Goal: Book appointment/travel/reservation

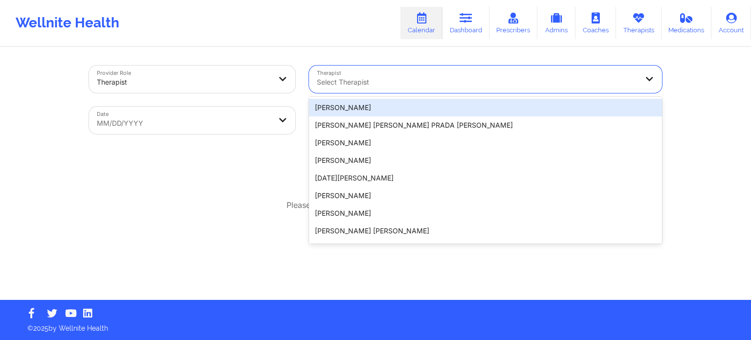
click at [385, 88] on div "Select Therapist" at bounding box center [474, 79] width 330 height 27
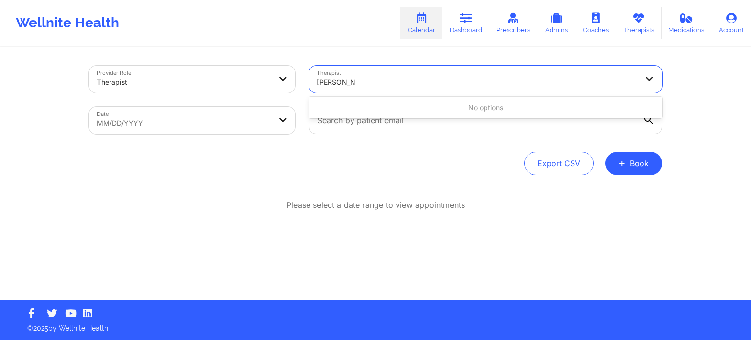
type input "[PERSON_NAME] wash"
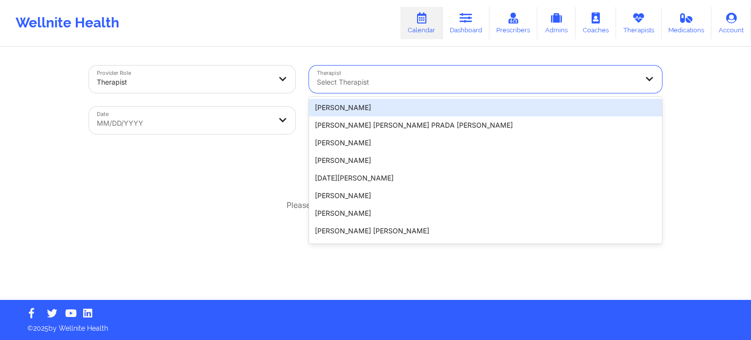
click at [373, 67] on div "Select Therapist" at bounding box center [474, 79] width 330 height 27
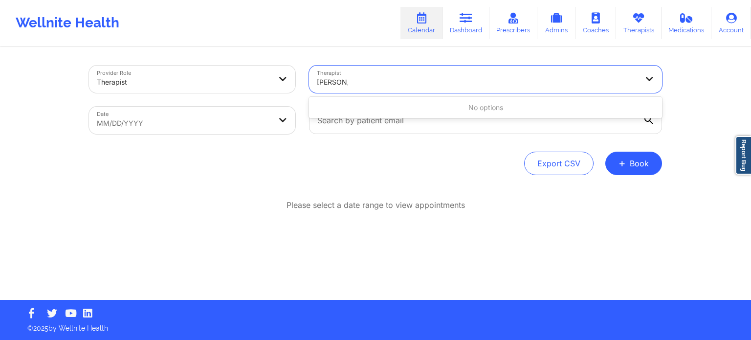
type input "[PERSON_NAME] wa"
click at [397, 82] on div at bounding box center [477, 82] width 321 height 12
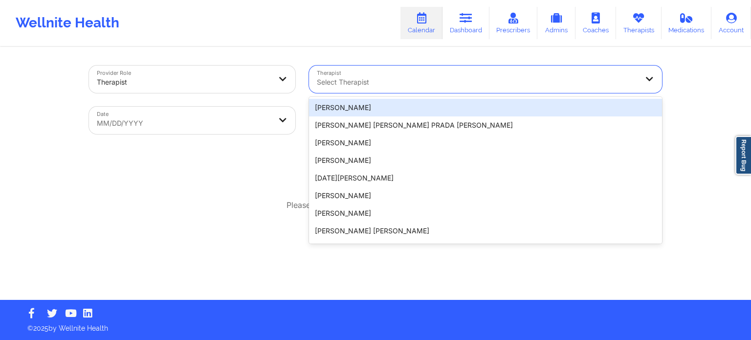
click at [233, 77] on div at bounding box center [184, 82] width 174 height 12
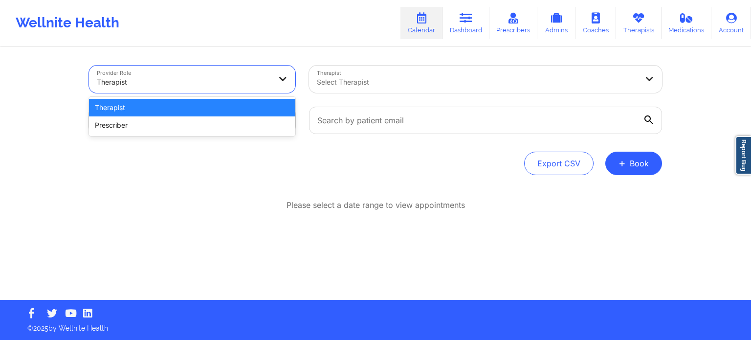
click at [209, 121] on div "Prescriber" at bounding box center [192, 125] width 206 height 18
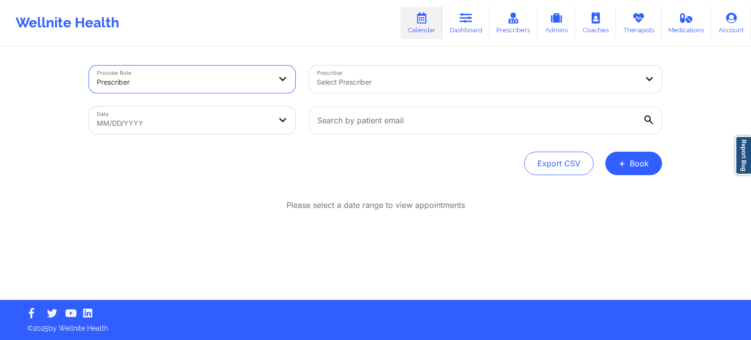
click at [366, 82] on div at bounding box center [477, 82] width 321 height 12
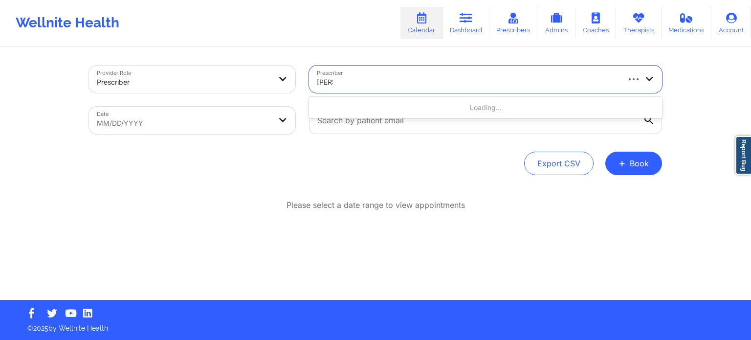
type input "[PERSON_NAME]"
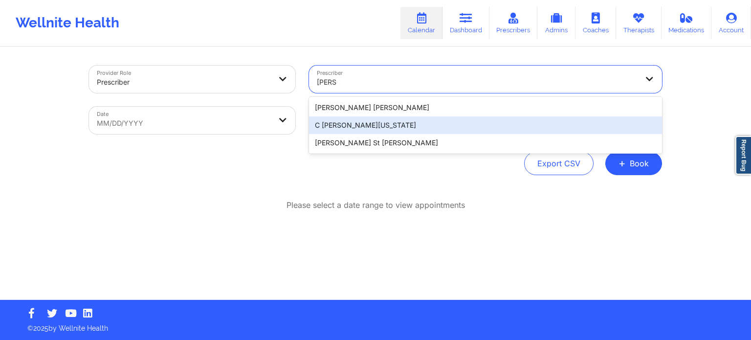
click at [362, 127] on div "C [PERSON_NAME][US_STATE]" at bounding box center [485, 125] width 353 height 18
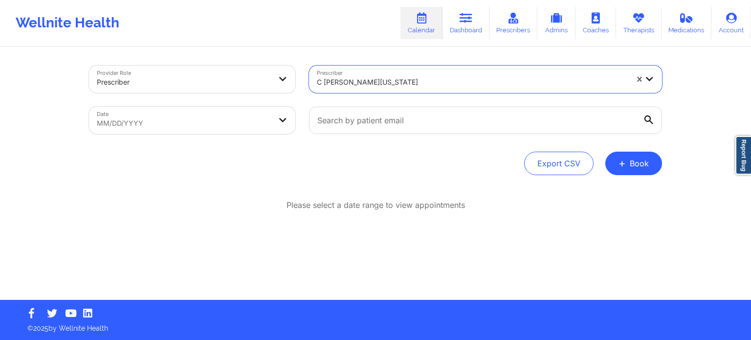
click at [246, 130] on body "Wellnite Health Calendar Dashboard Prescribers Admins Coaches Therapists Medica…" at bounding box center [375, 170] width 751 height 340
select select "2025-8"
select select "2025-9"
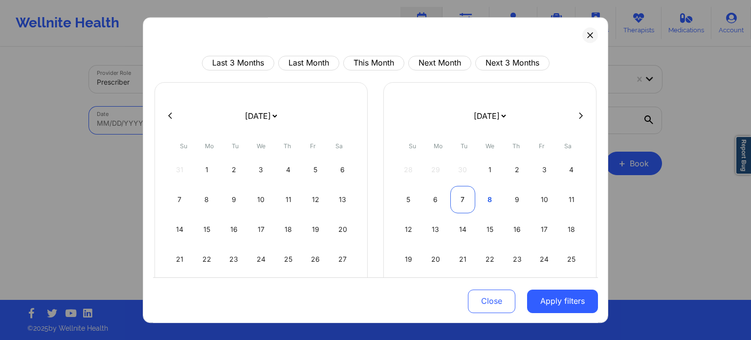
click at [467, 203] on div "7" at bounding box center [462, 199] width 25 height 27
select select "2025-9"
select select "2025-10"
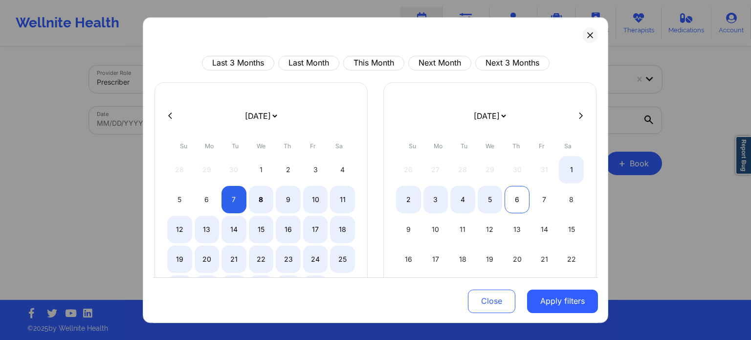
select select "2025-9"
select select "2025-10"
select select "2025-9"
select select "2025-10"
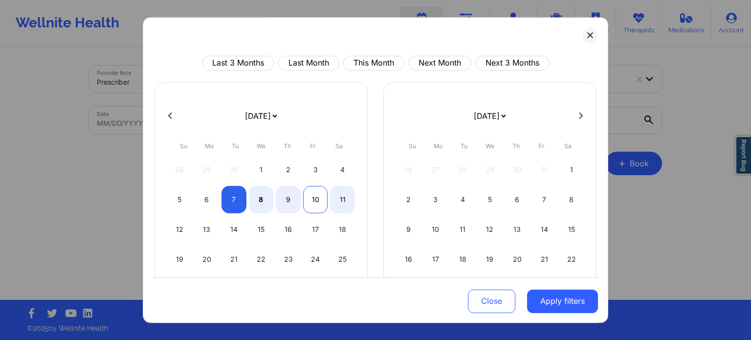
select select "2025-9"
select select "2025-10"
click at [294, 201] on div "9" at bounding box center [288, 199] width 25 height 27
select select "2025-9"
select select "2025-10"
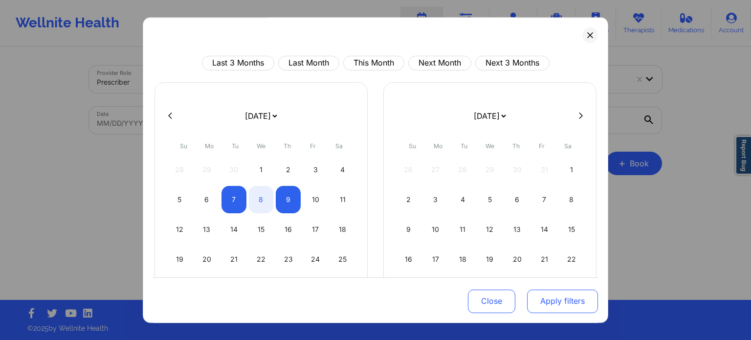
click at [560, 304] on button "Apply filters" at bounding box center [562, 300] width 71 height 23
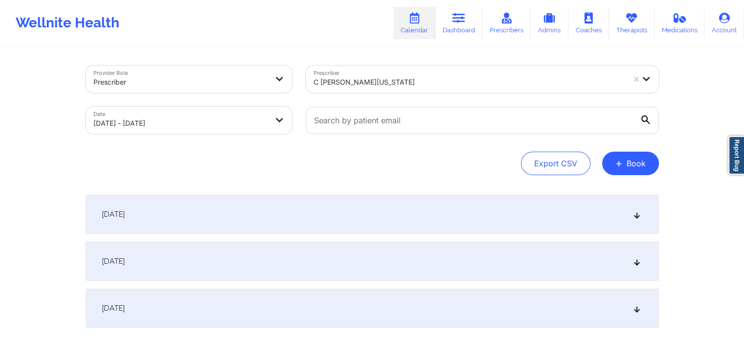
click at [232, 254] on div "[DATE]" at bounding box center [372, 261] width 573 height 39
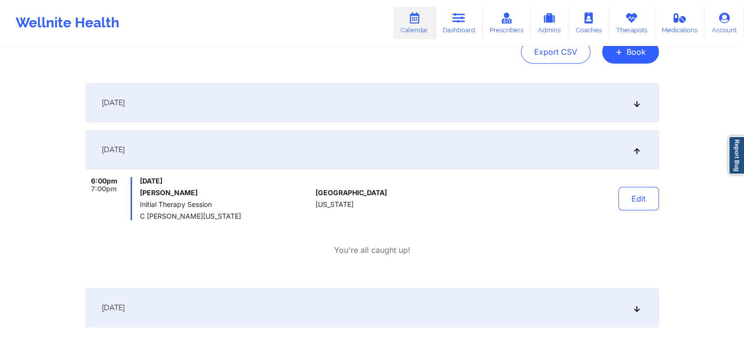
scroll to position [178, 0]
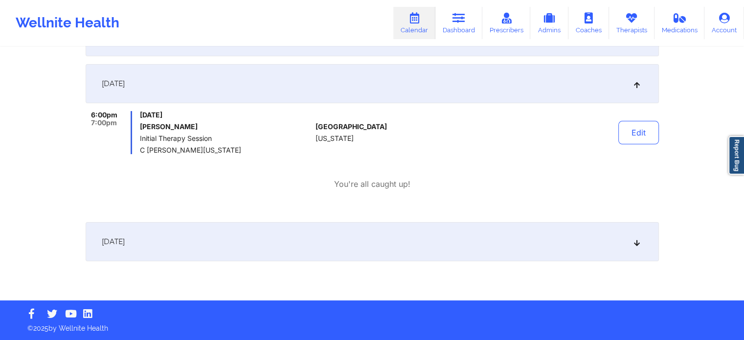
click at [273, 250] on div "[DATE]" at bounding box center [372, 241] width 573 height 39
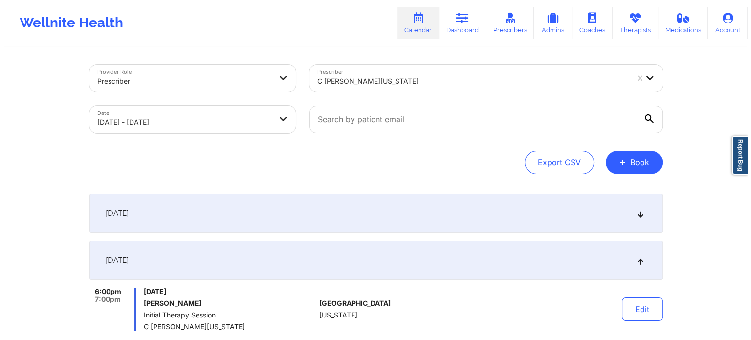
scroll to position [0, 0]
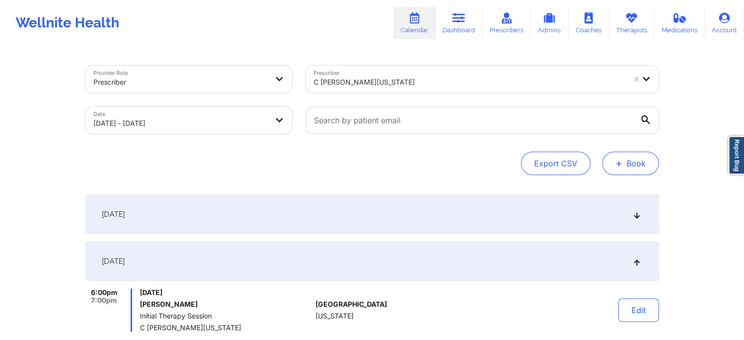
click at [630, 162] on button "+ Book" at bounding box center [630, 163] width 57 height 23
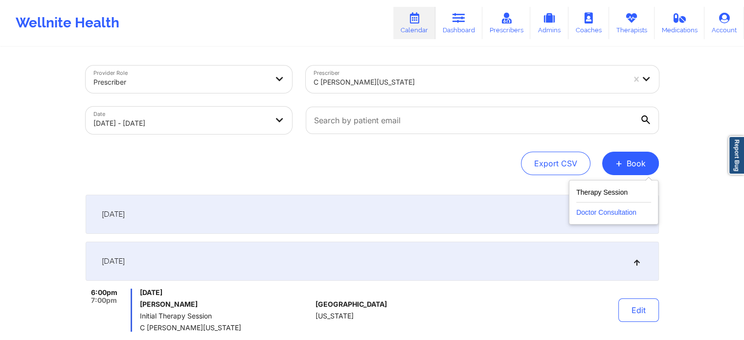
click at [595, 213] on button "Doctor Consultation" at bounding box center [613, 210] width 75 height 16
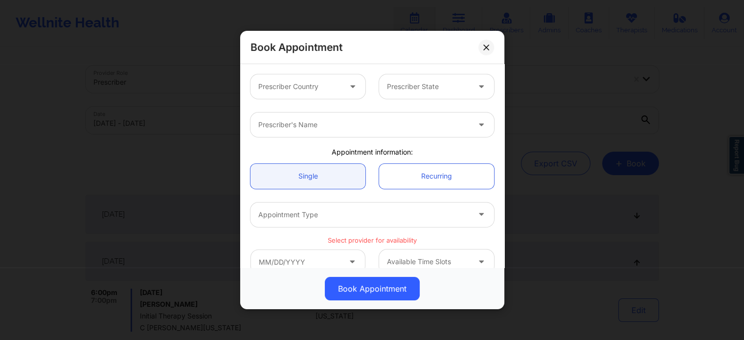
click at [307, 86] on div at bounding box center [299, 87] width 83 height 12
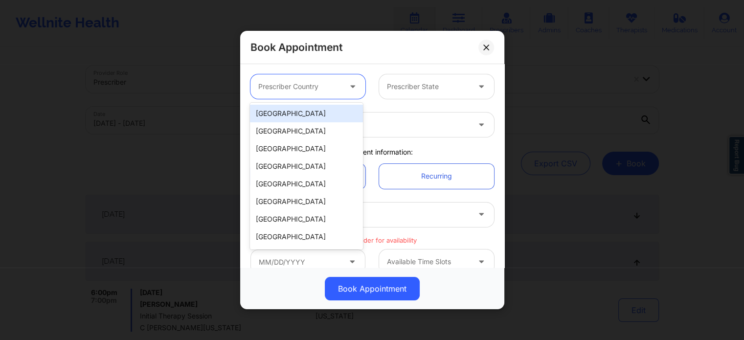
click at [297, 114] on div "[GEOGRAPHIC_DATA]" at bounding box center [306, 114] width 112 height 18
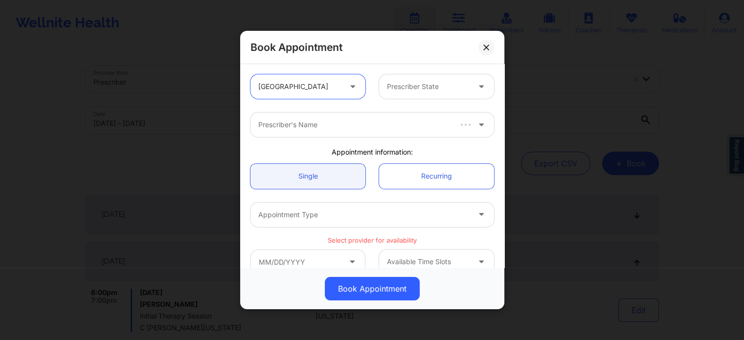
click at [428, 78] on div "Prescriber State" at bounding box center [424, 86] width 91 height 24
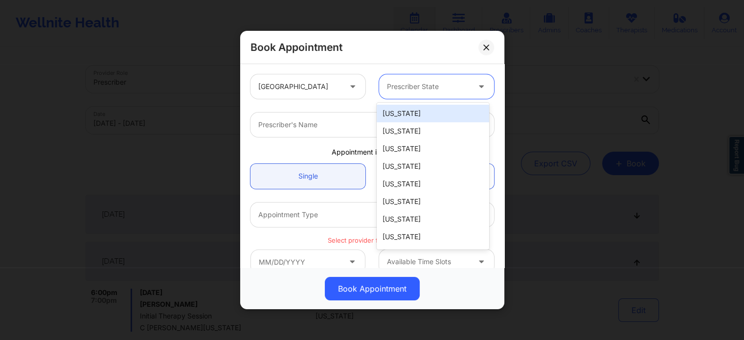
type input "f"
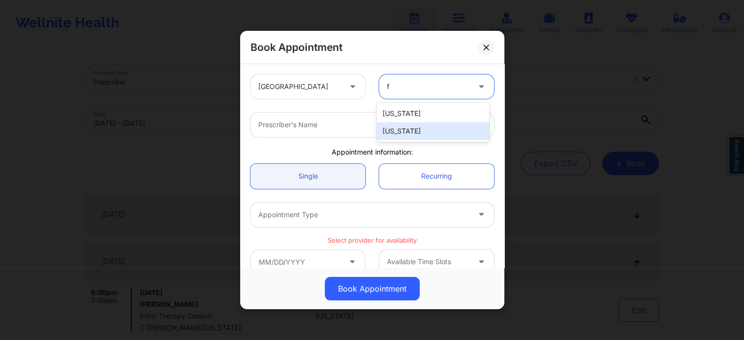
click at [423, 132] on div "[US_STATE]" at bounding box center [433, 131] width 112 height 18
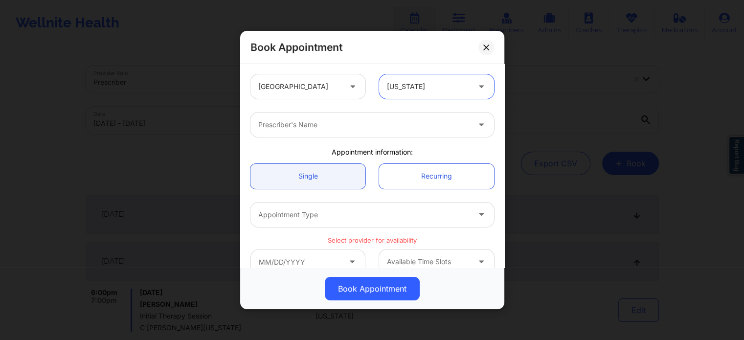
click at [364, 133] on div "Prescriber's Name" at bounding box center [360, 124] width 220 height 24
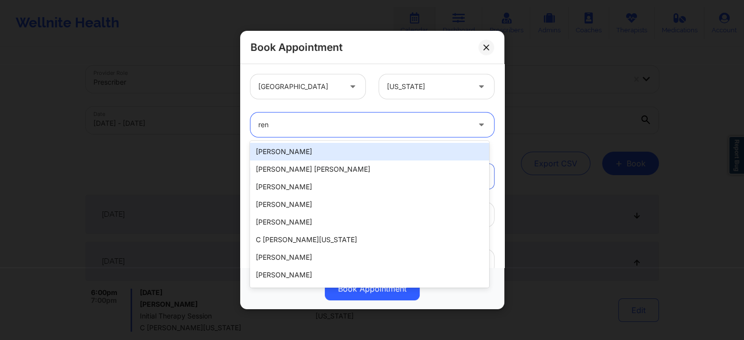
type input "ren"
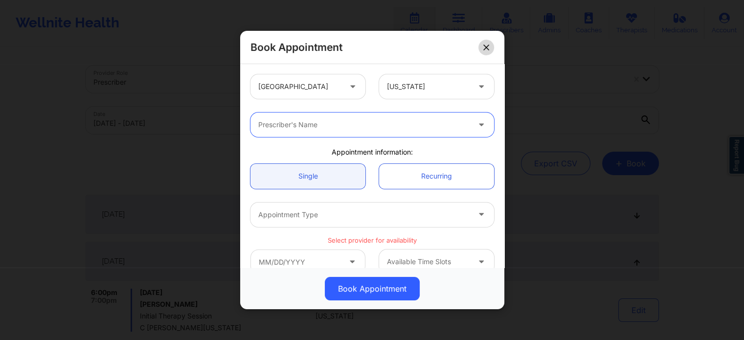
click at [485, 44] on button at bounding box center [486, 48] width 16 height 16
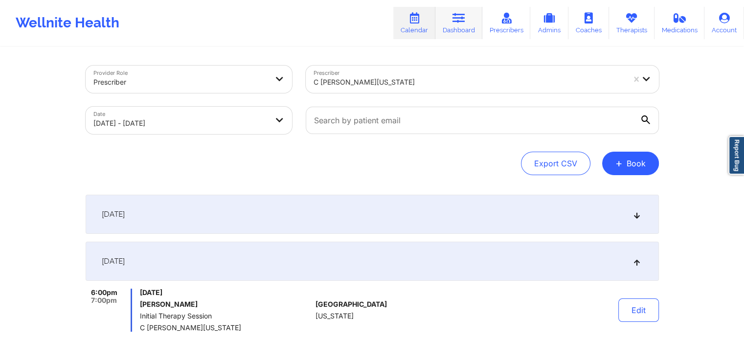
click at [454, 23] on icon at bounding box center [458, 18] width 13 height 11
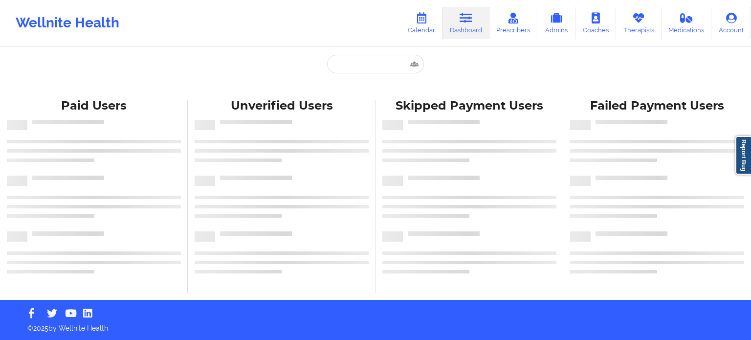
click at [396, 75] on div "Paid Unverified Skipped Failed" at bounding box center [376, 74] width 196 height 38
click at [386, 63] on input "text" at bounding box center [375, 64] width 97 height 19
paste input "[EMAIL_ADDRESS][DOMAIN_NAME]"
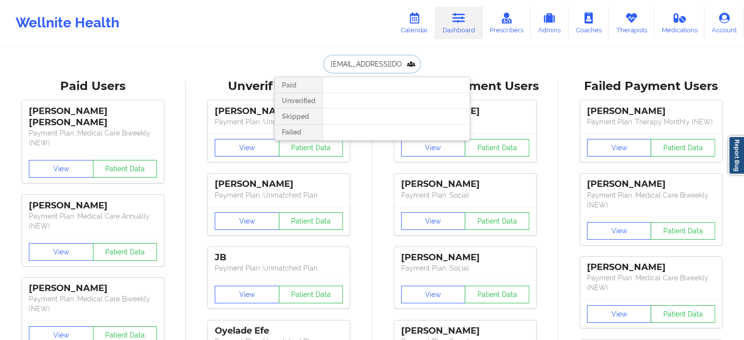
drag, startPoint x: 407, startPoint y: 64, endPoint x: 194, endPoint y: 45, distance: 214.0
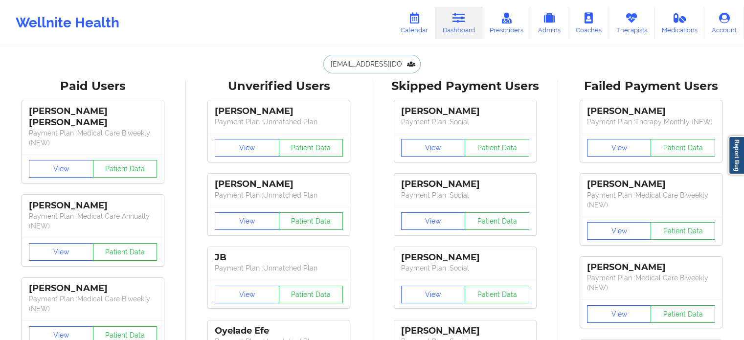
type input "[EMAIL_ADDRESS][DOMAIN_NAME]"
click at [421, 17] on icon at bounding box center [414, 18] width 13 height 11
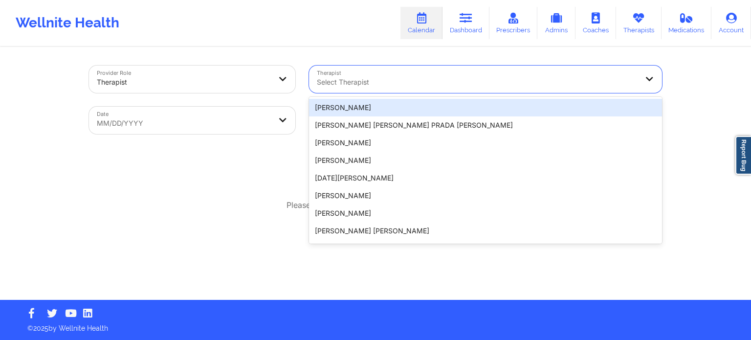
click at [338, 78] on div at bounding box center [477, 82] width 321 height 12
click at [246, 171] on div "Export CSV + Book" at bounding box center [375, 163] width 573 height 23
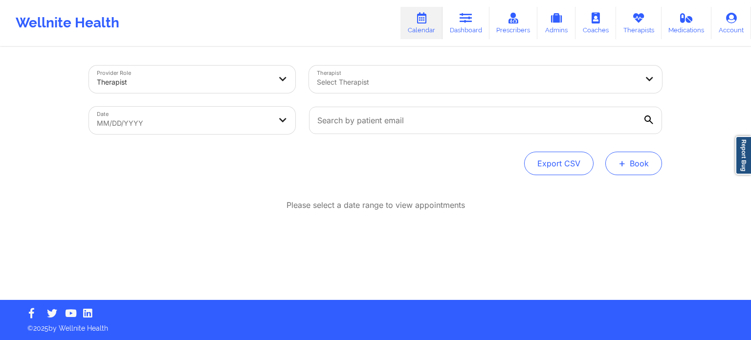
click at [629, 173] on button "+ Book" at bounding box center [634, 163] width 57 height 23
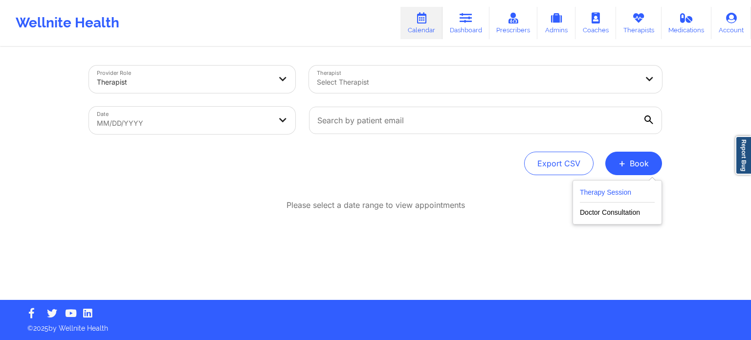
click at [597, 191] on button "Therapy Session" at bounding box center [617, 194] width 75 height 16
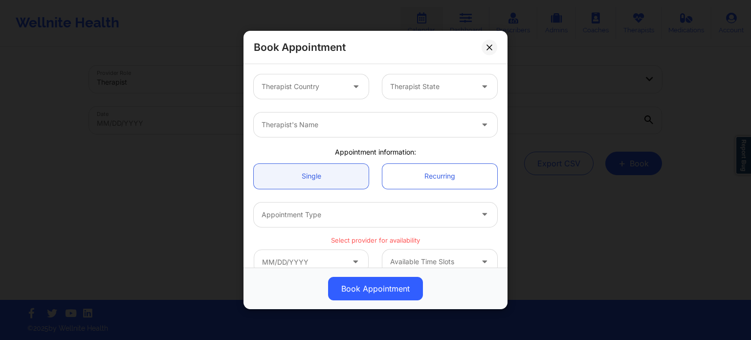
click at [405, 85] on div at bounding box center [431, 87] width 83 height 12
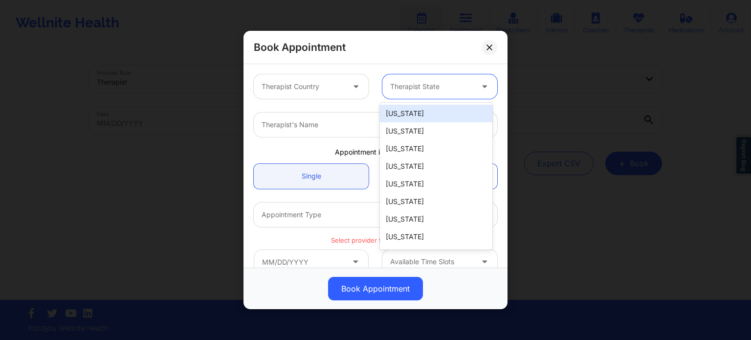
click at [284, 68] on div "Therapist Country 51 results available. Use Up and Down to choose options, pres…" at bounding box center [375, 86] width 257 height 38
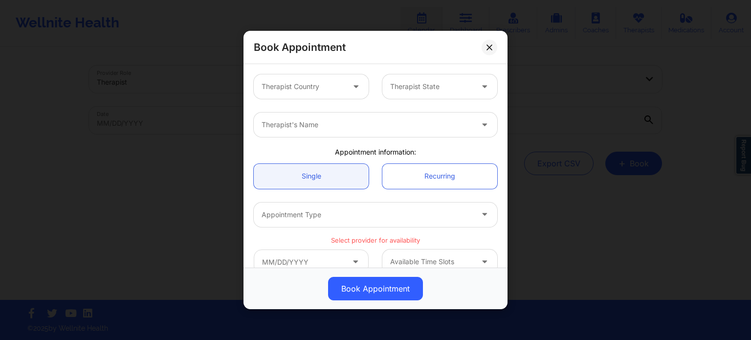
click at [289, 86] on div at bounding box center [303, 87] width 83 height 12
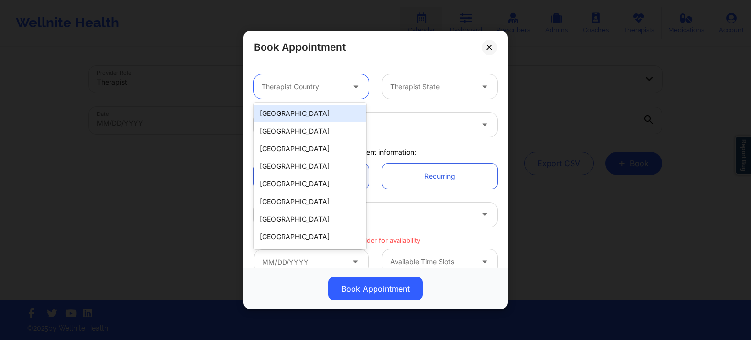
click at [292, 111] on div "[GEOGRAPHIC_DATA]" at bounding box center [310, 114] width 112 height 18
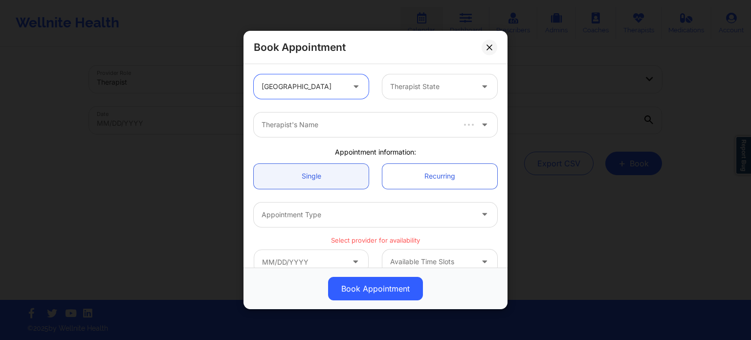
click at [438, 77] on div "Therapist State" at bounding box center [427, 86] width 91 height 24
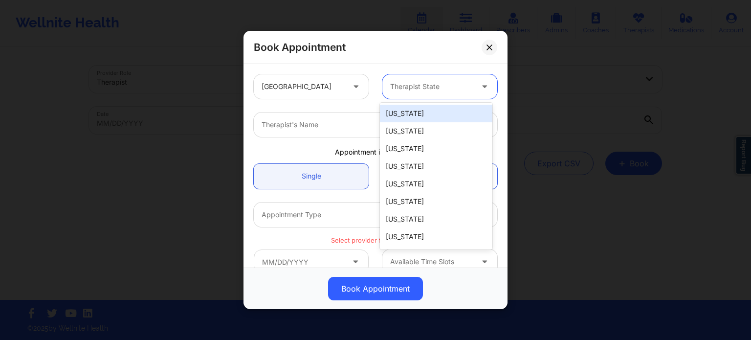
type input "f"
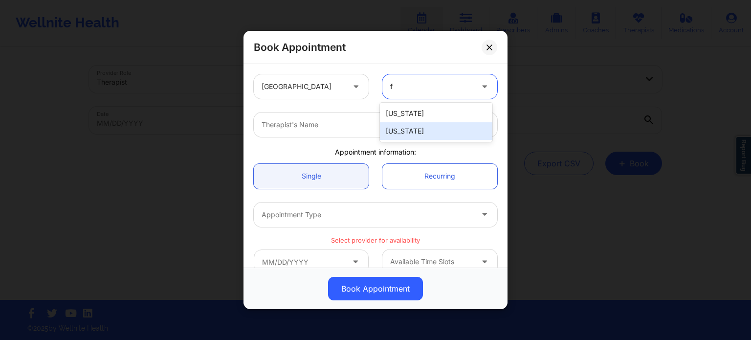
click at [416, 127] on div "[US_STATE]" at bounding box center [436, 131] width 112 height 18
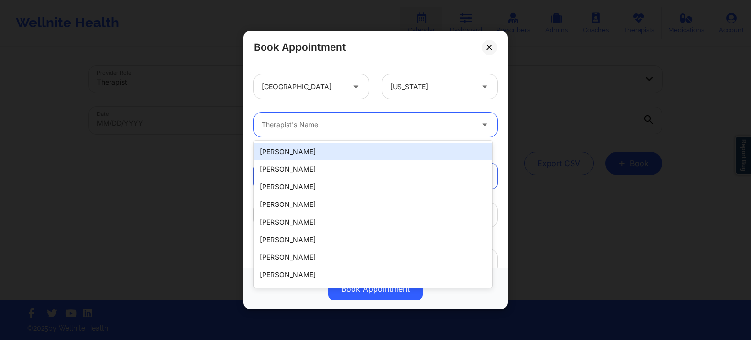
click at [331, 120] on div at bounding box center [367, 125] width 211 height 12
type input "thwe"
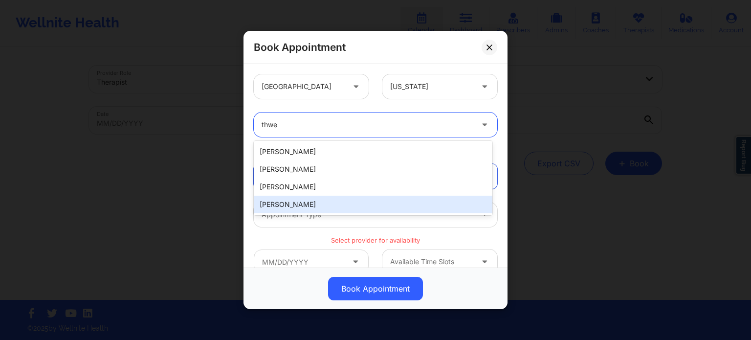
click at [322, 205] on div "[PERSON_NAME]" at bounding box center [373, 205] width 239 height 18
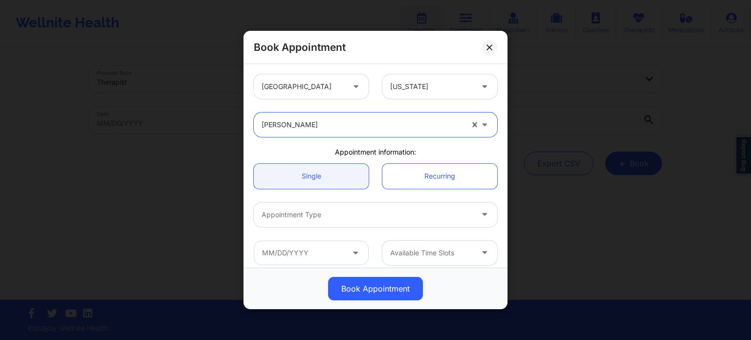
scroll to position [49, 0]
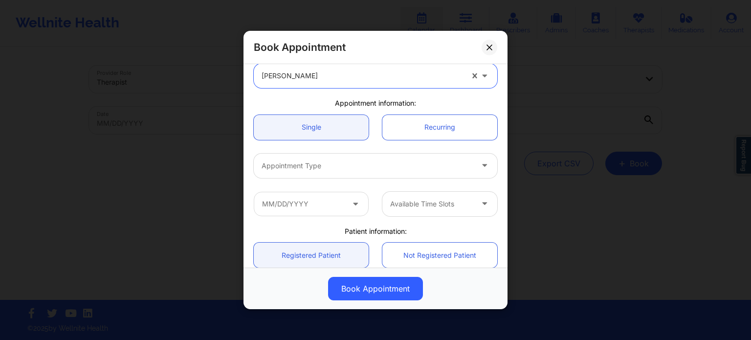
click at [344, 174] on div "Appointment Type" at bounding box center [364, 166] width 220 height 24
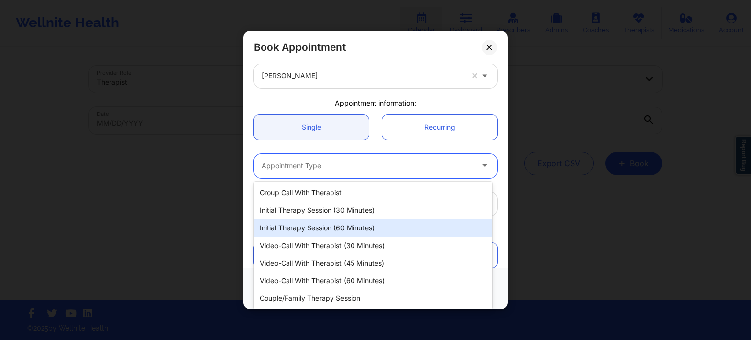
click at [331, 226] on div "Initial Therapy Session (60 minutes)" at bounding box center [373, 228] width 239 height 18
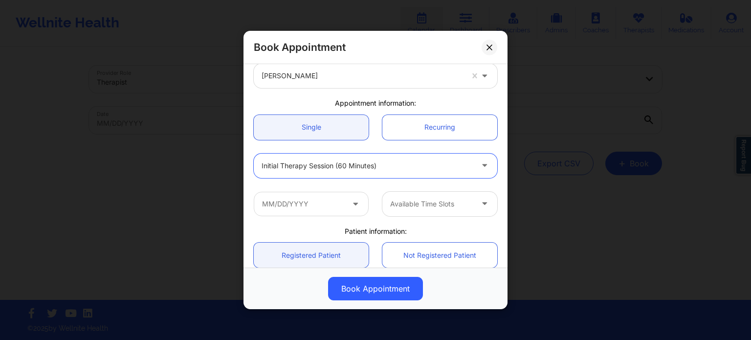
scroll to position [147, 0]
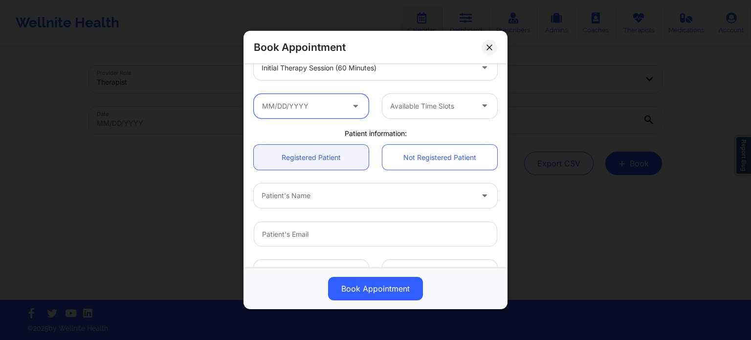
click at [321, 107] on input "text" at bounding box center [311, 106] width 115 height 24
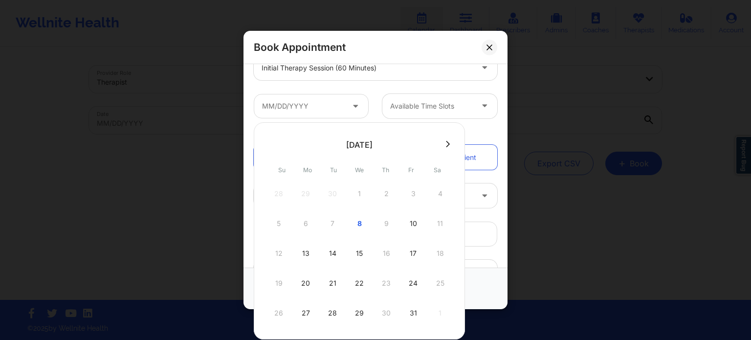
click at [496, 81] on div "Initial Therapy Session (60 minutes)" at bounding box center [375, 68] width 257 height 38
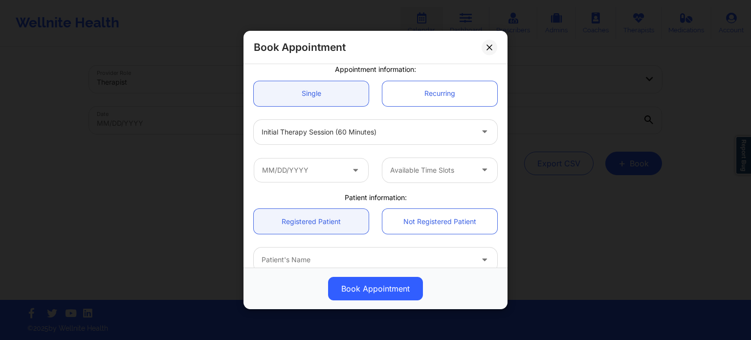
scroll to position [0, 0]
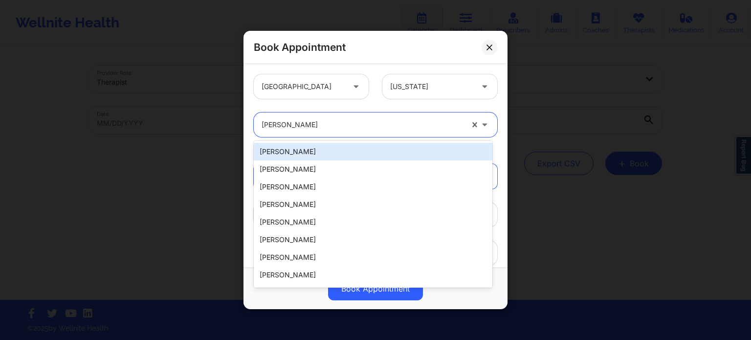
click at [301, 132] on div "[PERSON_NAME]" at bounding box center [363, 124] width 202 height 24
type input "v"
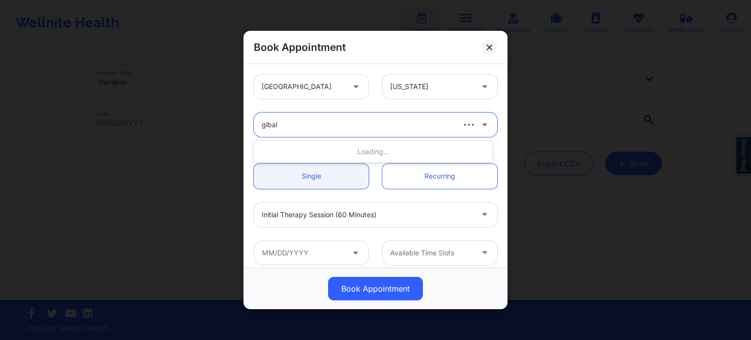
type input "[PERSON_NAME]"
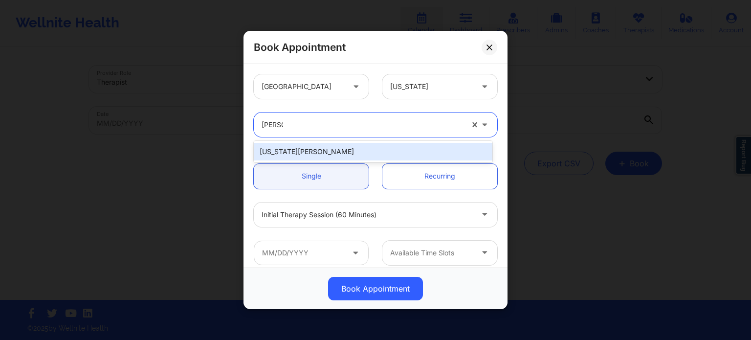
click at [314, 154] on div "[US_STATE][PERSON_NAME]" at bounding box center [373, 152] width 239 height 18
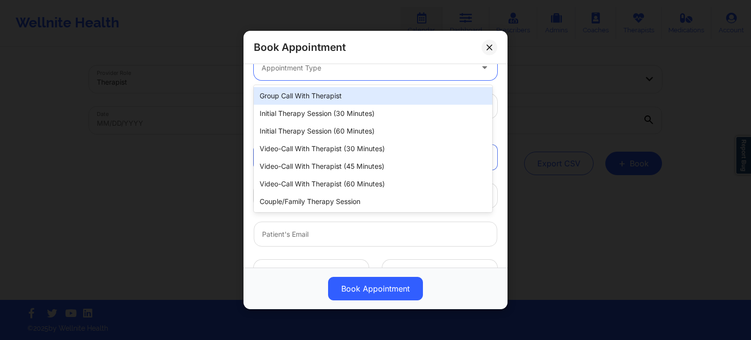
click at [338, 72] on div at bounding box center [367, 68] width 211 height 12
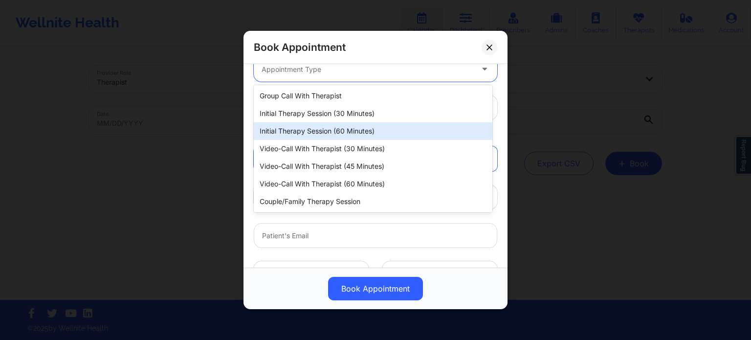
click at [339, 127] on div "Initial Therapy Session (60 minutes)" at bounding box center [373, 131] width 239 height 18
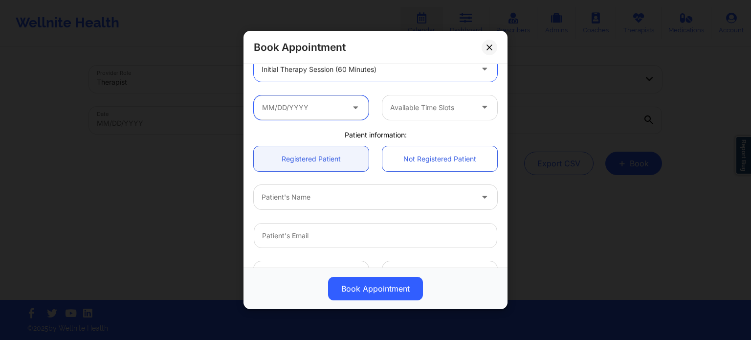
click at [317, 109] on input "text" at bounding box center [311, 107] width 115 height 24
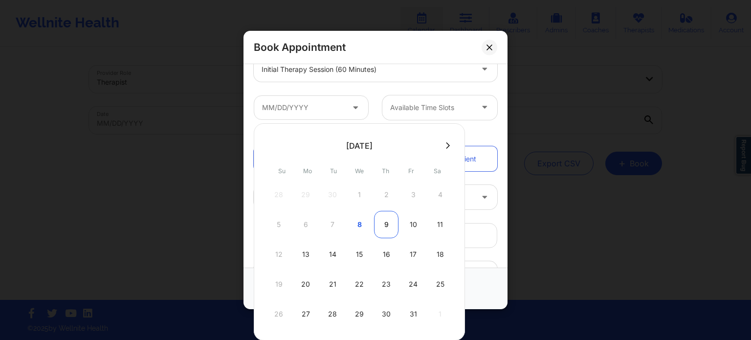
click at [385, 226] on div "9" at bounding box center [386, 224] width 24 height 27
type input "[DATE]"
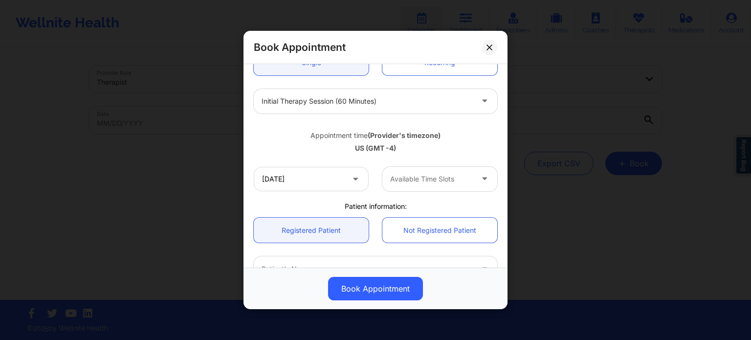
scroll to position [96, 0]
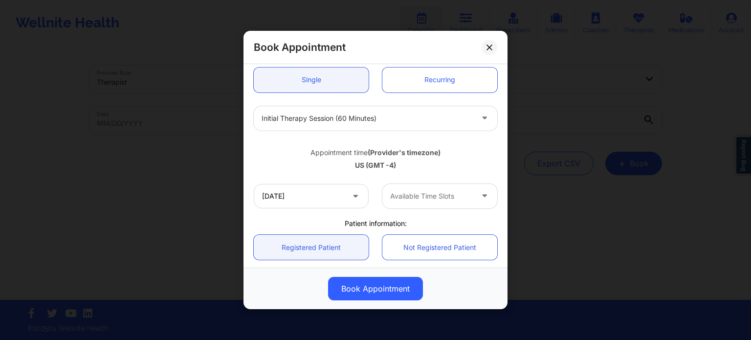
click at [427, 201] on div at bounding box center [431, 196] width 83 height 12
click at [460, 166] on div "US (GMT -4)" at bounding box center [376, 165] width 244 height 10
click at [489, 45] on icon at bounding box center [490, 48] width 6 height 6
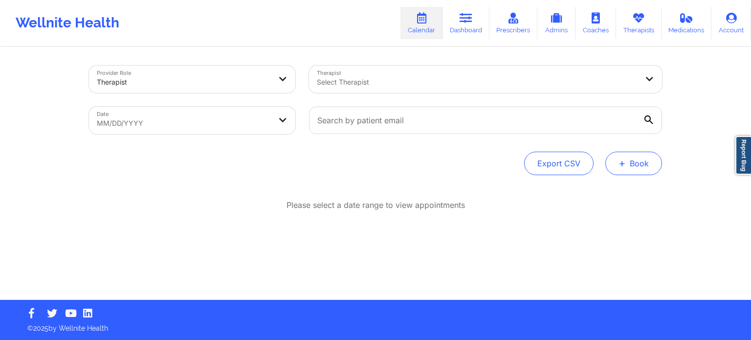
click at [631, 163] on button "+ Book" at bounding box center [634, 163] width 57 height 23
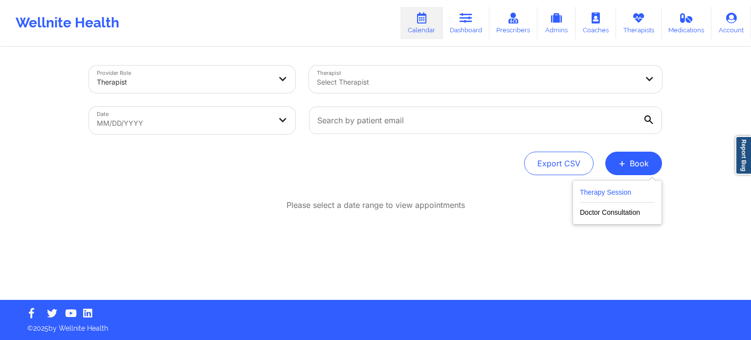
click at [632, 189] on button "Therapy Session" at bounding box center [617, 194] width 75 height 16
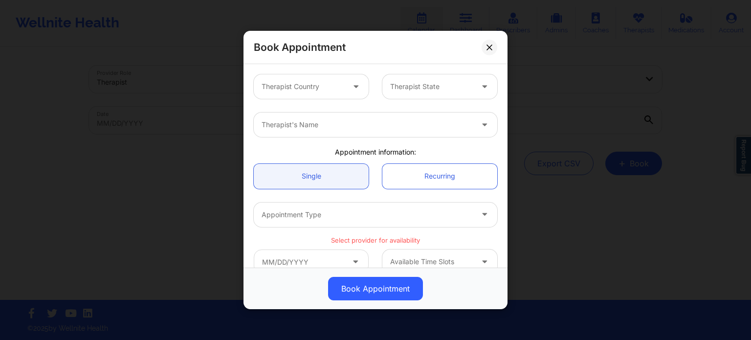
click at [304, 89] on div at bounding box center [303, 87] width 83 height 12
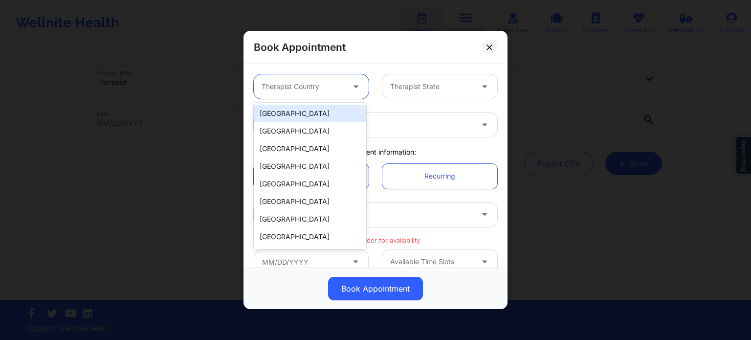
click at [304, 117] on div "[GEOGRAPHIC_DATA]" at bounding box center [310, 114] width 112 height 18
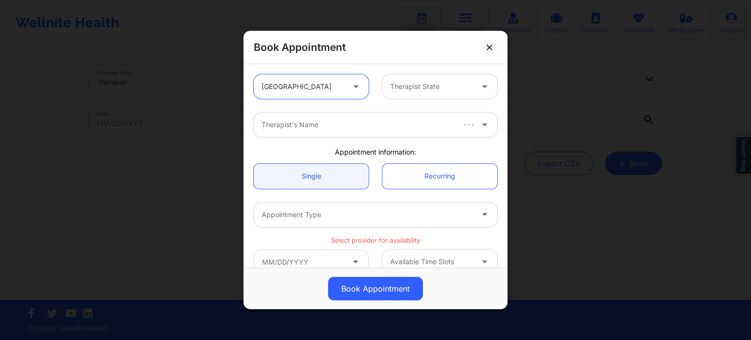
click at [413, 90] on div at bounding box center [431, 87] width 83 height 12
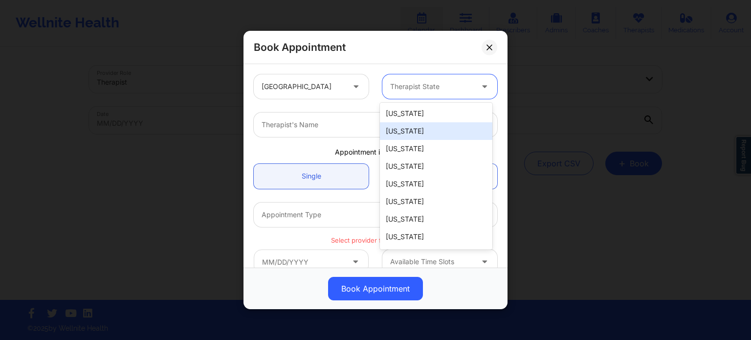
type input "f"
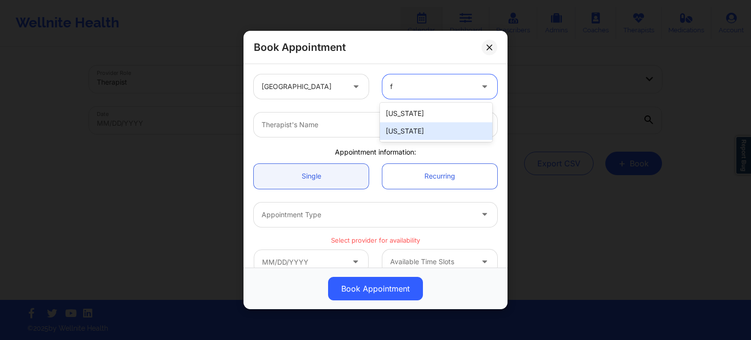
click at [413, 131] on div "[US_STATE]" at bounding box center [436, 131] width 112 height 18
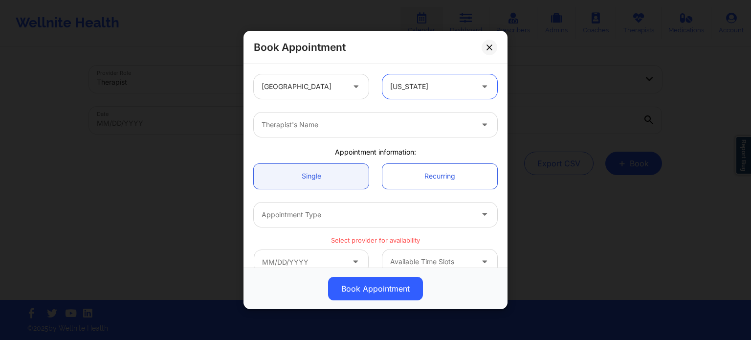
click at [346, 126] on div at bounding box center [367, 125] width 211 height 12
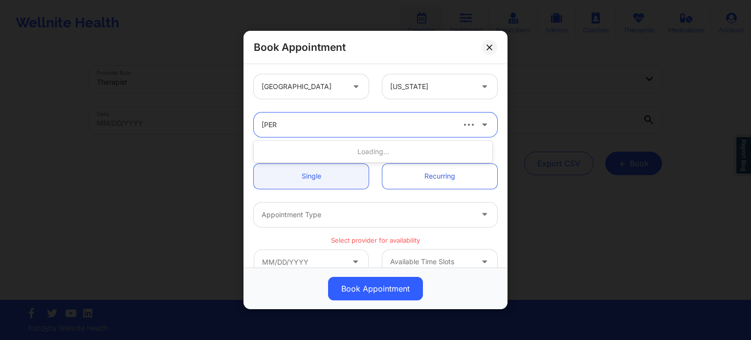
type input "[PERSON_NAME]"
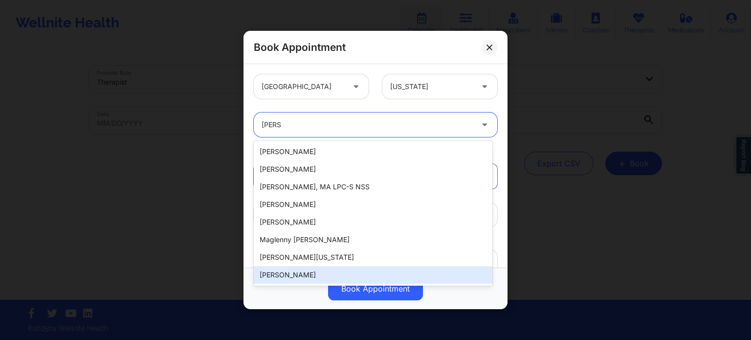
click at [309, 277] on div "[PERSON_NAME]" at bounding box center [373, 275] width 239 height 18
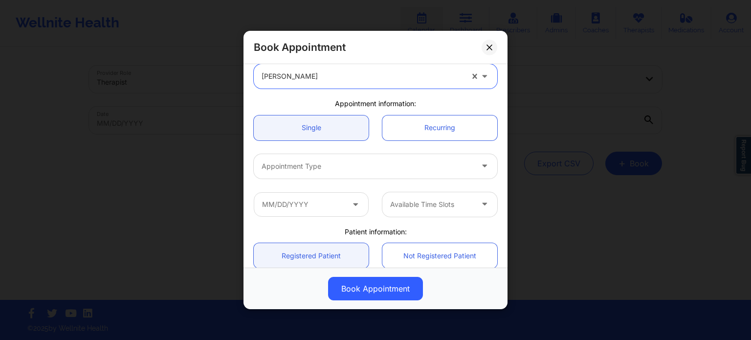
scroll to position [98, 0]
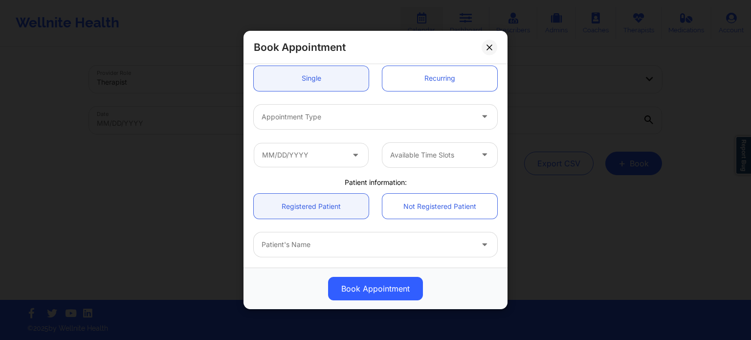
click at [336, 119] on div at bounding box center [367, 117] width 211 height 12
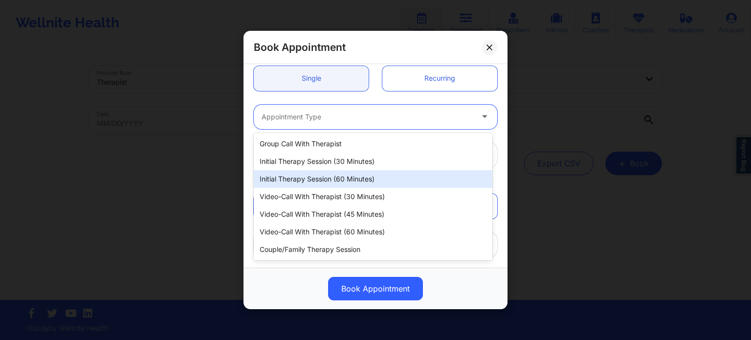
click at [333, 177] on div "Initial Therapy Session (60 minutes)" at bounding box center [373, 179] width 239 height 18
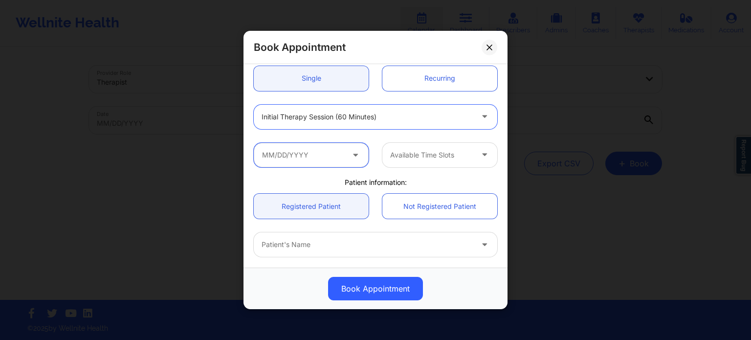
click at [301, 156] on input "text" at bounding box center [311, 155] width 115 height 24
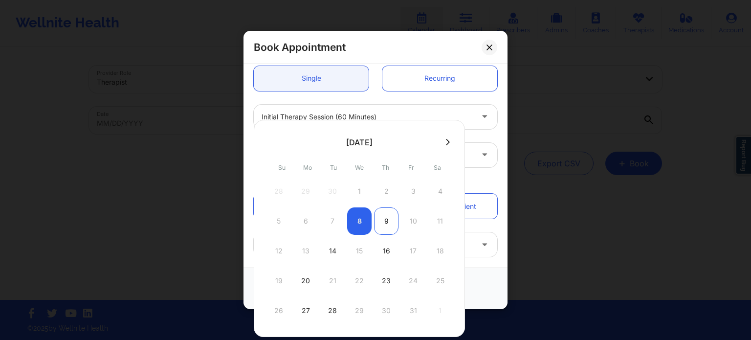
click at [386, 227] on div "9" at bounding box center [386, 220] width 24 height 27
type input "[DATE]"
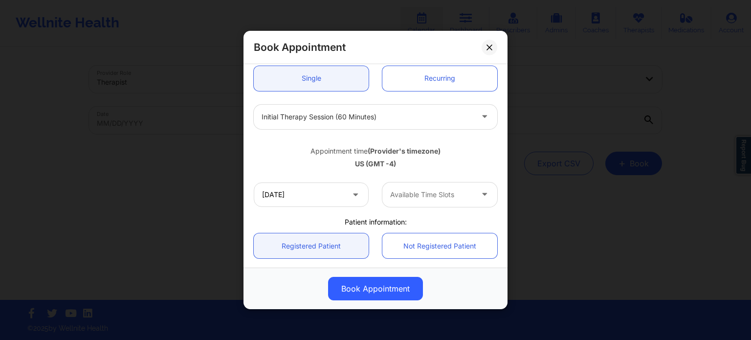
click at [419, 197] on div at bounding box center [431, 195] width 83 height 12
click at [407, 239] on div "8:00 PM" at bounding box center [436, 239] width 112 height 18
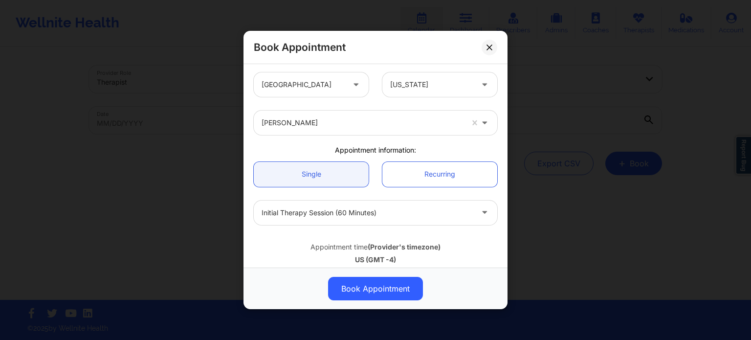
scroll to position [0, 0]
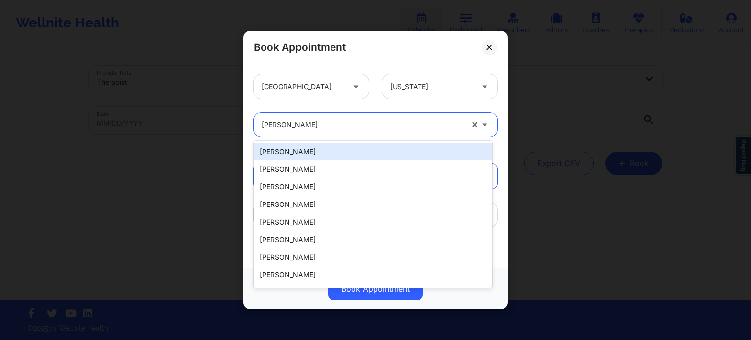
click at [320, 128] on div at bounding box center [363, 125] width 202 height 12
type input "thwe"
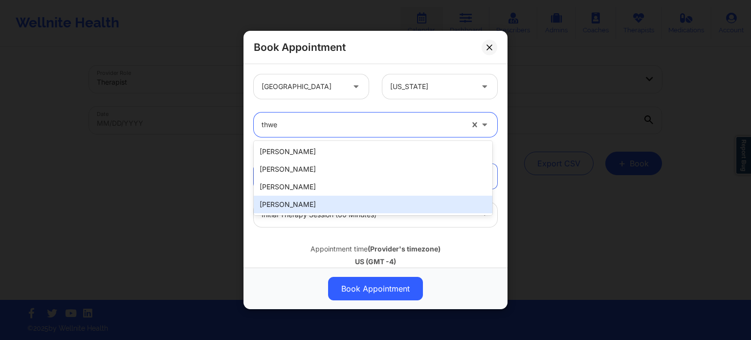
click at [310, 207] on div "[PERSON_NAME]" at bounding box center [373, 205] width 239 height 18
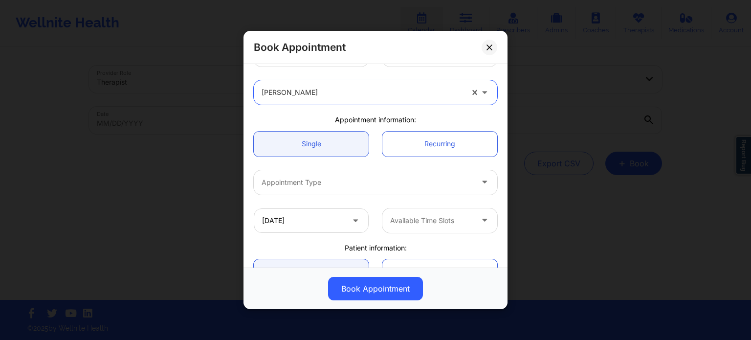
scroll to position [49, 0]
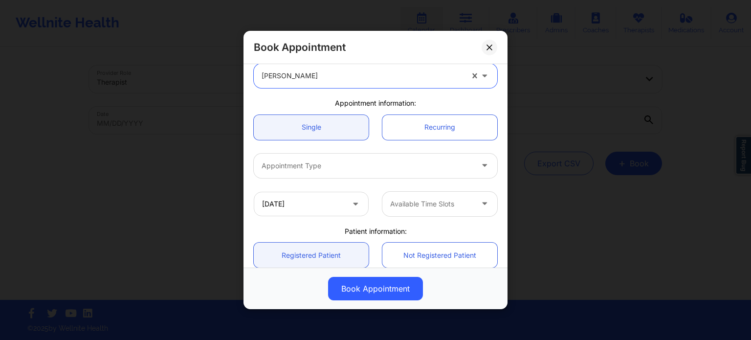
click at [319, 171] on div at bounding box center [367, 166] width 211 height 12
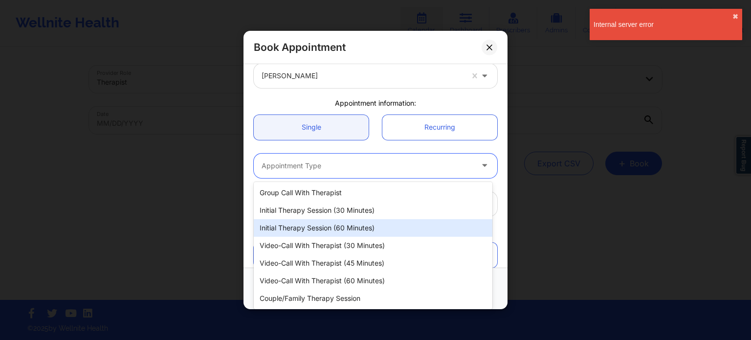
click at [325, 228] on div "Initial Therapy Session (60 minutes)" at bounding box center [373, 228] width 239 height 18
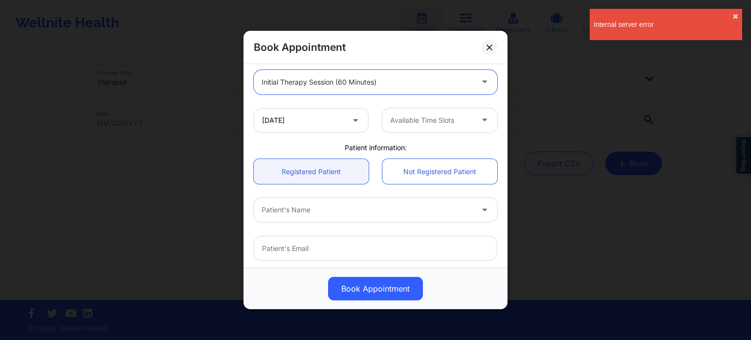
scroll to position [147, 0]
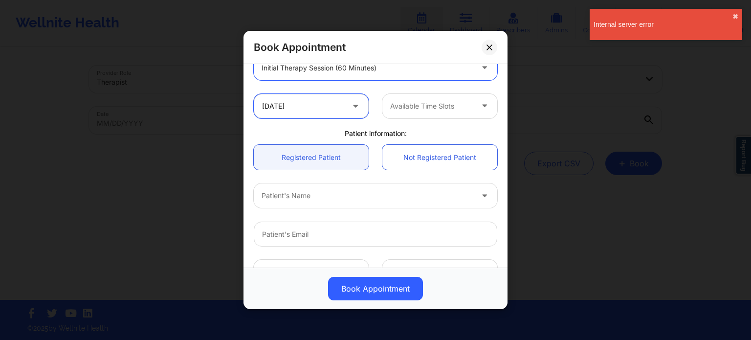
click at [308, 103] on input "[DATE]" at bounding box center [311, 106] width 115 height 24
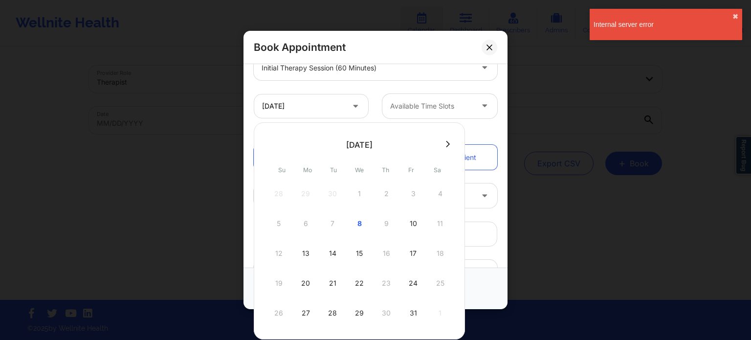
click at [404, 221] on div "10" at bounding box center [413, 223] width 24 height 27
type input "[DATE]"
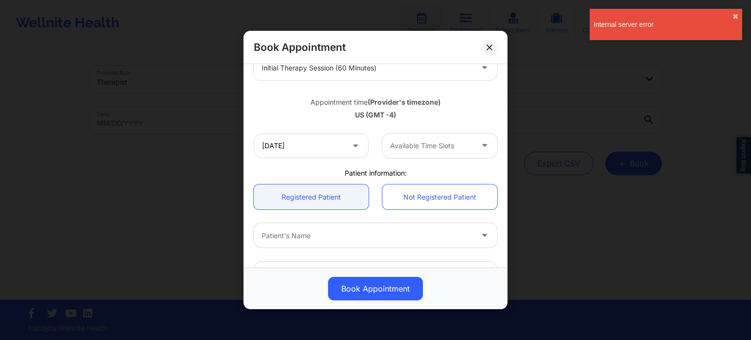
click at [411, 146] on div at bounding box center [431, 146] width 83 height 12
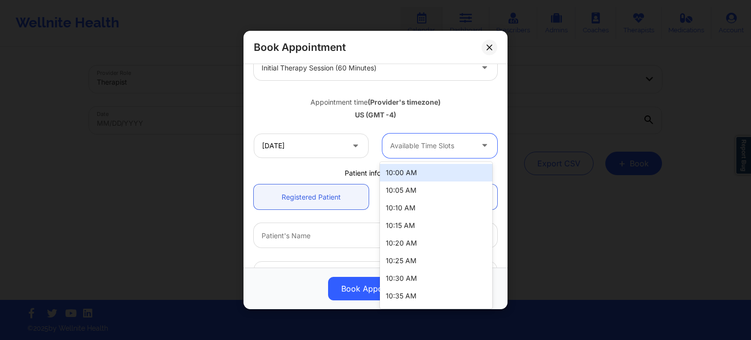
click at [411, 146] on div at bounding box center [431, 146] width 83 height 12
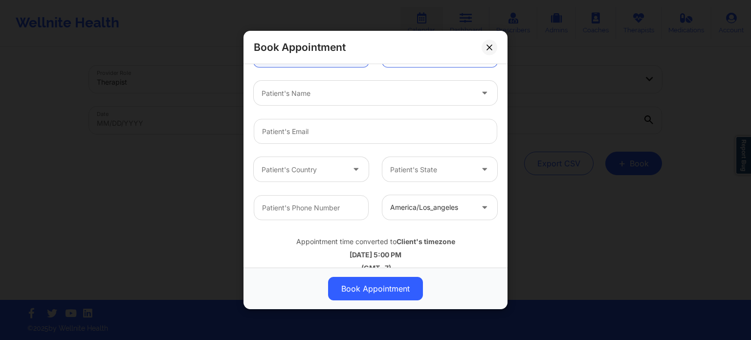
scroll to position [293, 0]
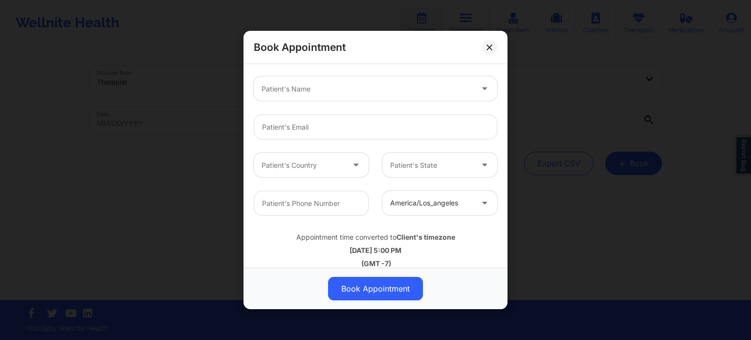
click at [568, 90] on div "Book Appointment [GEOGRAPHIC_DATA] [US_STATE] [PERSON_NAME] Appointment informa…" at bounding box center [375, 170] width 751 height 340
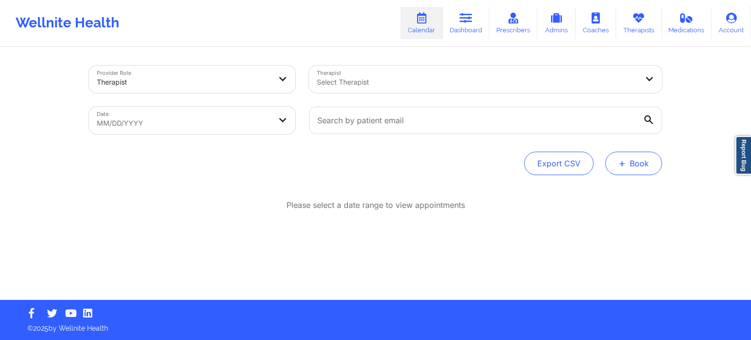
click at [624, 164] on span "+" at bounding box center [622, 162] width 7 height 5
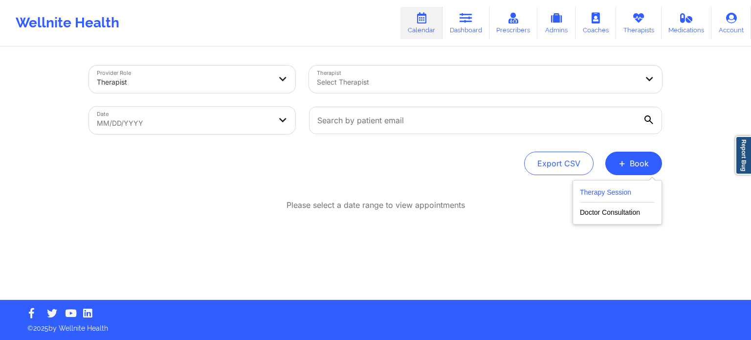
click at [605, 187] on button "Therapy Session" at bounding box center [617, 194] width 75 height 16
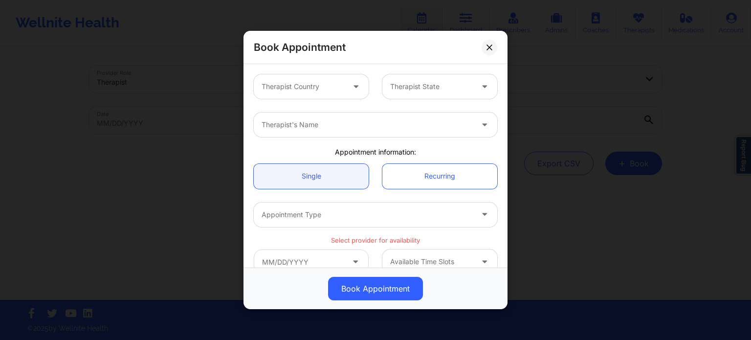
click at [328, 90] on div at bounding box center [303, 87] width 83 height 12
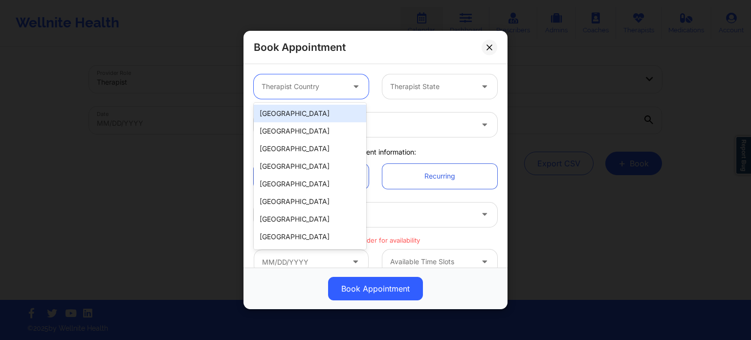
click at [320, 119] on div "[GEOGRAPHIC_DATA]" at bounding box center [310, 114] width 112 height 18
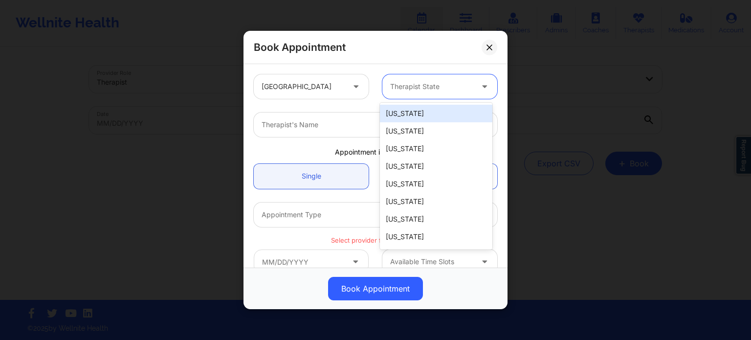
click at [397, 95] on div "Therapist State" at bounding box center [427, 86] width 91 height 24
type input "f"
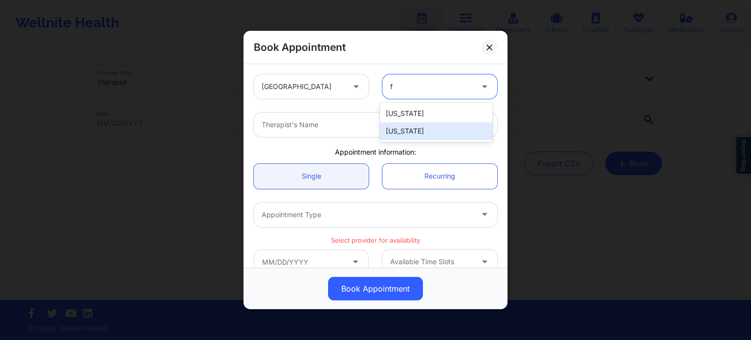
click at [401, 132] on div "[US_STATE]" at bounding box center [436, 131] width 112 height 18
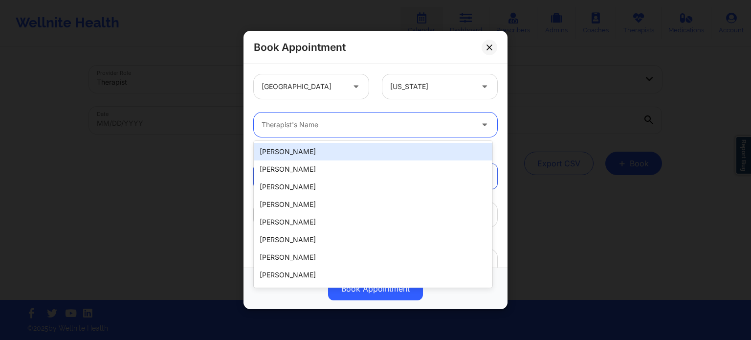
click at [345, 122] on div at bounding box center [367, 125] width 211 height 12
type input "thwe"
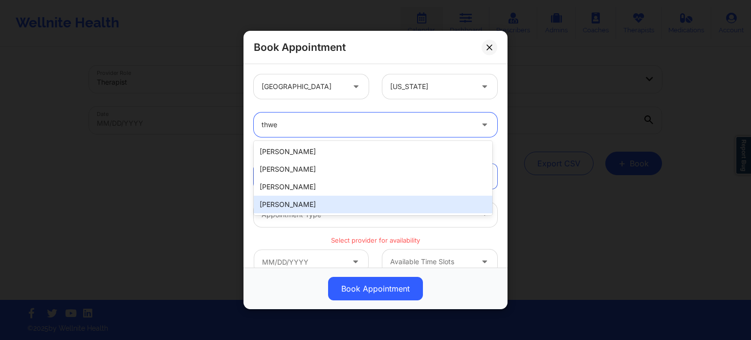
click at [309, 205] on div "[PERSON_NAME]" at bounding box center [373, 205] width 239 height 18
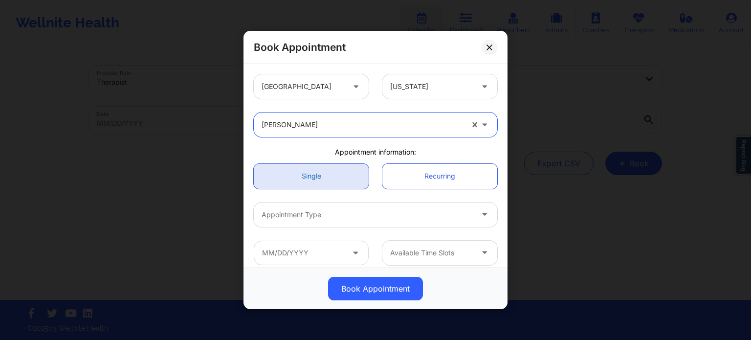
scroll to position [98, 0]
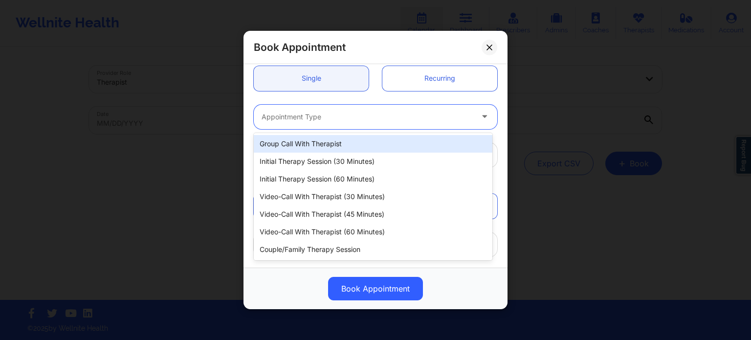
click at [326, 108] on div "Appointment Type" at bounding box center [364, 117] width 220 height 24
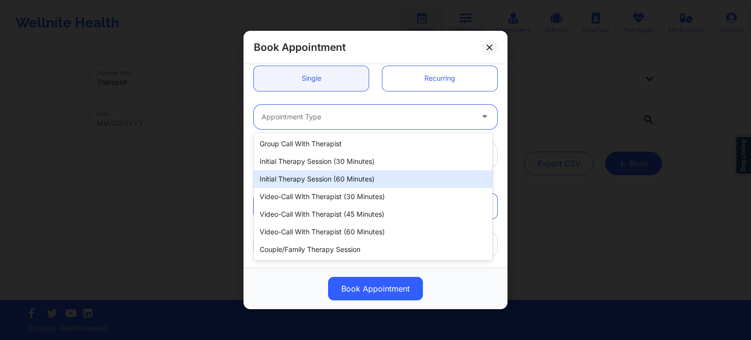
click at [325, 179] on div "Initial Therapy Session (60 minutes)" at bounding box center [373, 179] width 239 height 18
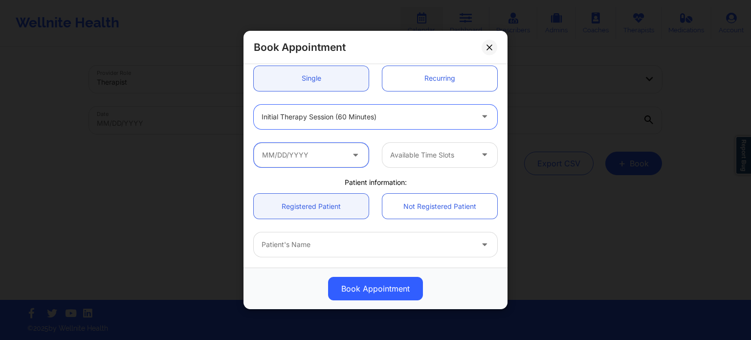
click at [321, 155] on input "text" at bounding box center [311, 155] width 115 height 24
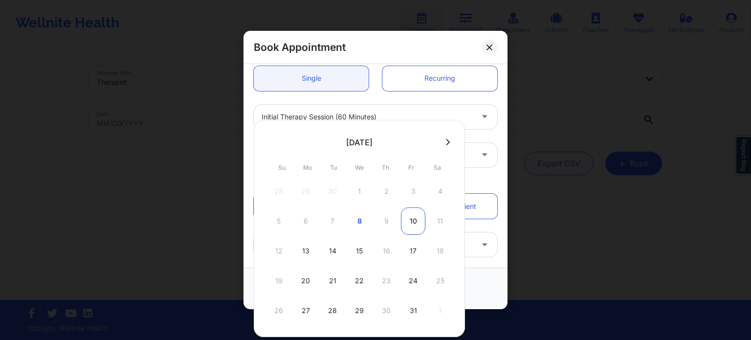
click at [410, 225] on div "10" at bounding box center [413, 220] width 24 height 27
type input "[DATE]"
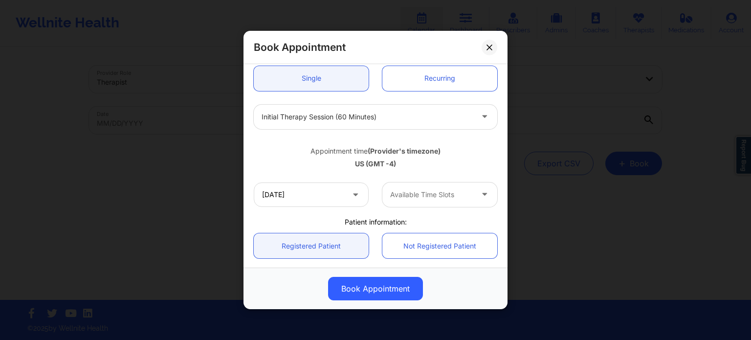
click at [426, 192] on div at bounding box center [431, 195] width 83 height 12
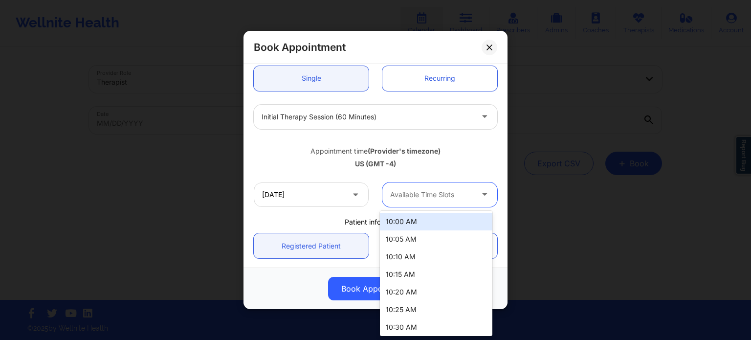
click at [421, 220] on div "10:00 AM" at bounding box center [436, 222] width 112 height 18
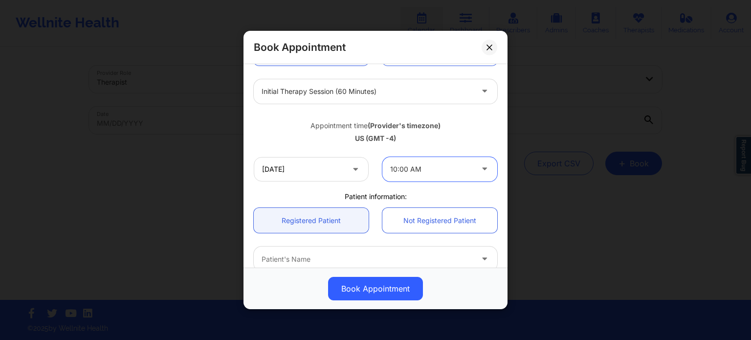
scroll to position [109, 0]
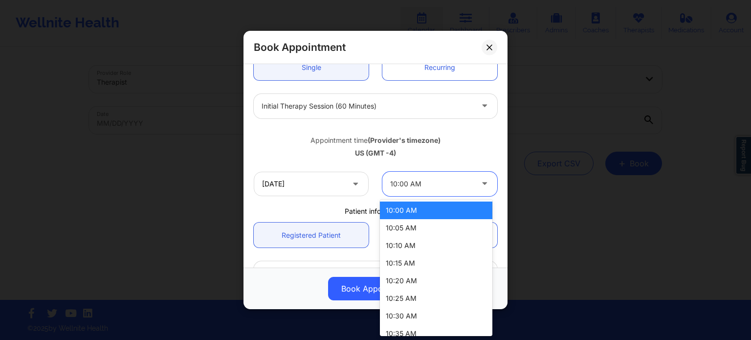
click at [416, 185] on div at bounding box center [431, 184] width 83 height 12
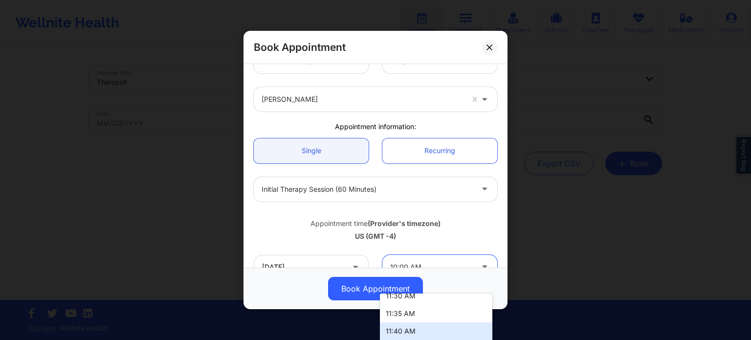
scroll to position [11, 0]
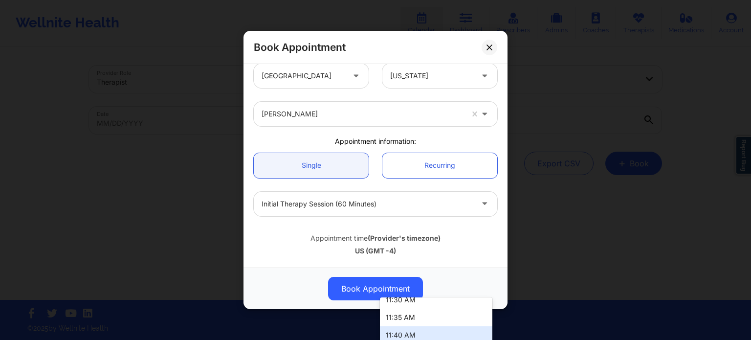
click at [351, 119] on div at bounding box center [363, 114] width 202 height 12
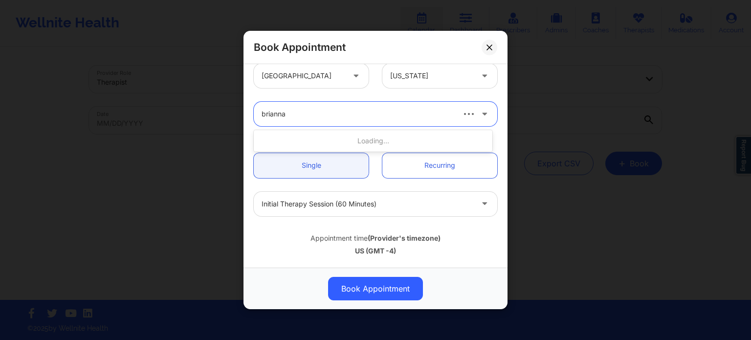
type input "[PERSON_NAME]"
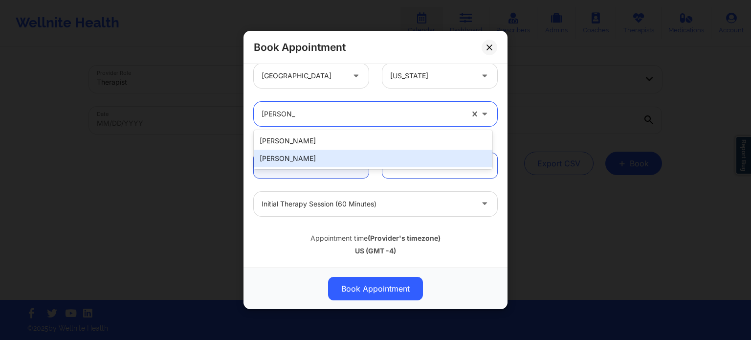
click at [335, 161] on div "[PERSON_NAME]" at bounding box center [373, 159] width 239 height 18
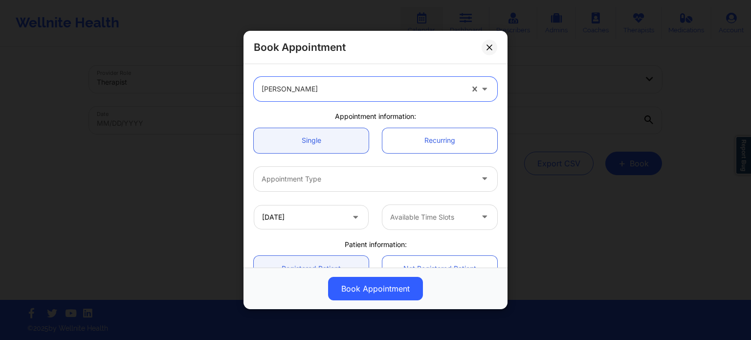
scroll to position [60, 0]
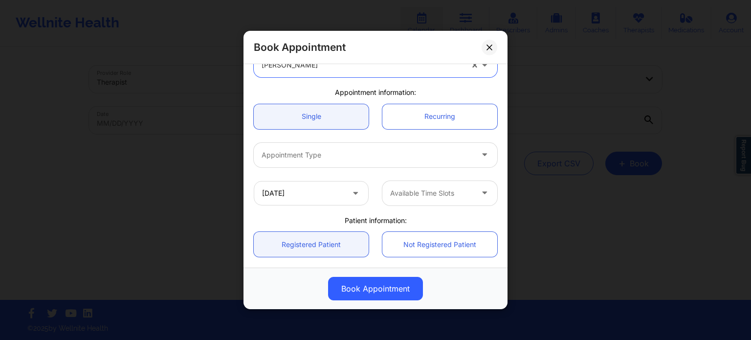
click at [341, 156] on div at bounding box center [367, 155] width 211 height 12
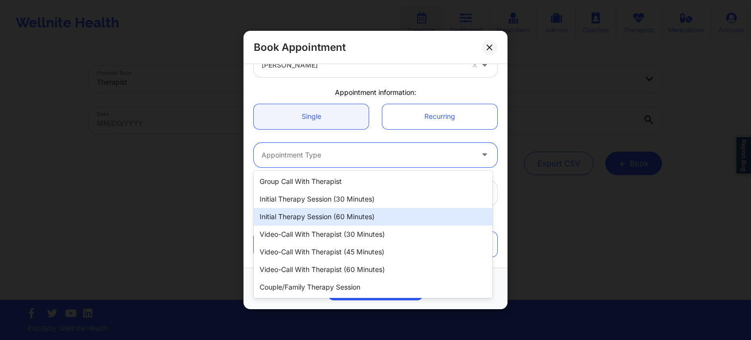
click at [340, 216] on div "Initial Therapy Session (60 minutes)" at bounding box center [373, 217] width 239 height 18
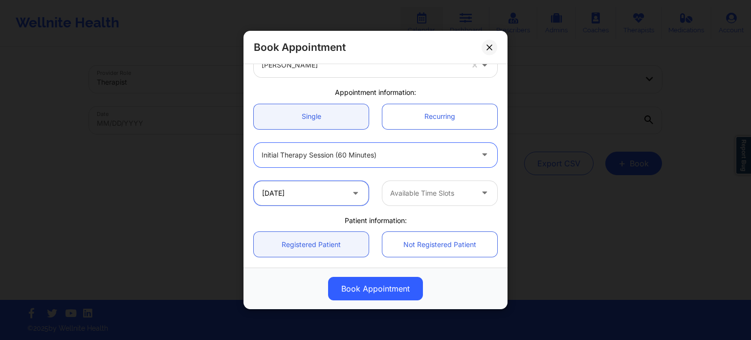
click at [327, 195] on input "[DATE]" at bounding box center [311, 193] width 115 height 24
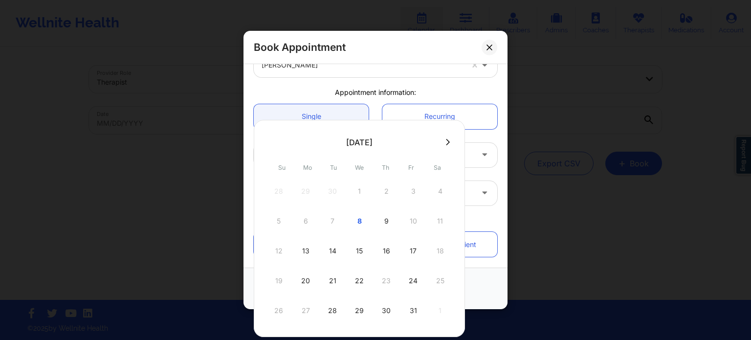
click at [482, 222] on div "Patient information:" at bounding box center [375, 221] width 257 height 10
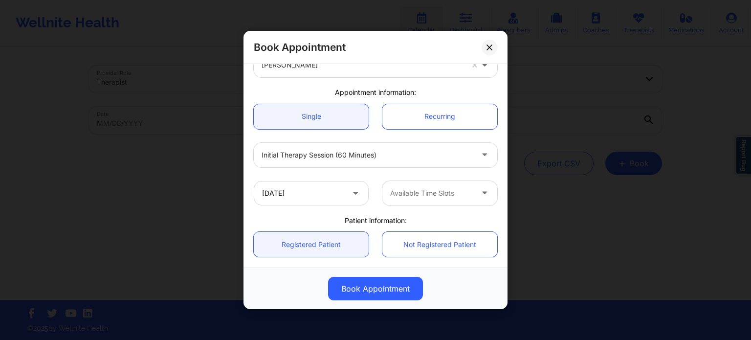
click at [456, 198] on div at bounding box center [431, 193] width 83 height 12
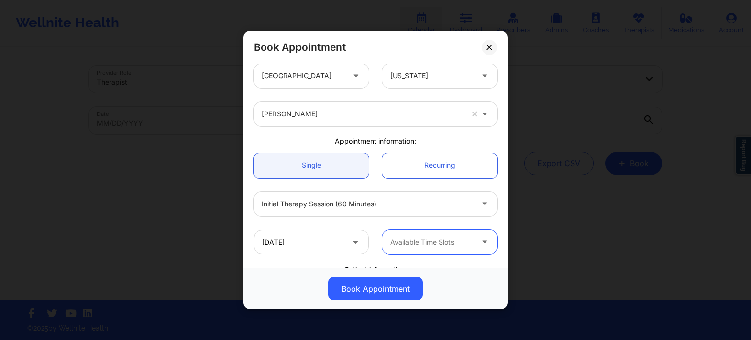
click at [288, 114] on div at bounding box center [363, 114] width 202 height 12
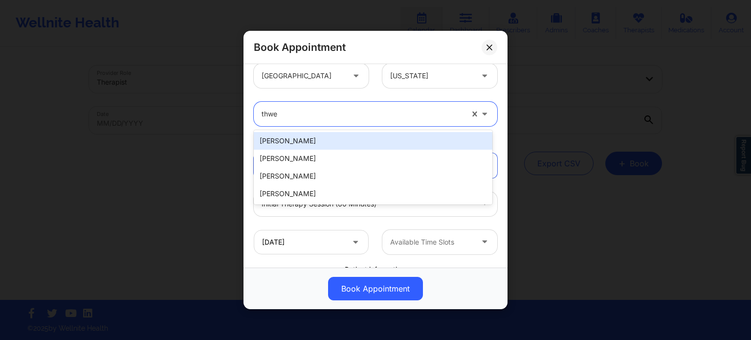
type input "thwea"
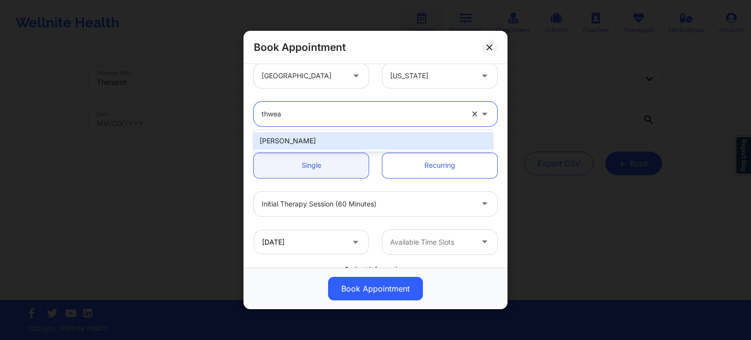
click at [295, 140] on div "[PERSON_NAME]" at bounding box center [373, 141] width 239 height 18
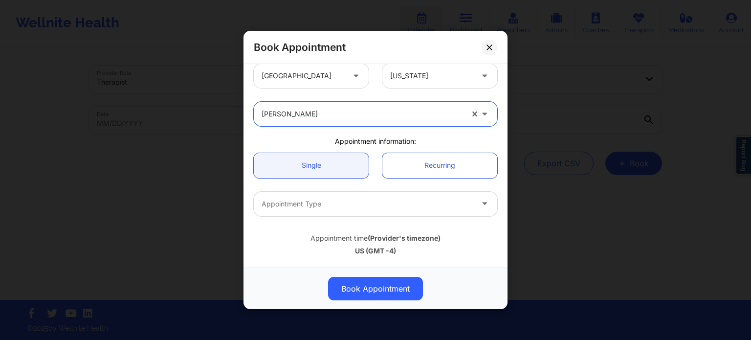
scroll to position [60, 0]
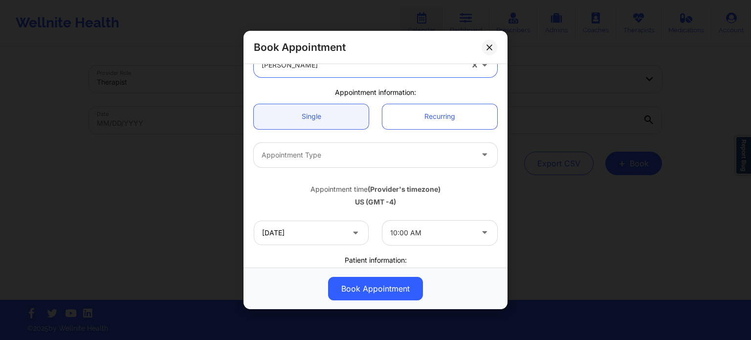
click at [346, 151] on div at bounding box center [367, 155] width 211 height 12
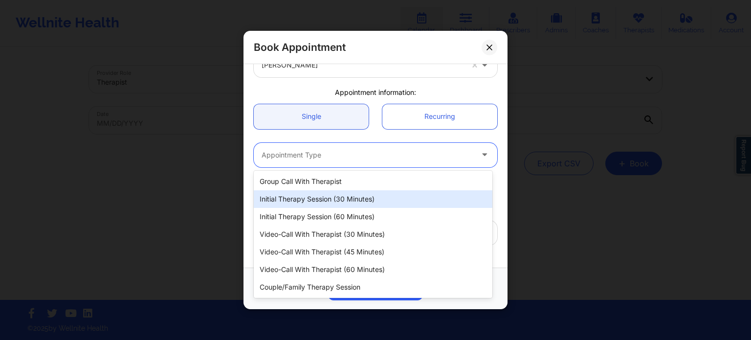
click at [342, 216] on div "Initial Therapy Session (60 minutes)" at bounding box center [373, 217] width 239 height 18
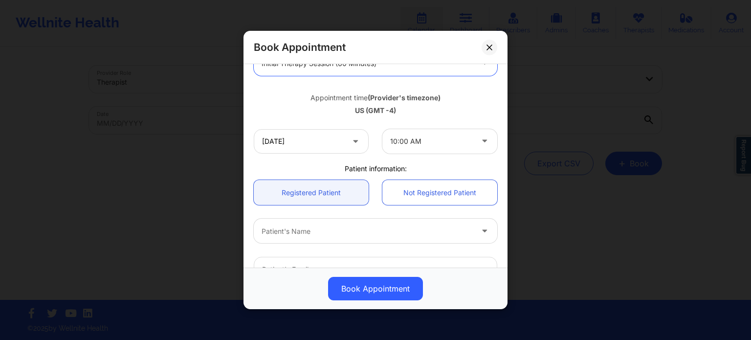
scroll to position [157, 0]
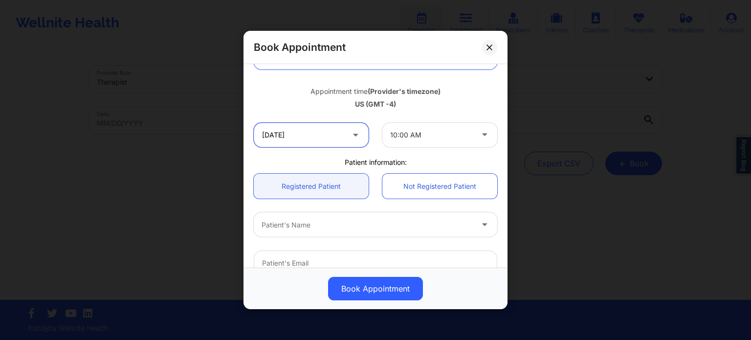
click at [337, 134] on input "[DATE]" at bounding box center [311, 135] width 115 height 24
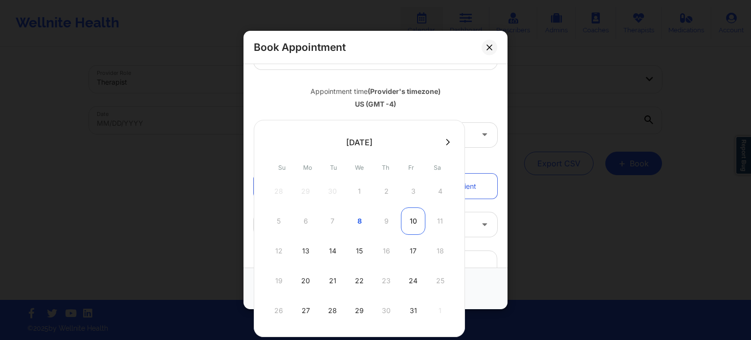
click at [405, 222] on div "10" at bounding box center [413, 220] width 24 height 27
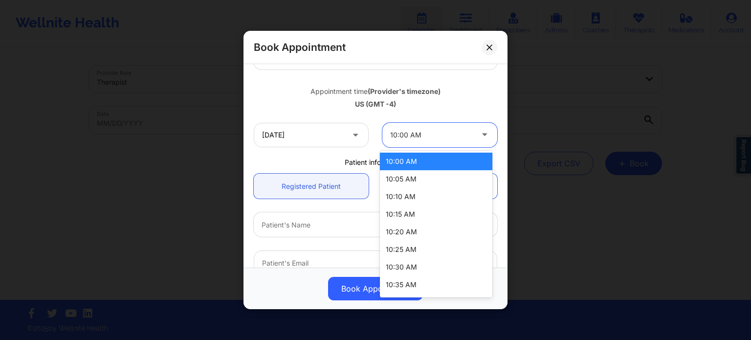
click at [427, 136] on div at bounding box center [431, 135] width 83 height 12
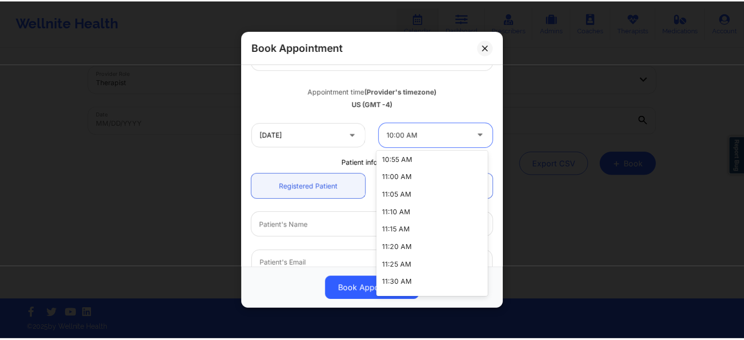
scroll to position [315, 0]
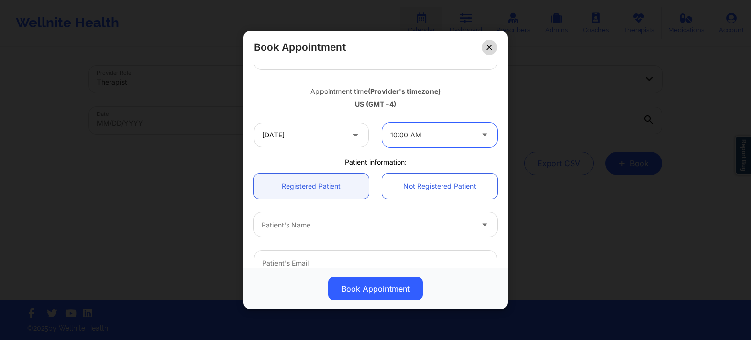
click at [489, 48] on icon at bounding box center [489, 47] width 5 height 5
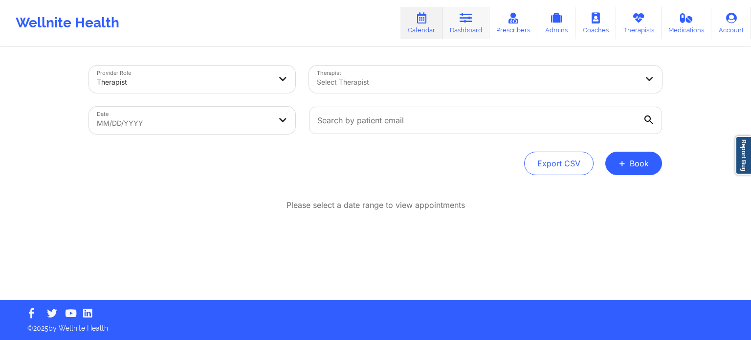
click at [459, 17] on link "Dashboard" at bounding box center [466, 23] width 47 height 32
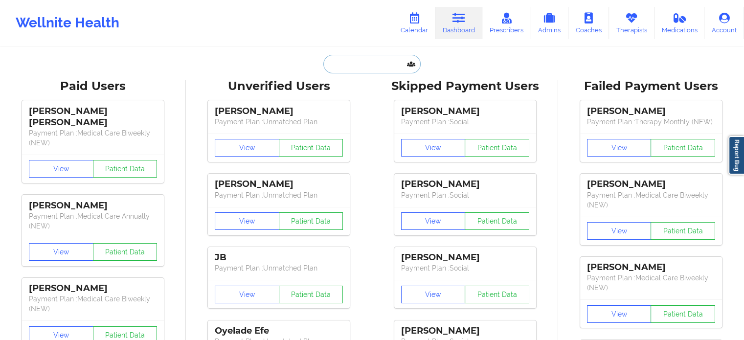
click at [374, 64] on input "text" at bounding box center [371, 64] width 97 height 19
paste input "[EMAIL_ADDRESS][DOMAIN_NAME]"
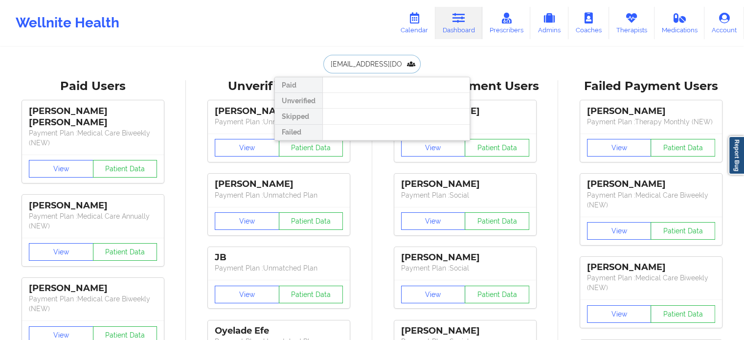
scroll to position [0, 20]
type input "[EMAIL_ADDRESS][DOMAIN_NAME]"
click at [285, 57] on div "[EMAIL_ADDRESS][DOMAIN_NAME] Paid Unverified Skipped Failed" at bounding box center [372, 64] width 196 height 19
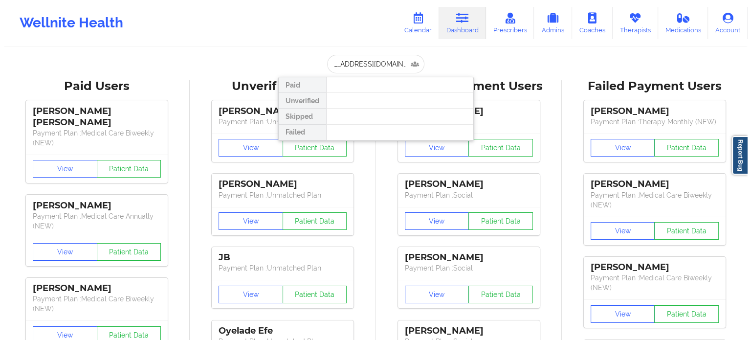
scroll to position [0, 0]
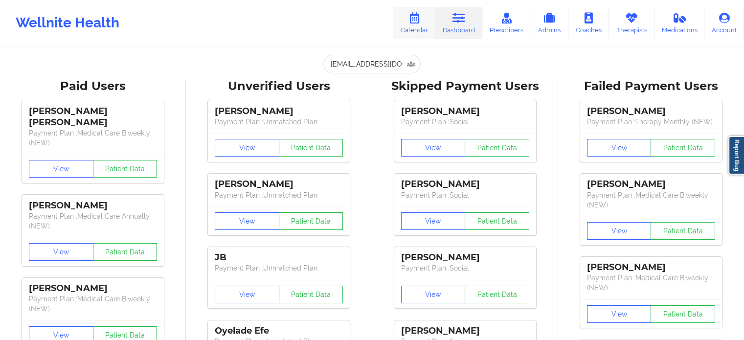
click at [421, 25] on link "Calendar" at bounding box center [414, 23] width 42 height 32
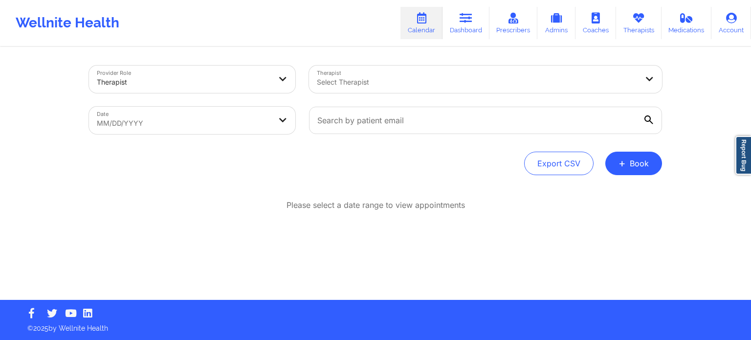
click at [430, 91] on div "Select Therapist" at bounding box center [474, 79] width 330 height 27
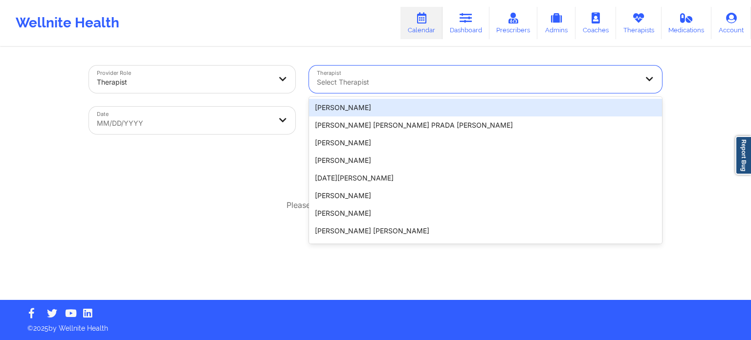
click at [430, 91] on div "Select Therapist" at bounding box center [474, 79] width 330 height 27
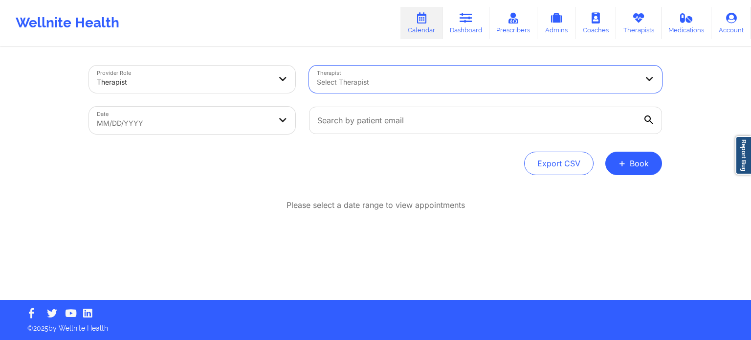
click at [227, 89] on div "Therapist" at bounding box center [184, 82] width 174 height 22
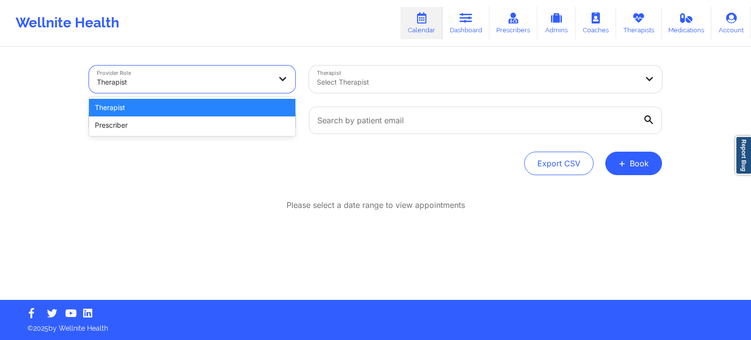
click at [234, 111] on div "Therapist" at bounding box center [192, 108] width 206 height 18
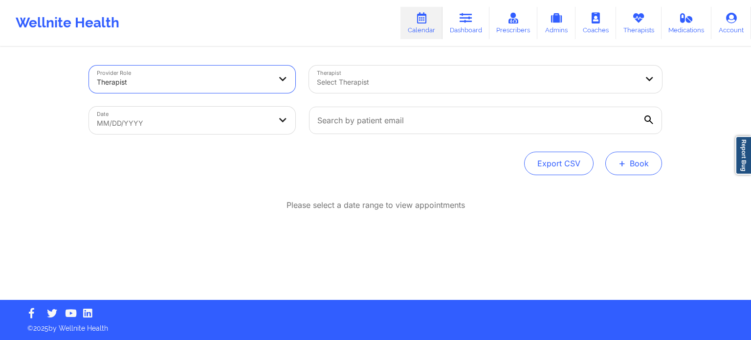
click at [645, 170] on button "+ Book" at bounding box center [634, 163] width 57 height 23
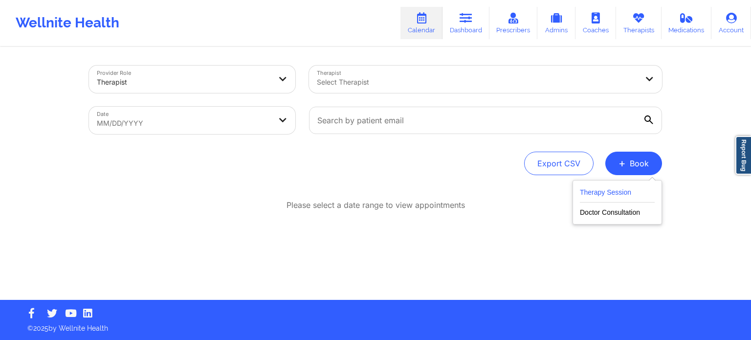
click at [611, 190] on button "Therapy Session" at bounding box center [617, 194] width 75 height 16
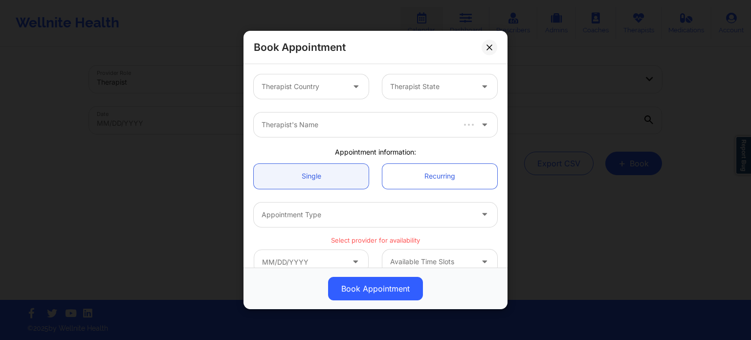
click at [323, 90] on div at bounding box center [303, 87] width 83 height 12
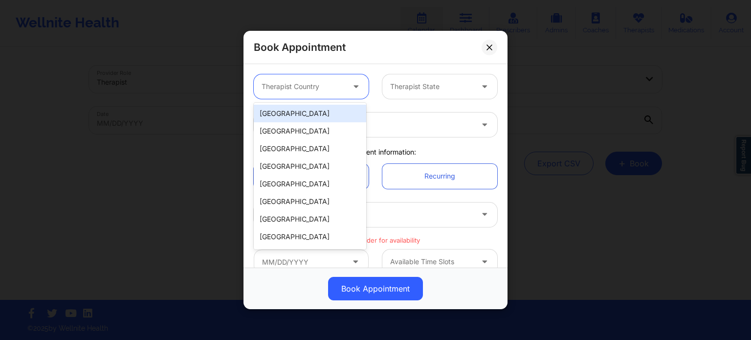
click at [316, 110] on div "[GEOGRAPHIC_DATA]" at bounding box center [310, 114] width 112 height 18
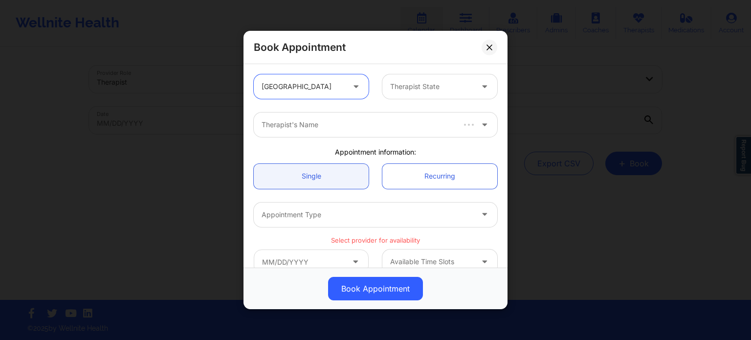
click at [454, 86] on div at bounding box center [431, 87] width 83 height 12
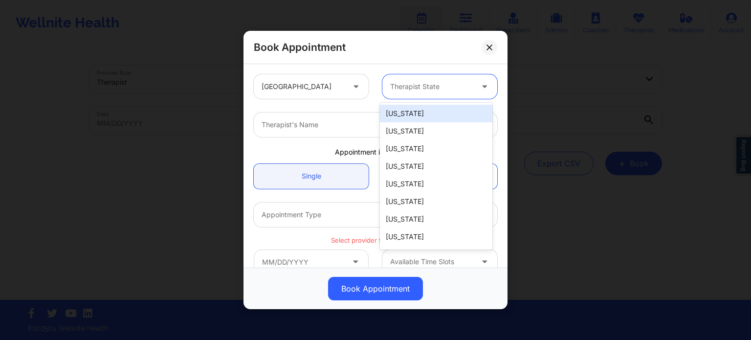
type input "f"
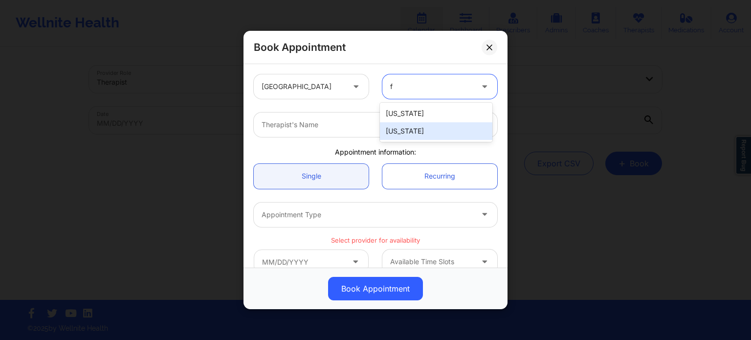
click at [432, 131] on div "[US_STATE]" at bounding box center [436, 131] width 112 height 18
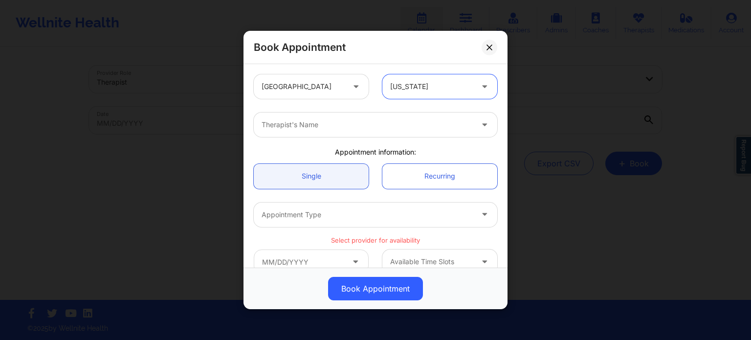
click at [379, 125] on div at bounding box center [367, 125] width 211 height 12
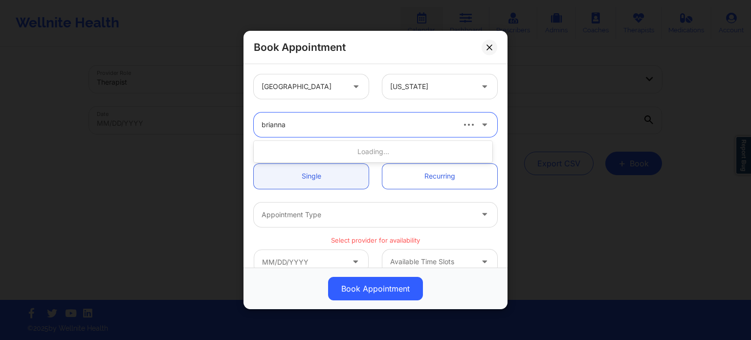
type input "[PERSON_NAME]"
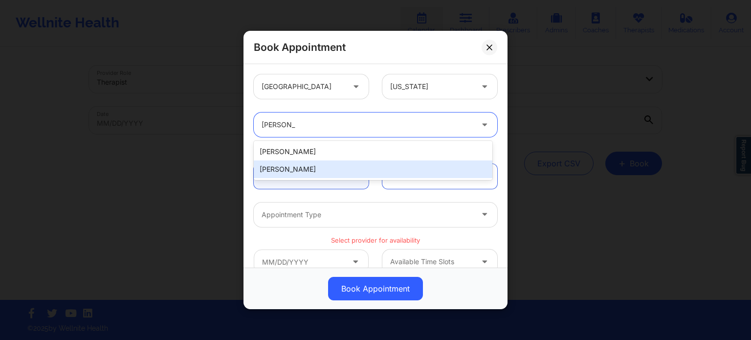
click at [346, 167] on div "[PERSON_NAME]" at bounding box center [373, 169] width 239 height 18
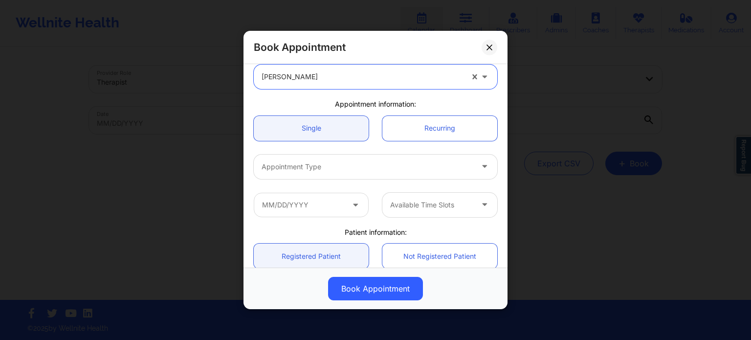
scroll to position [98, 0]
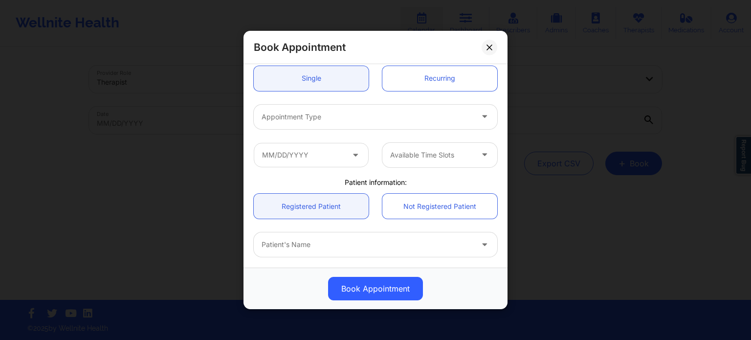
click at [327, 116] on div at bounding box center [367, 117] width 211 height 12
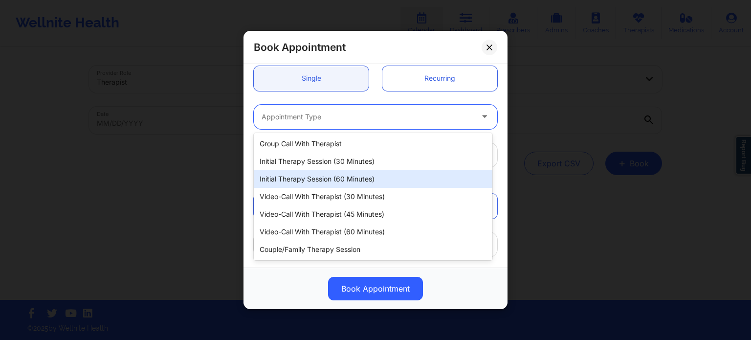
click at [317, 172] on div "Initial Therapy Session (60 minutes)" at bounding box center [373, 179] width 239 height 18
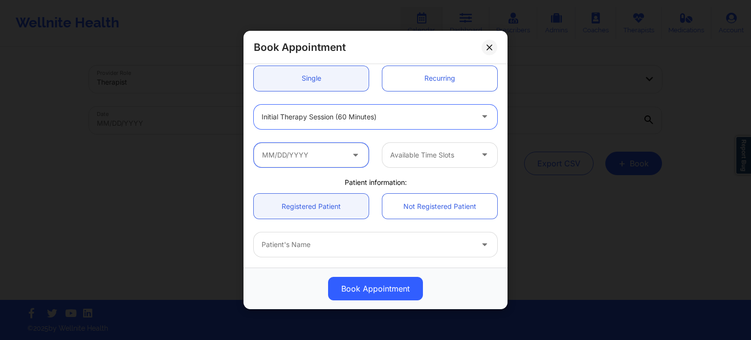
click at [308, 156] on input "text" at bounding box center [311, 155] width 115 height 24
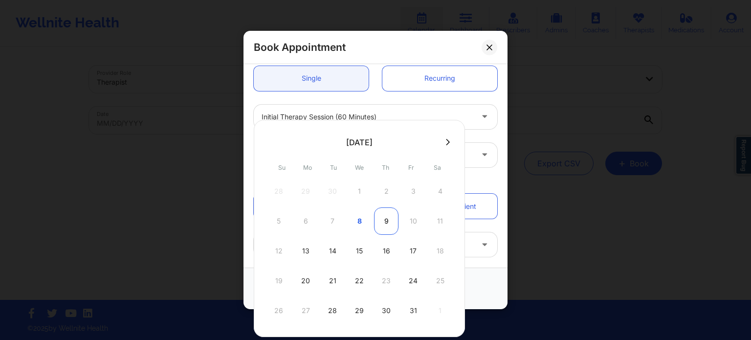
click at [386, 222] on div "9" at bounding box center [386, 220] width 24 height 27
type input "[DATE]"
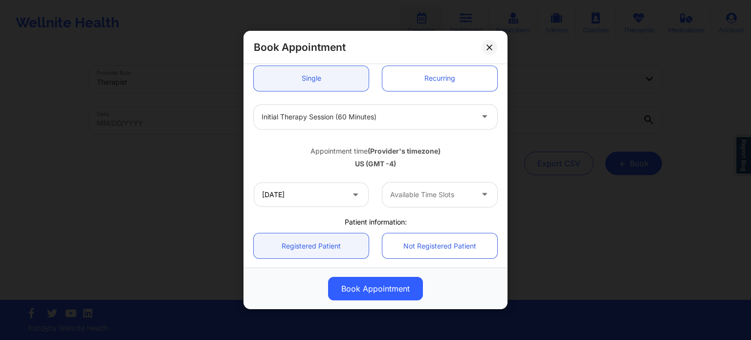
click at [425, 191] on div at bounding box center [431, 195] width 83 height 12
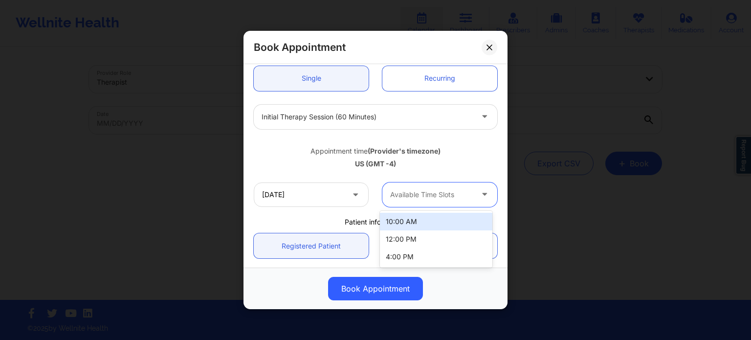
click at [466, 156] on div "Appointment time (Provider's timezone) [GEOGRAPHIC_DATA] (GMT -4)" at bounding box center [375, 156] width 257 height 26
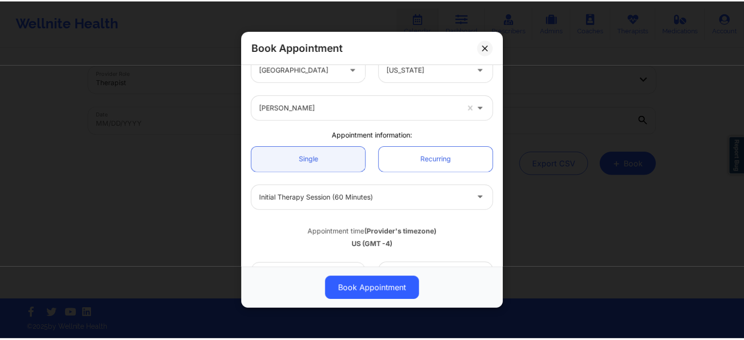
scroll to position [0, 0]
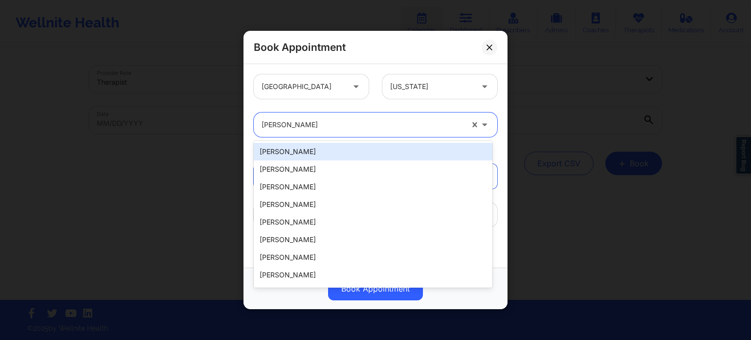
click at [345, 122] on div at bounding box center [363, 125] width 202 height 12
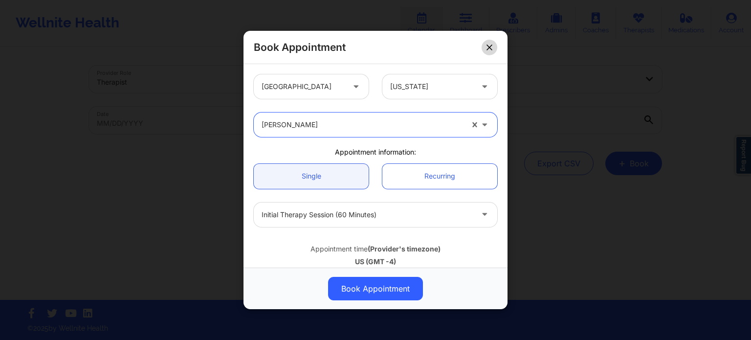
click at [485, 48] on button at bounding box center [490, 48] width 16 height 16
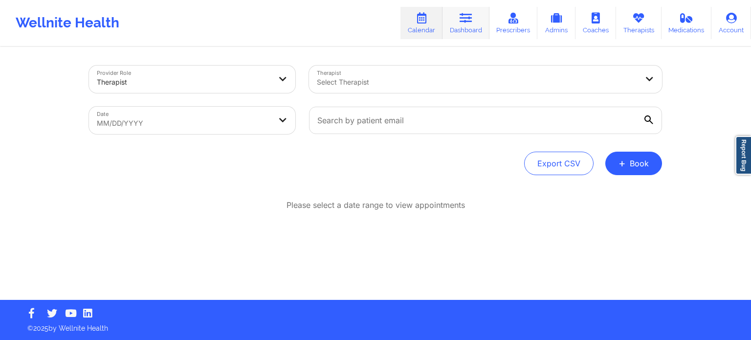
click at [460, 19] on link "Dashboard" at bounding box center [466, 23] width 47 height 32
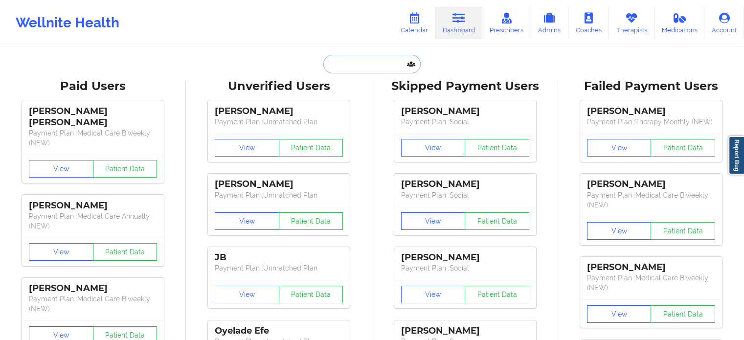
click at [379, 58] on input "text" at bounding box center [371, 64] width 97 height 19
paste input "[EMAIL_ADDRESS][DOMAIN_NAME]"
type input "[EMAIL_ADDRESS][DOMAIN_NAME]"
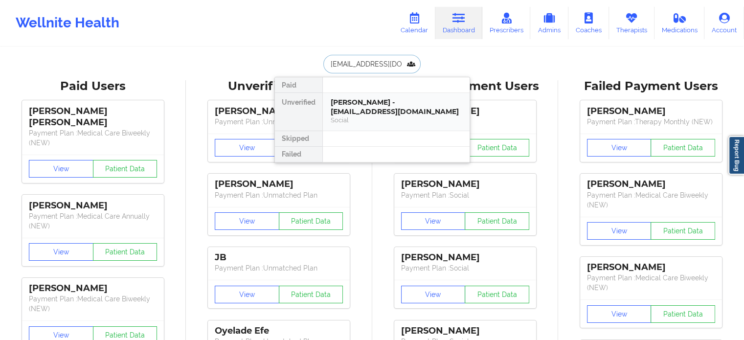
click at [390, 100] on div "[PERSON_NAME] - [EMAIL_ADDRESS][DOMAIN_NAME]" at bounding box center [396, 107] width 131 height 18
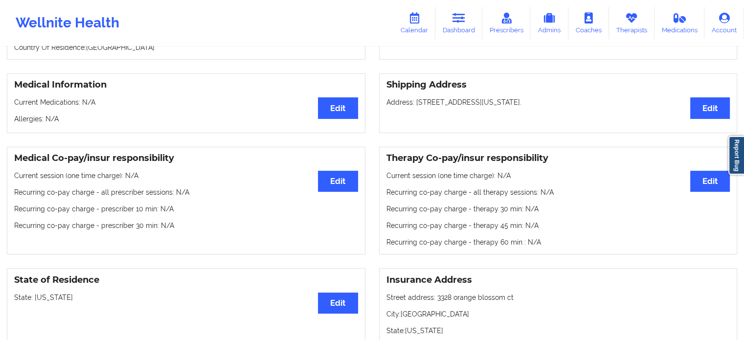
scroll to position [202, 0]
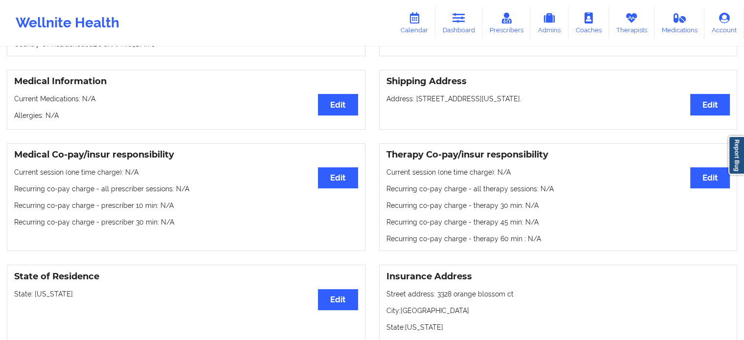
click at [395, 27] on div "Wellnite Health Calendar Dashboard Prescribers Admins Coaches Therapists Medica…" at bounding box center [372, 22] width 744 height 39
click at [409, 22] on link "Calendar" at bounding box center [414, 23] width 42 height 32
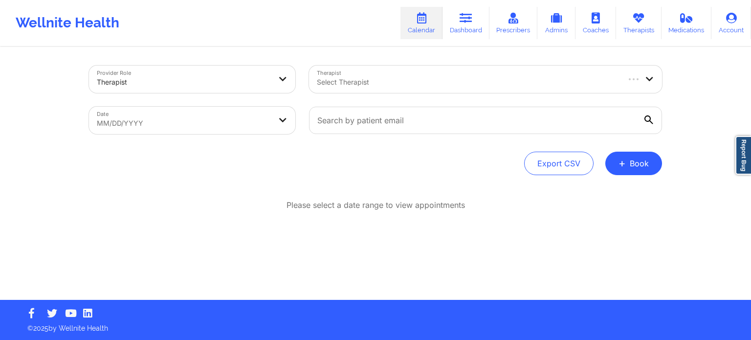
click at [413, 92] on div "Select Therapist" at bounding box center [464, 79] width 310 height 27
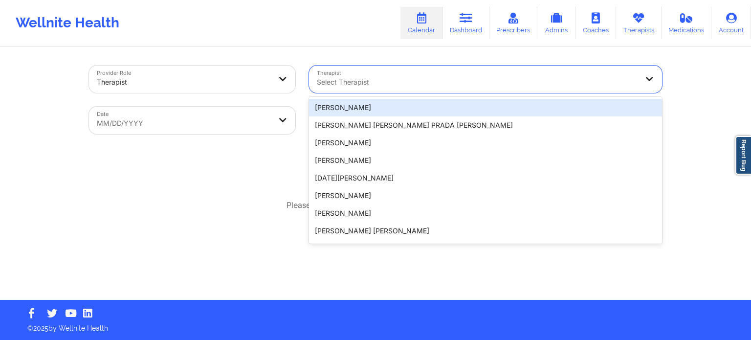
click at [393, 172] on div "[DATE][PERSON_NAME]" at bounding box center [485, 178] width 353 height 18
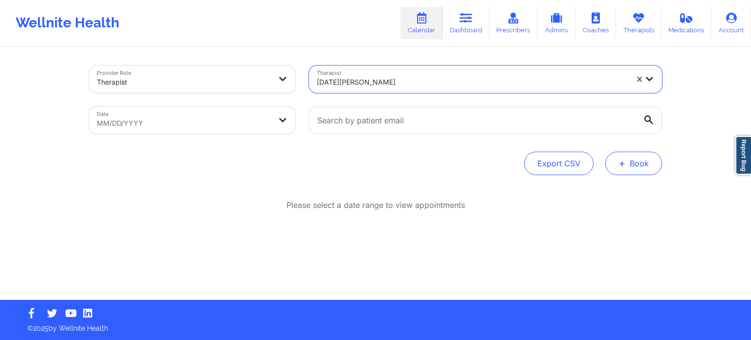
click at [653, 161] on button "+ Book" at bounding box center [634, 163] width 57 height 23
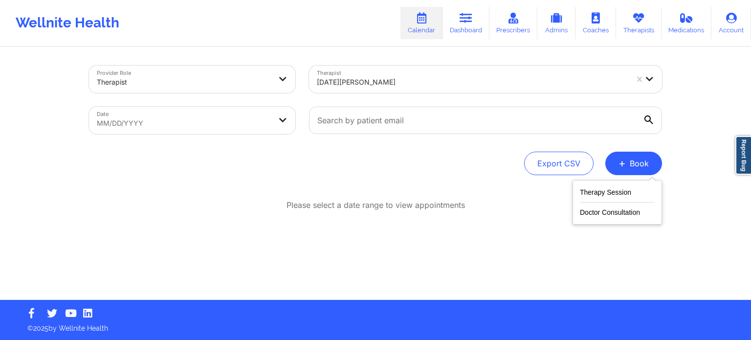
click at [687, 132] on div "Provider Role Therapist Therapist [DATE][PERSON_NAME] Date MM/DD/YYYY Export CS…" at bounding box center [375, 150] width 751 height 300
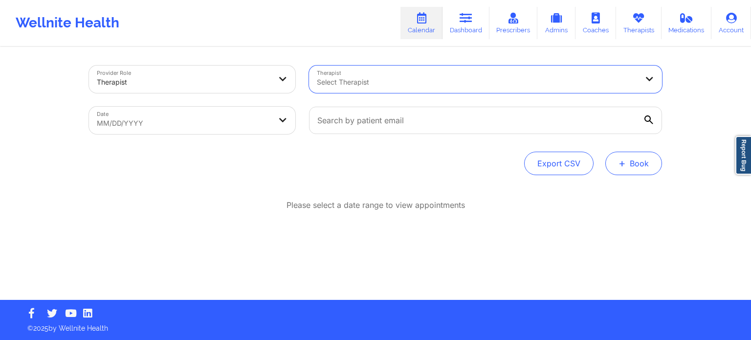
click at [628, 161] on button "+ Book" at bounding box center [634, 163] width 57 height 23
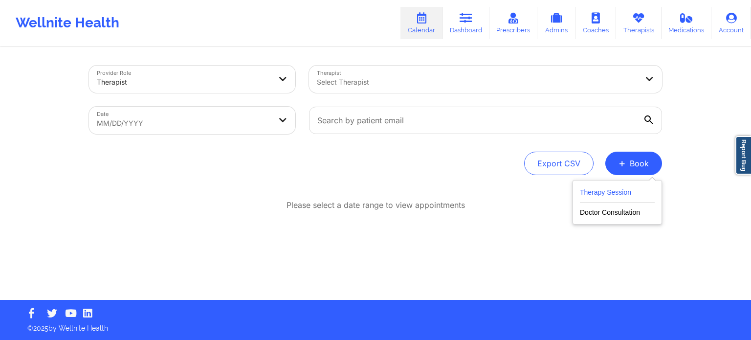
click at [601, 193] on button "Therapy Session" at bounding box center [617, 194] width 75 height 16
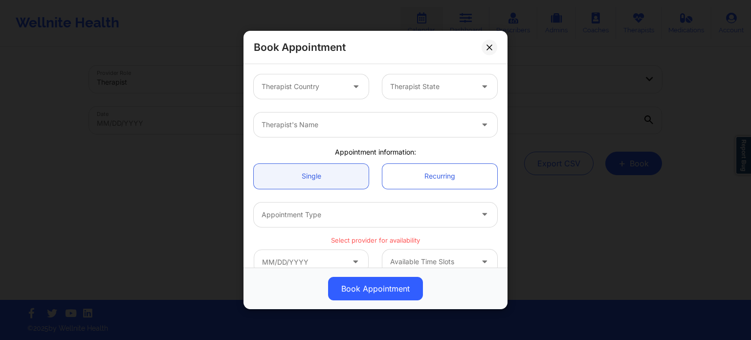
click at [317, 87] on div at bounding box center [303, 87] width 83 height 12
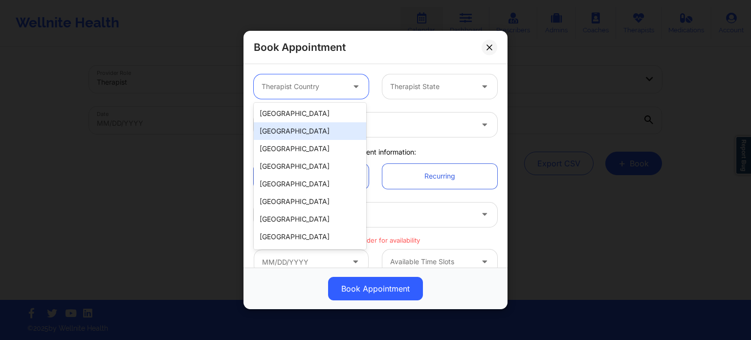
click at [312, 113] on div "[GEOGRAPHIC_DATA]" at bounding box center [310, 114] width 112 height 18
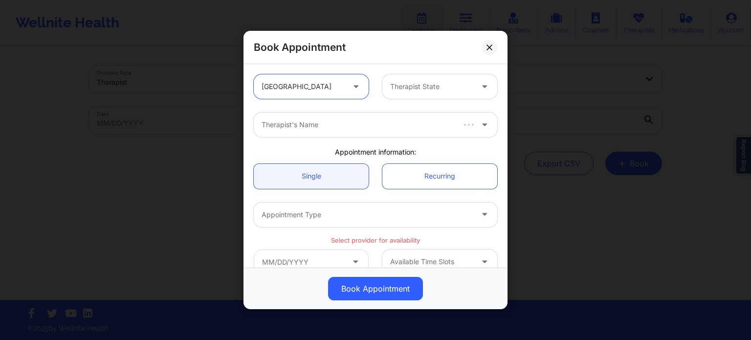
click at [409, 84] on div at bounding box center [431, 87] width 83 height 12
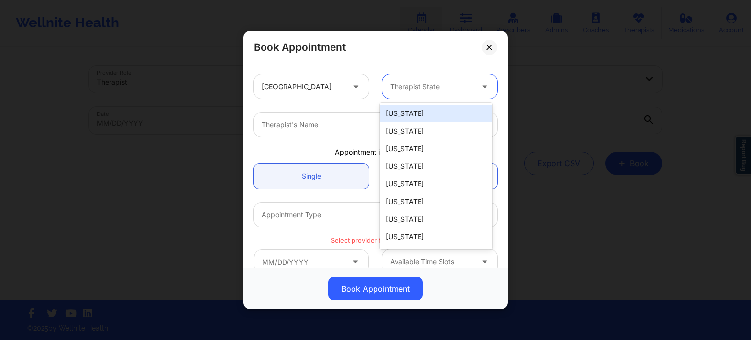
type input "f"
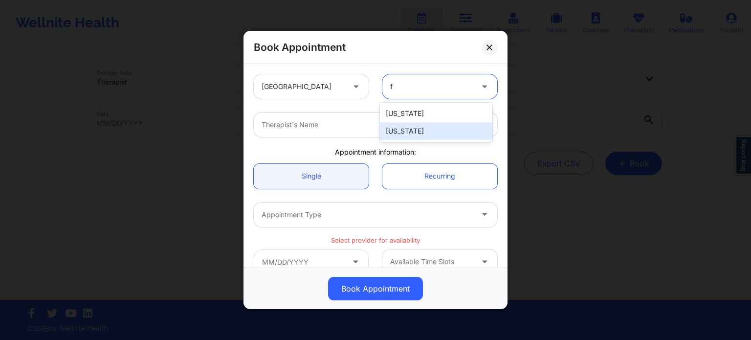
click at [416, 134] on div "[US_STATE]" at bounding box center [436, 131] width 112 height 18
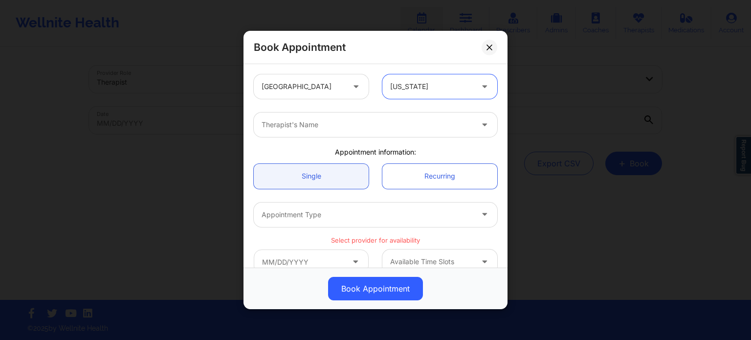
click at [375, 133] on div "Therapist's Name" at bounding box center [364, 124] width 220 height 24
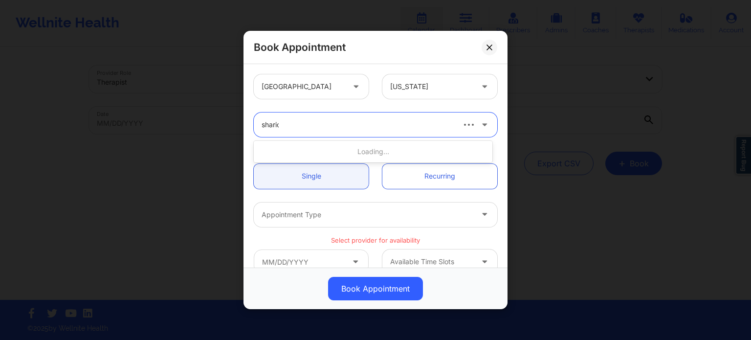
type input "[PERSON_NAME]"
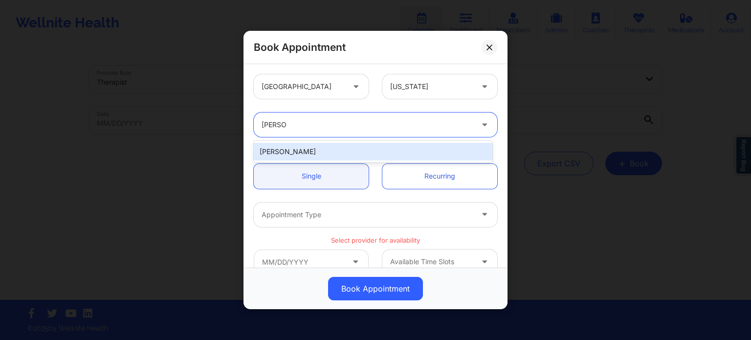
click at [349, 148] on div "[PERSON_NAME]" at bounding box center [373, 152] width 239 height 18
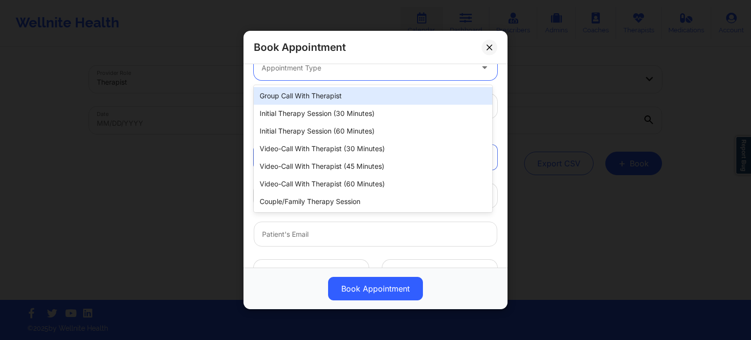
click at [335, 72] on div at bounding box center [367, 68] width 211 height 12
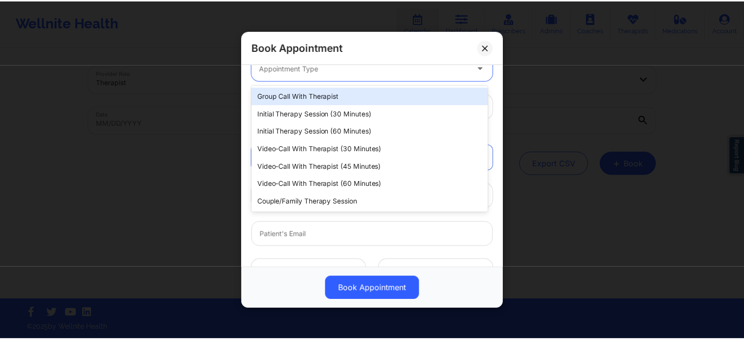
scroll to position [145, 0]
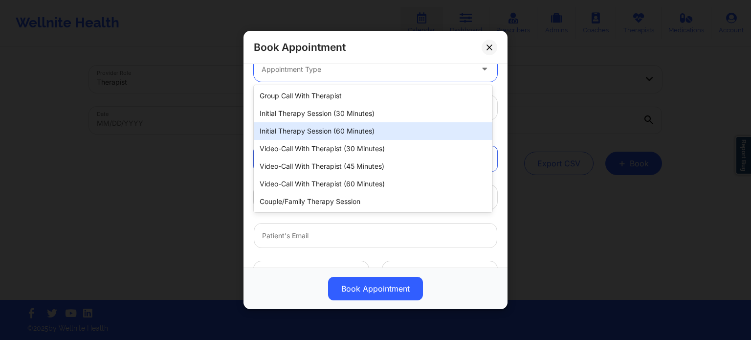
click at [335, 132] on div "Initial Therapy Session (60 minutes)" at bounding box center [373, 131] width 239 height 18
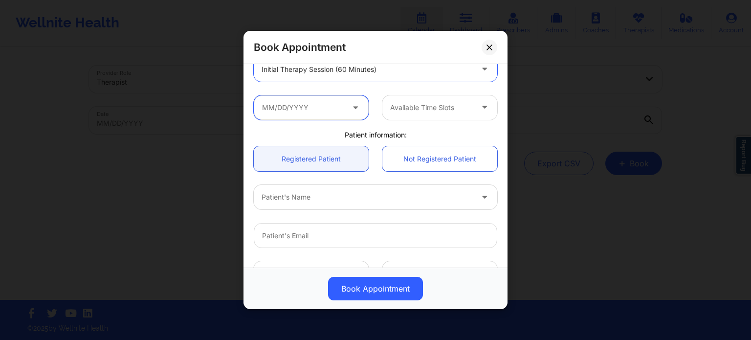
click at [319, 114] on input "text" at bounding box center [311, 107] width 115 height 24
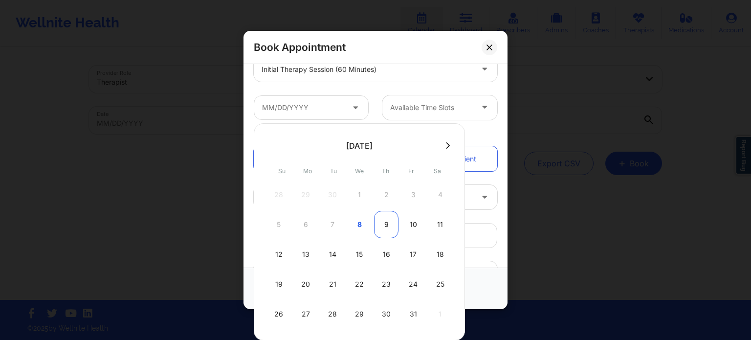
click at [385, 229] on div "9" at bounding box center [386, 224] width 24 height 27
type input "[DATE]"
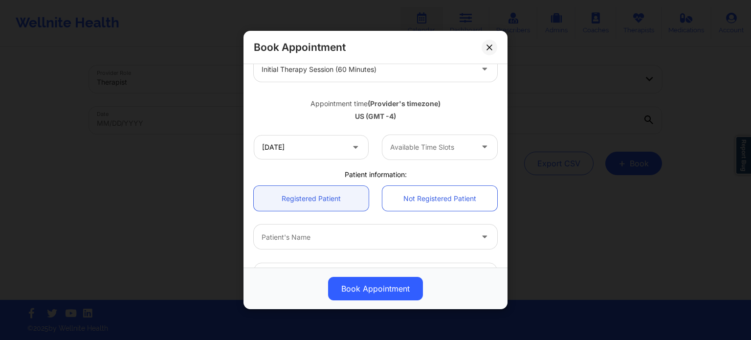
click at [423, 150] on div at bounding box center [431, 147] width 83 height 12
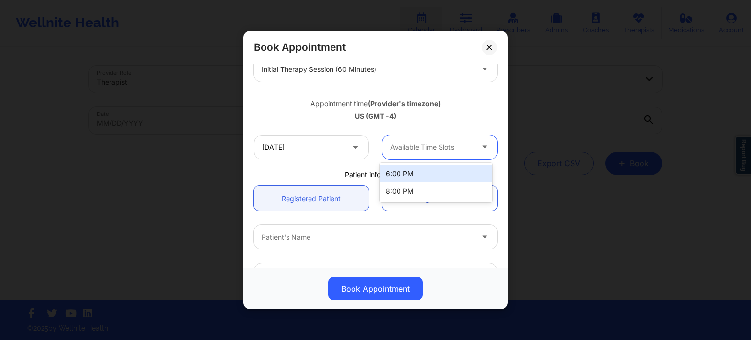
click at [421, 176] on div "6:00 PM" at bounding box center [436, 174] width 112 height 18
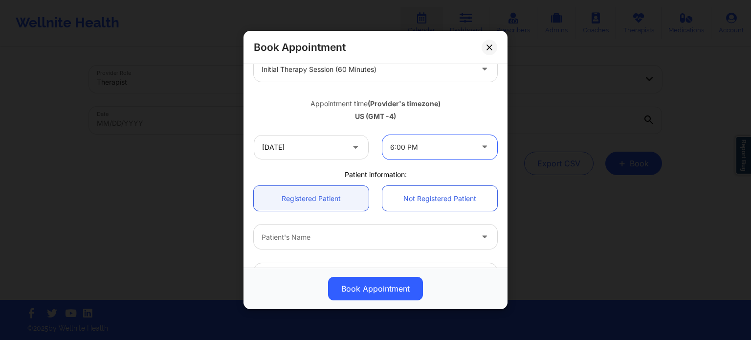
click at [432, 115] on div "US (GMT -4)" at bounding box center [376, 117] width 244 height 10
click at [488, 43] on button at bounding box center [490, 48] width 16 height 16
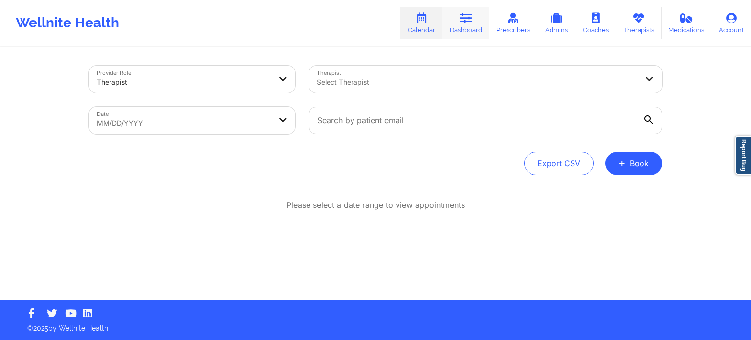
drag, startPoint x: 463, startPoint y: 25, endPoint x: 454, endPoint y: 32, distance: 10.9
click at [463, 25] on link "Dashboard" at bounding box center [466, 23] width 47 height 32
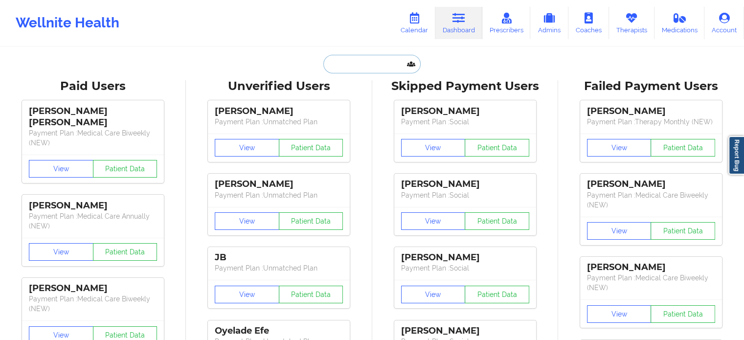
click at [361, 56] on input "text" at bounding box center [371, 64] width 97 height 19
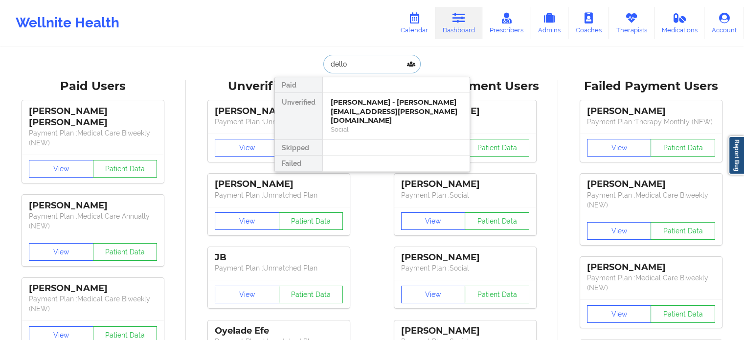
drag, startPoint x: 370, startPoint y: 67, endPoint x: 280, endPoint y: 60, distance: 90.3
click at [281, 60] on div "dello Paid Unverified [PERSON_NAME] - [PERSON_NAME][EMAIL_ADDRESS][PERSON_NAME]…" at bounding box center [372, 64] width 196 height 19
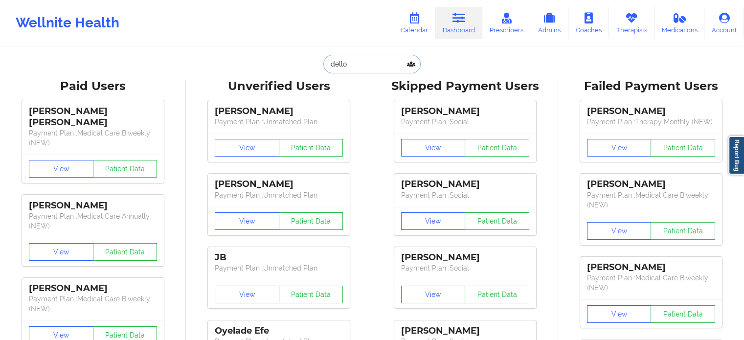
paste input "[EMAIL_ADDRESS][DOMAIN_NAME]"
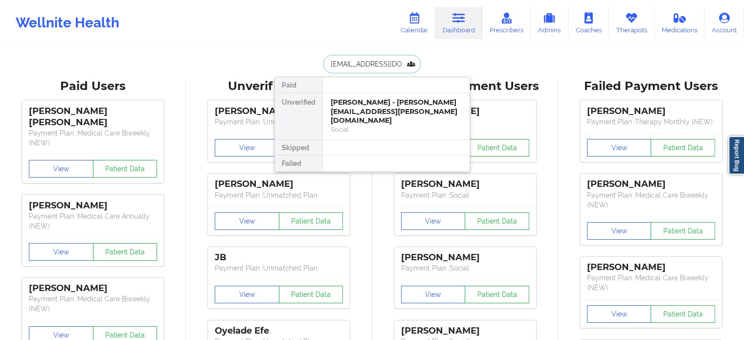
scroll to position [0, 9]
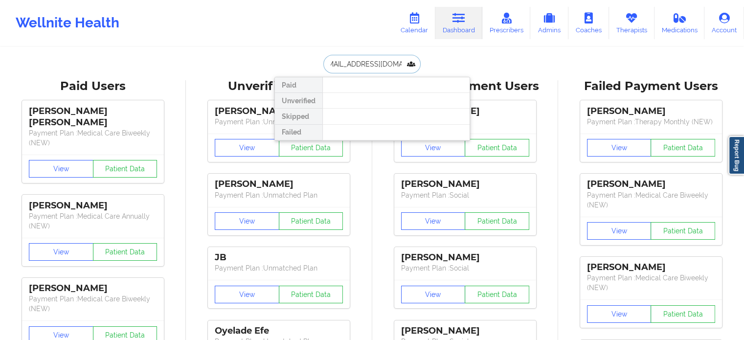
type input "[EMAIL_ADDRESS][DOMAIN_NAME]"
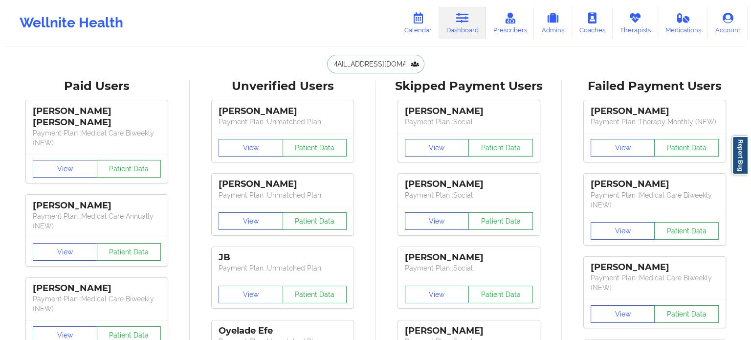
scroll to position [0, 0]
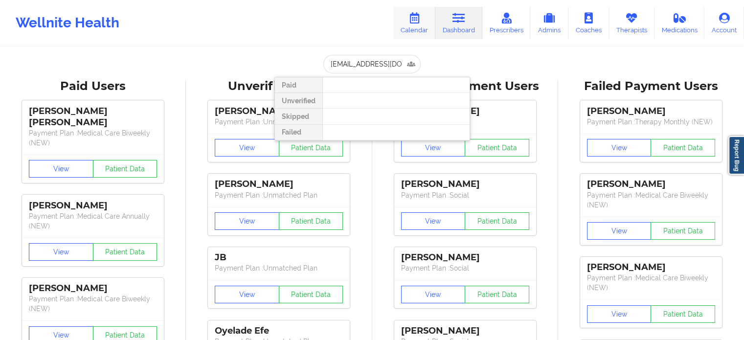
click at [413, 29] on link "Calendar" at bounding box center [414, 23] width 42 height 32
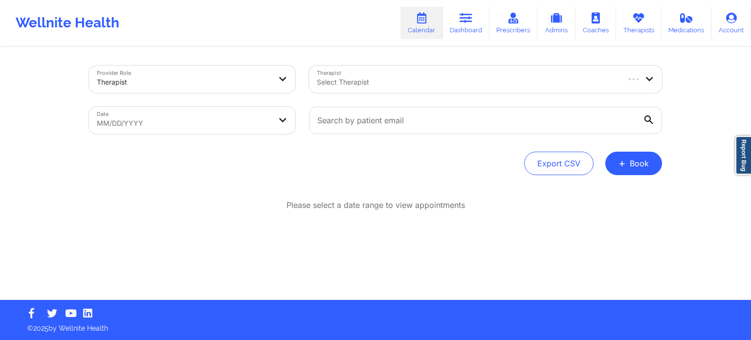
click at [464, 84] on div at bounding box center [467, 82] width 301 height 12
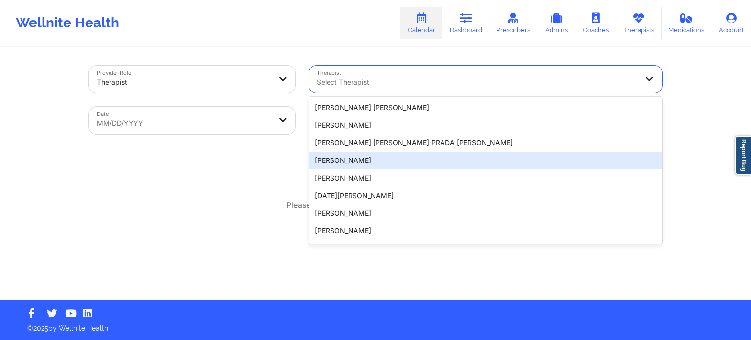
click at [231, 197] on div "Provider Role Therapist Therapist 20 results available. Use Up and Down to choo…" at bounding box center [375, 174] width 587 height 252
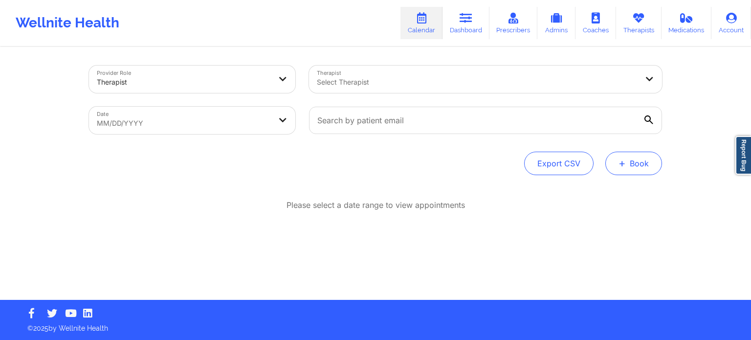
click at [634, 164] on button "+ Book" at bounding box center [634, 163] width 57 height 23
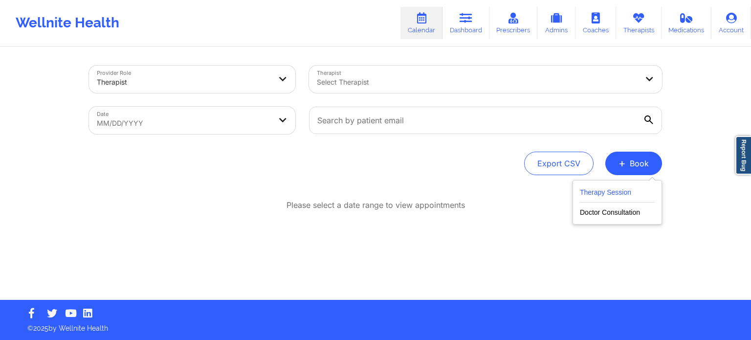
click at [604, 192] on button "Therapy Session" at bounding box center [617, 194] width 75 height 16
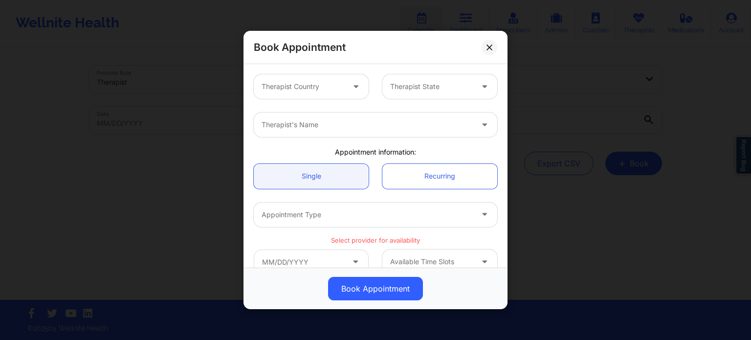
click at [323, 76] on div "Therapist Country" at bounding box center [299, 86] width 91 height 24
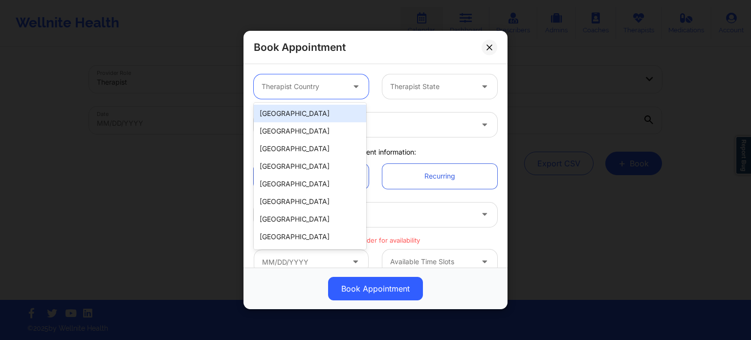
click at [313, 109] on div "[GEOGRAPHIC_DATA]" at bounding box center [310, 114] width 112 height 18
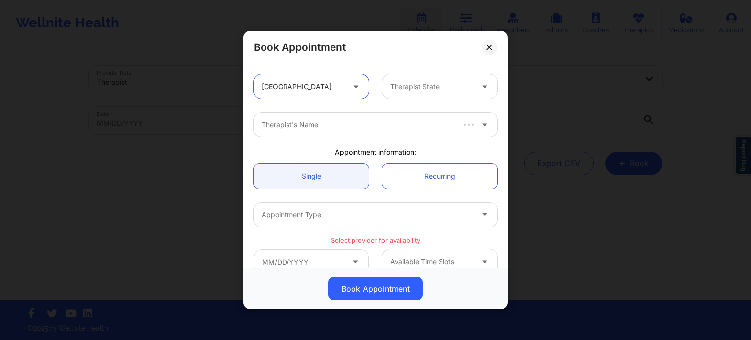
click at [432, 93] on div "Therapist State" at bounding box center [427, 86] width 91 height 24
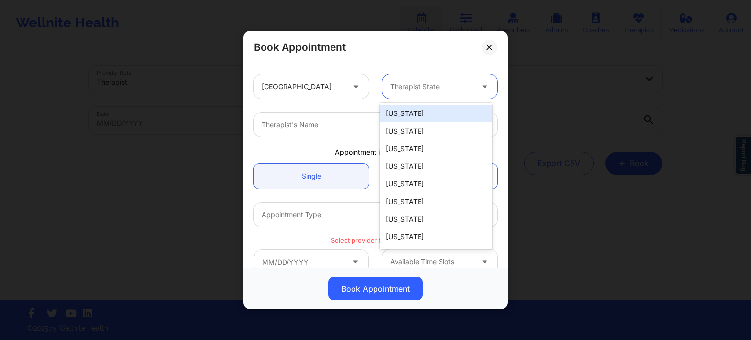
type input "f"
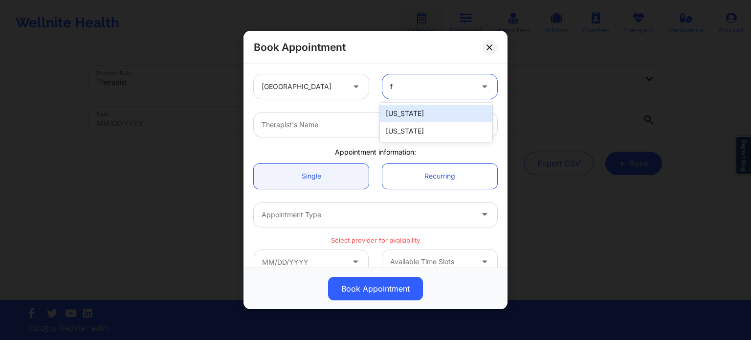
click at [407, 132] on div "[US_STATE]" at bounding box center [436, 131] width 112 height 18
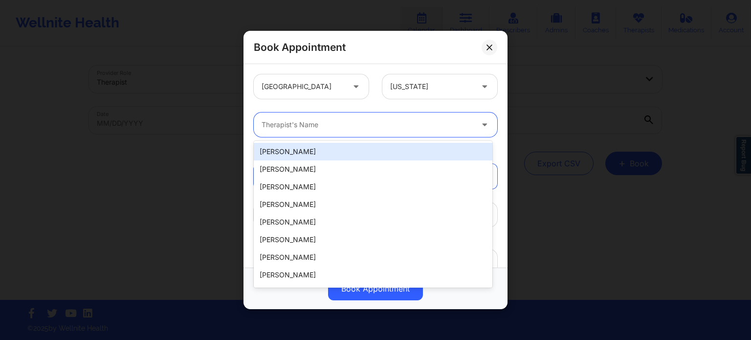
click at [353, 123] on div at bounding box center [367, 125] width 211 height 12
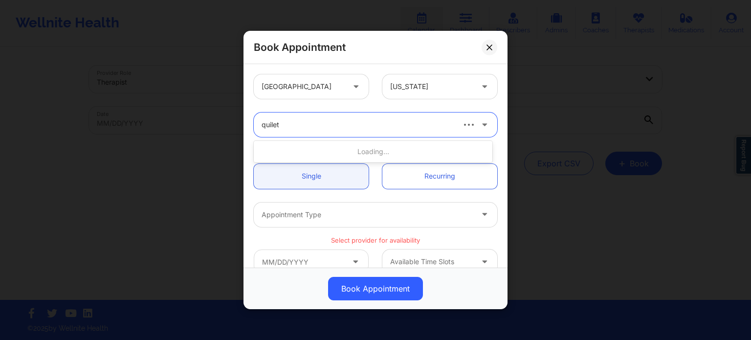
type input "quilett"
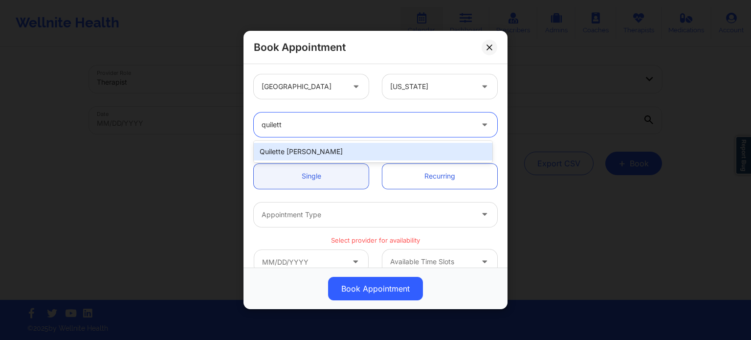
click at [350, 150] on div "Quilette [PERSON_NAME]" at bounding box center [373, 152] width 239 height 18
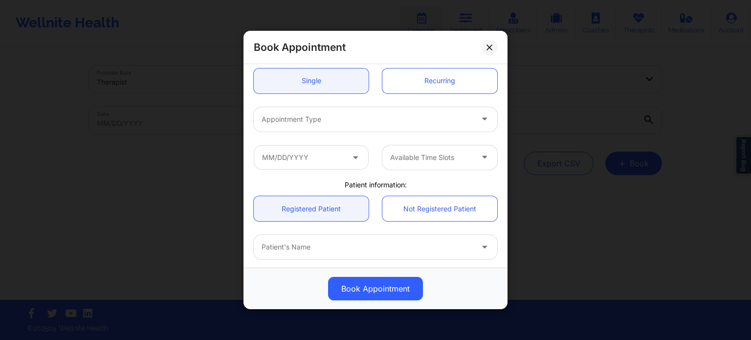
scroll to position [98, 0]
click at [348, 116] on div at bounding box center [367, 117] width 211 height 12
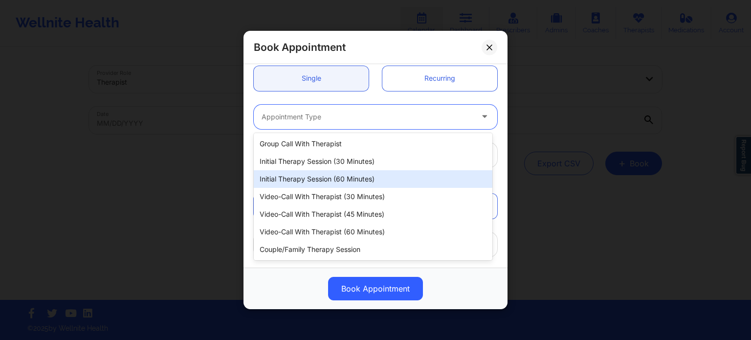
click at [356, 179] on div "Initial Therapy Session (60 minutes)" at bounding box center [373, 179] width 239 height 18
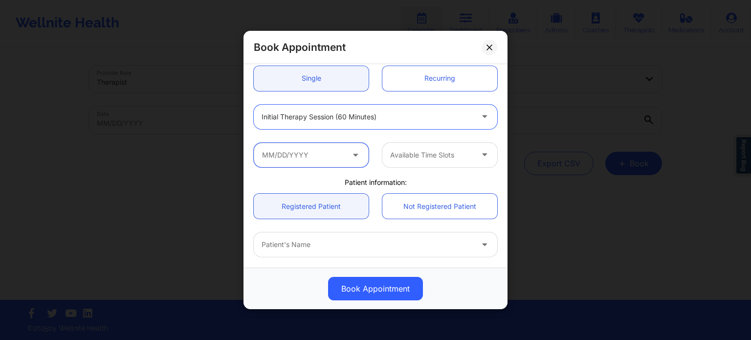
click at [346, 159] on input "text" at bounding box center [311, 155] width 115 height 24
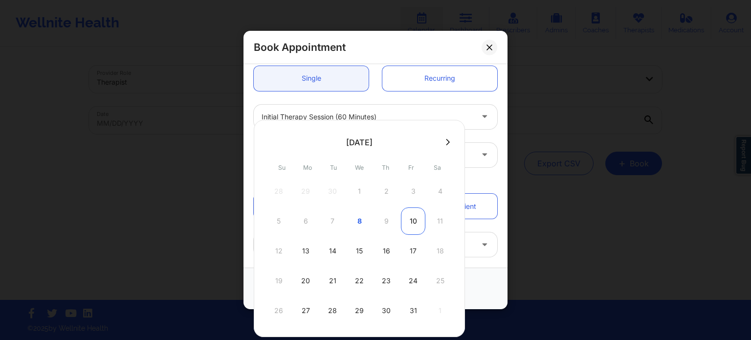
click at [405, 222] on div "10" at bounding box center [413, 220] width 24 height 27
type input "[DATE]"
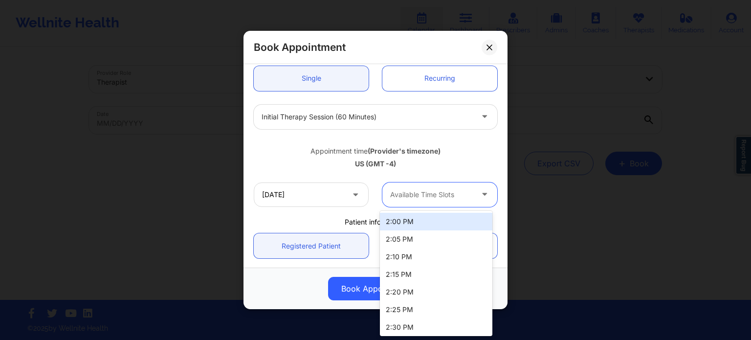
click at [416, 191] on div at bounding box center [431, 195] width 83 height 12
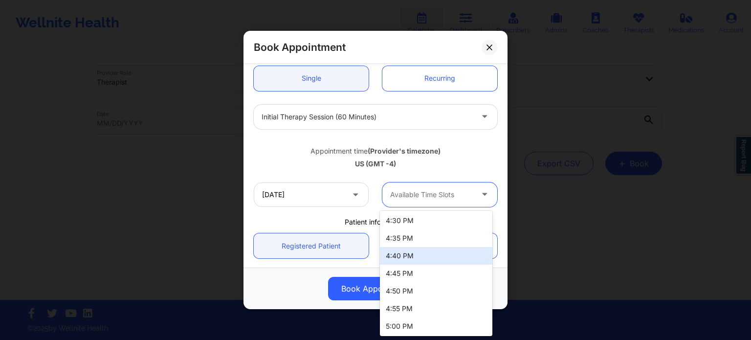
scroll to position [530, 0]
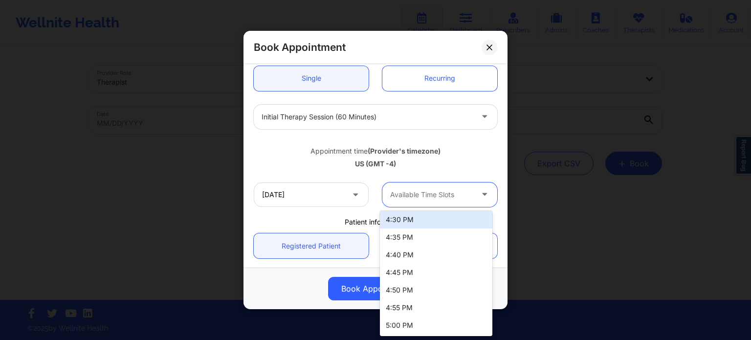
click at [484, 150] on div "Appointment time (Provider's timezone)" at bounding box center [376, 151] width 244 height 10
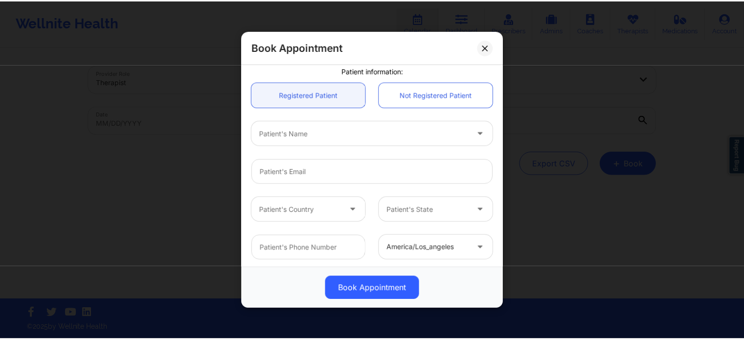
scroll to position [251, 0]
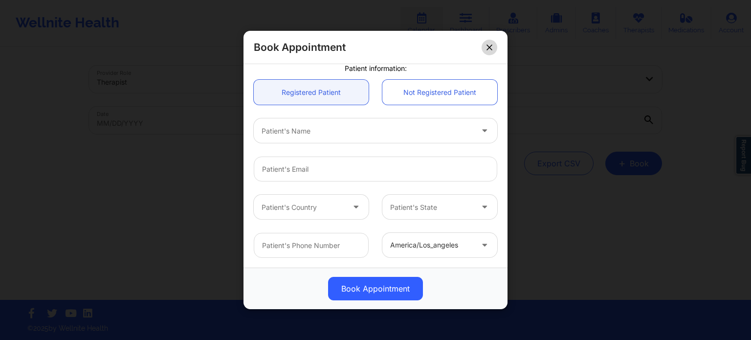
click at [491, 45] on icon at bounding box center [490, 48] width 6 height 6
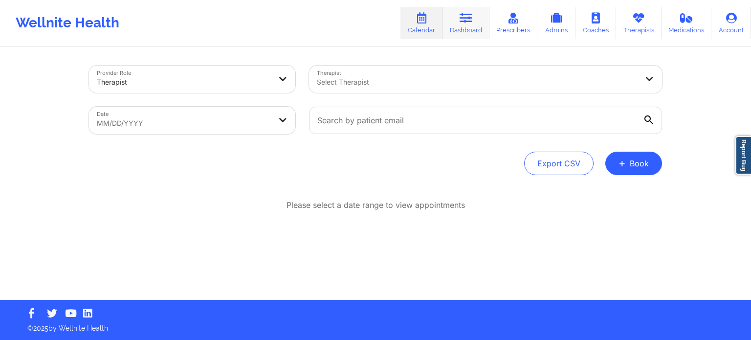
click at [469, 18] on icon at bounding box center [466, 18] width 13 height 11
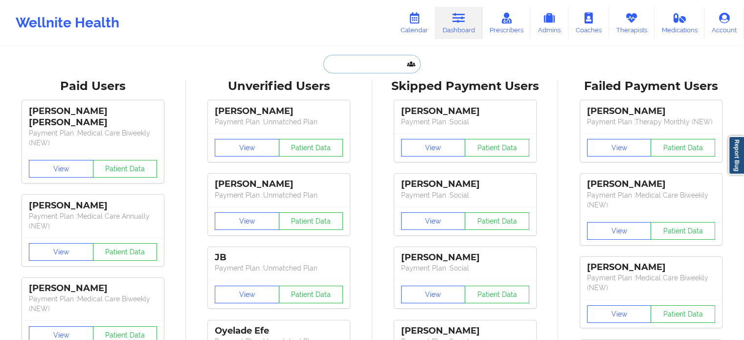
click at [361, 63] on input "text" at bounding box center [371, 64] width 97 height 19
paste input "[EMAIL_ADDRESS][DOMAIN_NAME]"
type input "[EMAIL_ADDRESS][DOMAIN_NAME]"
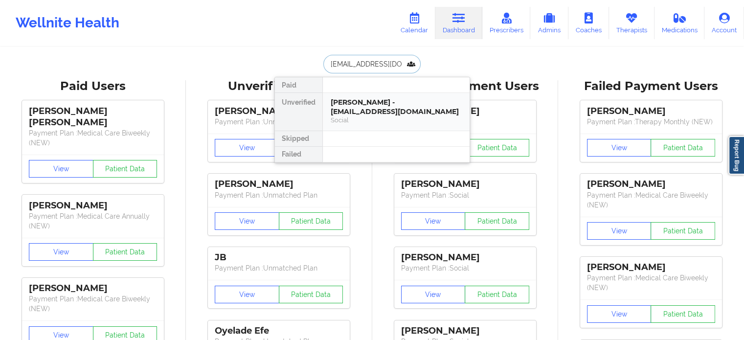
click at [371, 116] on div "Social" at bounding box center [396, 120] width 131 height 8
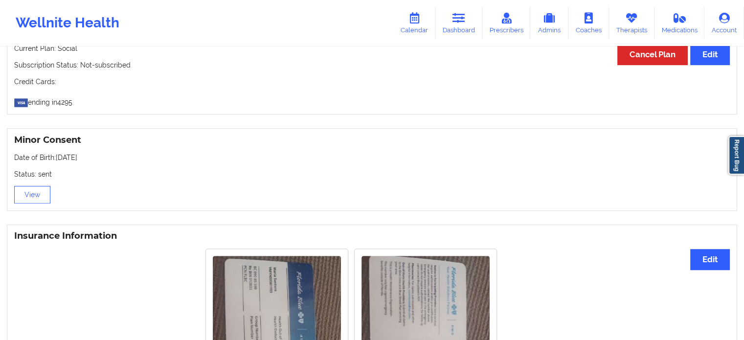
scroll to position [636, 0]
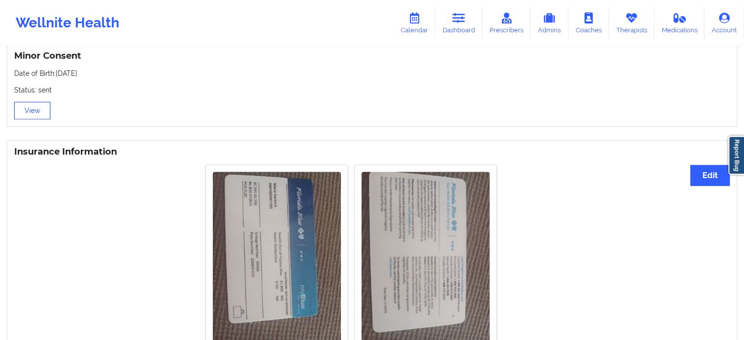
click at [28, 113] on button "View" at bounding box center [32, 111] width 36 height 18
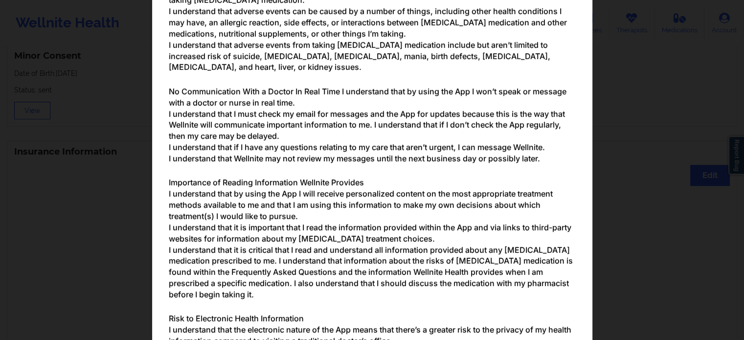
scroll to position [1116, 0]
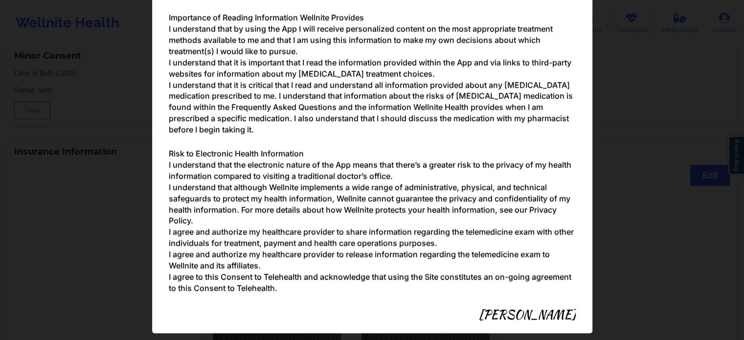
click at [630, 219] on div "Parental/Guardian Consent form for minors Minor's guardian or custodian is need…" at bounding box center [372, 170] width 744 height 340
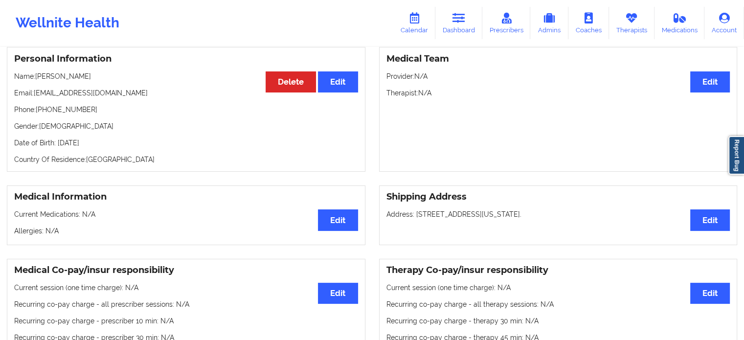
scroll to position [98, 0]
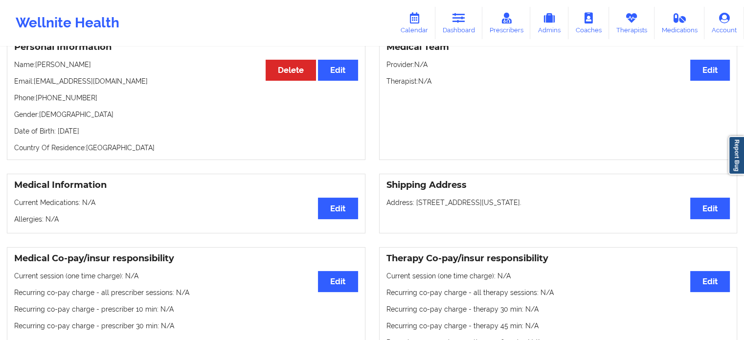
drag, startPoint x: 59, startPoint y: 135, endPoint x: 110, endPoint y: 133, distance: 51.4
click at [108, 133] on p "Date of Birth: [DEMOGRAPHIC_DATA]" at bounding box center [186, 131] width 344 height 10
click at [115, 132] on p "Date of Birth: [DEMOGRAPHIC_DATA]" at bounding box center [186, 131] width 344 height 10
drag, startPoint x: 96, startPoint y: 136, endPoint x: 113, endPoint y: 133, distance: 18.0
click at [113, 133] on p "Date of Birth: [DEMOGRAPHIC_DATA]" at bounding box center [186, 131] width 344 height 10
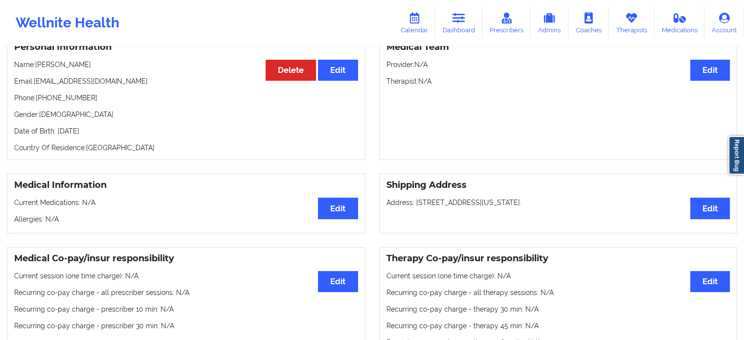
click at [114, 133] on p "Date of Birth: [DEMOGRAPHIC_DATA]" at bounding box center [186, 131] width 344 height 10
drag, startPoint x: 56, startPoint y: 136, endPoint x: 72, endPoint y: 135, distance: 16.2
click at [72, 135] on p "Date of Birth: [DEMOGRAPHIC_DATA]" at bounding box center [186, 131] width 344 height 10
click at [157, 136] on p "Date of Birth: [DEMOGRAPHIC_DATA]" at bounding box center [186, 131] width 344 height 10
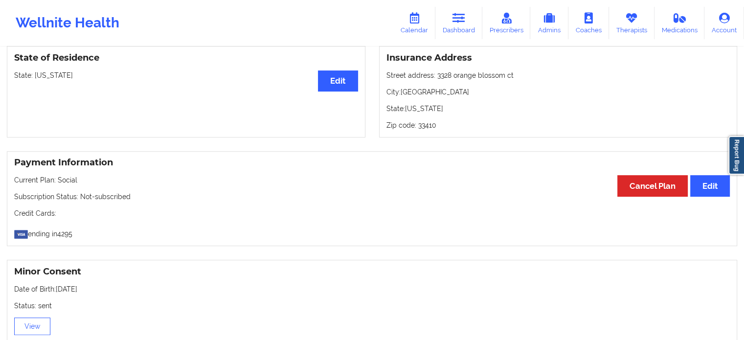
scroll to position [391, 0]
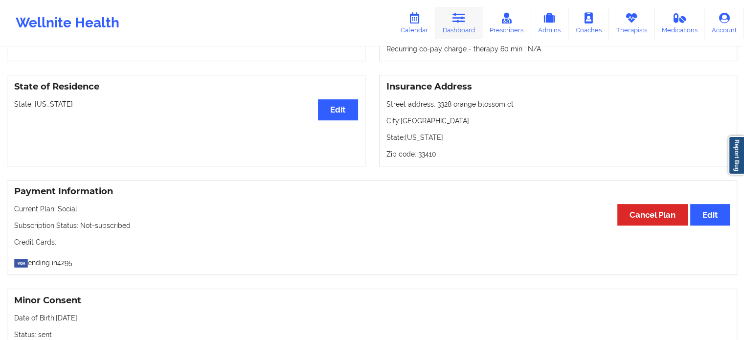
click at [449, 28] on link "Dashboard" at bounding box center [458, 23] width 47 height 32
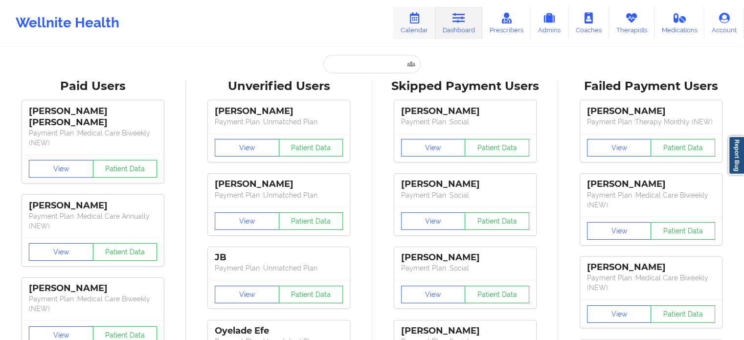
click at [411, 23] on icon at bounding box center [414, 18] width 13 height 11
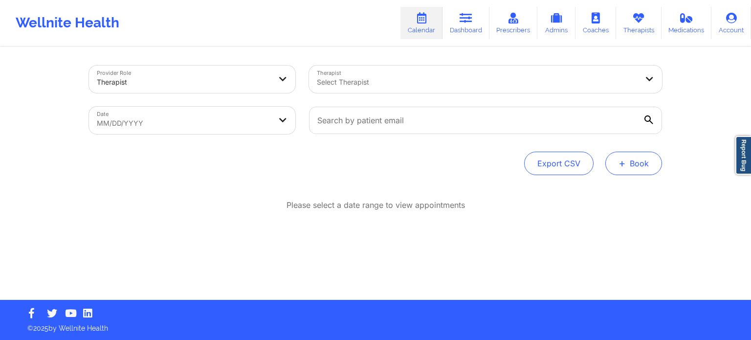
click at [630, 164] on button "+ Book" at bounding box center [634, 163] width 57 height 23
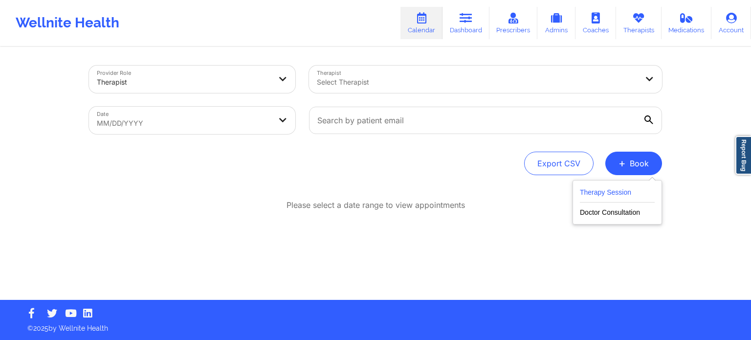
click at [620, 193] on button "Therapy Session" at bounding box center [617, 194] width 75 height 16
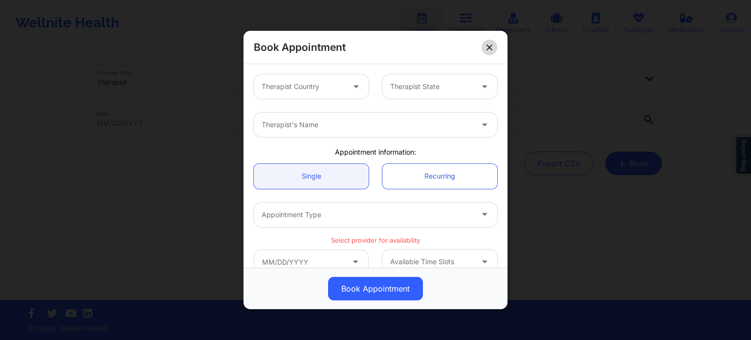
click at [491, 46] on icon at bounding box center [489, 47] width 5 height 5
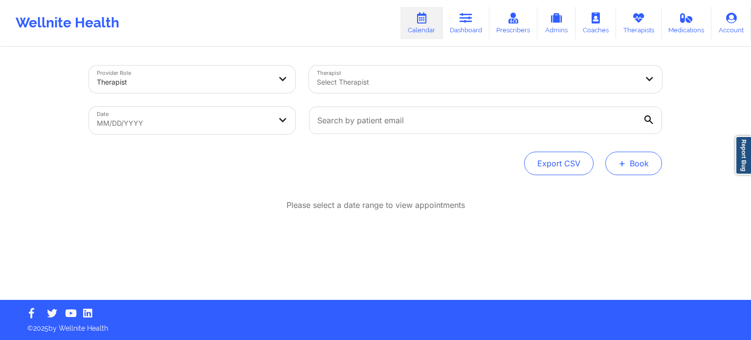
click at [636, 162] on button "+ Book" at bounding box center [634, 163] width 57 height 23
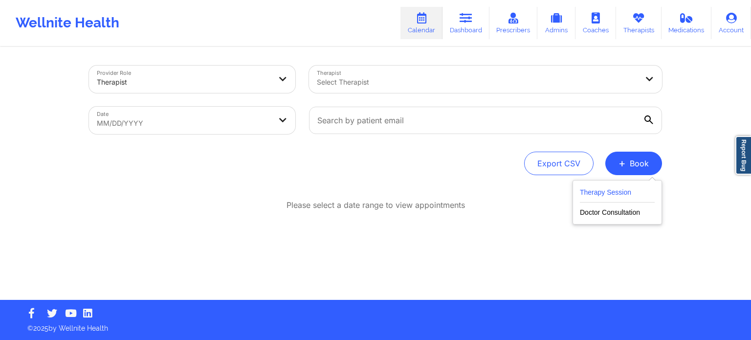
click at [604, 198] on button "Therapy Session" at bounding box center [617, 194] width 75 height 16
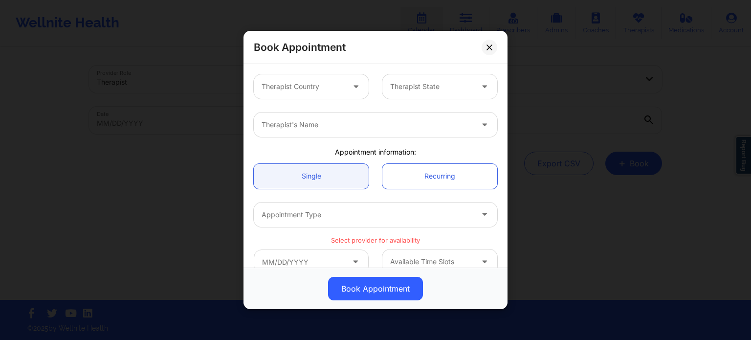
click at [309, 81] on div at bounding box center [303, 87] width 83 height 12
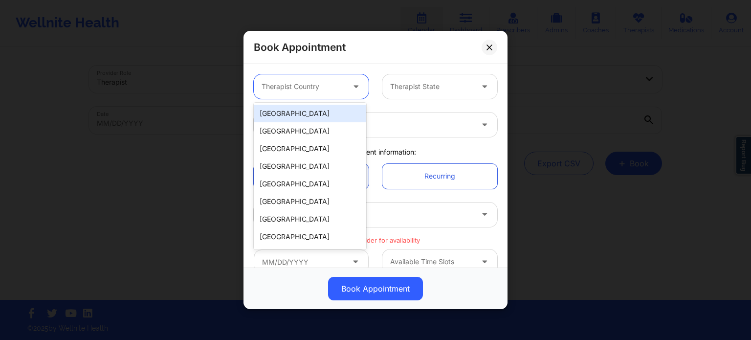
click at [304, 115] on div "[GEOGRAPHIC_DATA]" at bounding box center [310, 114] width 112 height 18
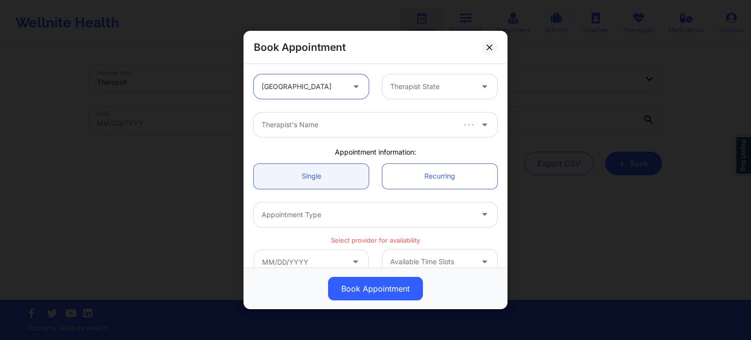
click at [440, 96] on div "Therapist State" at bounding box center [427, 86] width 91 height 24
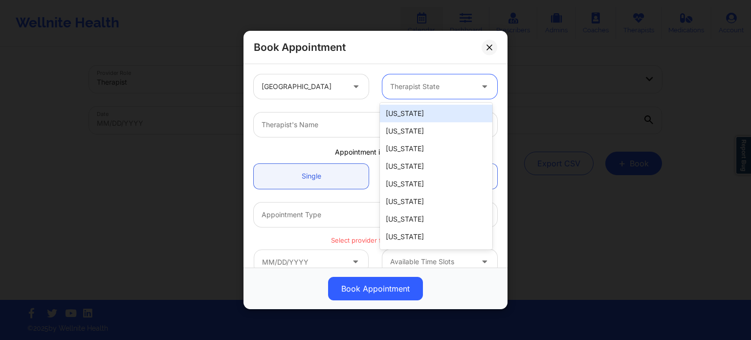
type input "f"
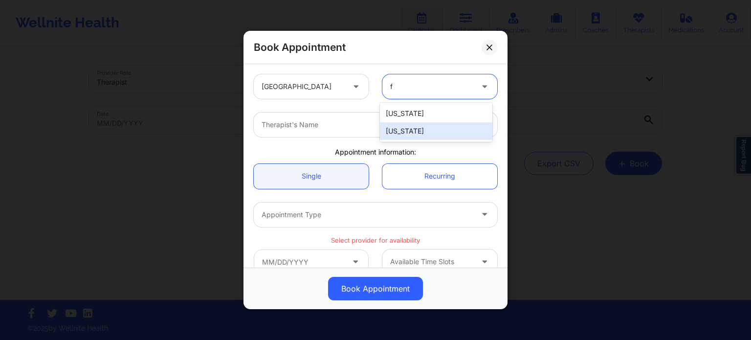
click at [415, 127] on div "[US_STATE]" at bounding box center [436, 131] width 112 height 18
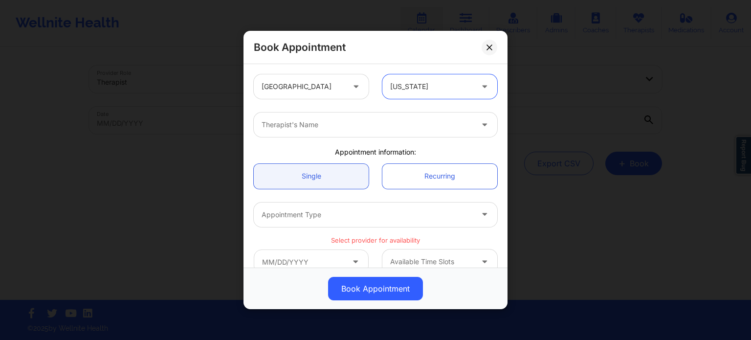
click at [365, 130] on div at bounding box center [367, 125] width 211 height 12
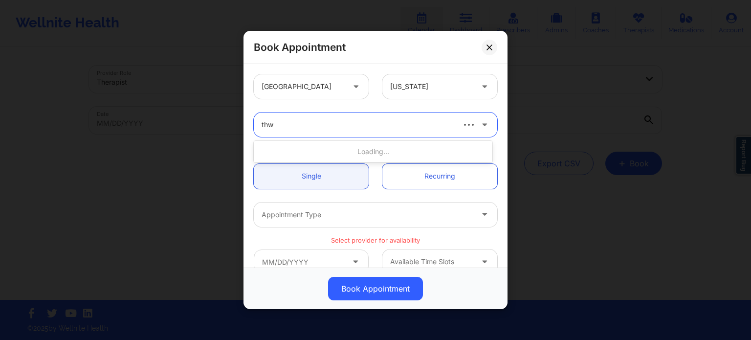
type input "thwe"
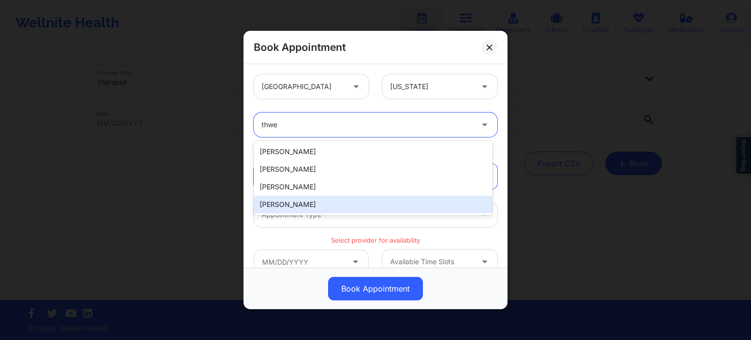
click at [310, 205] on div "[PERSON_NAME]" at bounding box center [373, 205] width 239 height 18
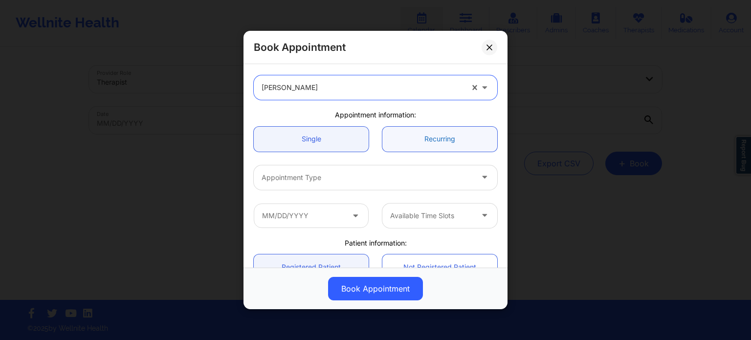
scroll to position [98, 0]
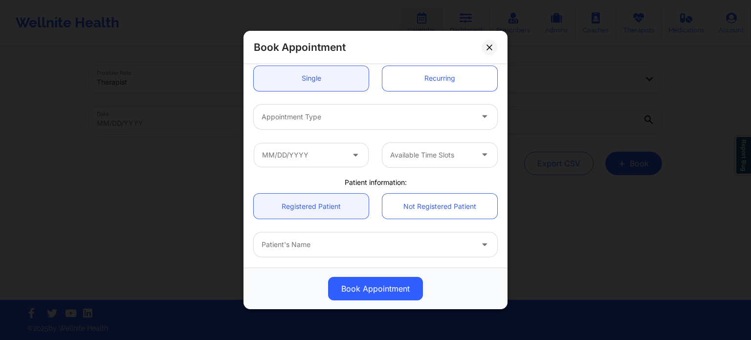
click at [340, 121] on div at bounding box center [367, 117] width 211 height 12
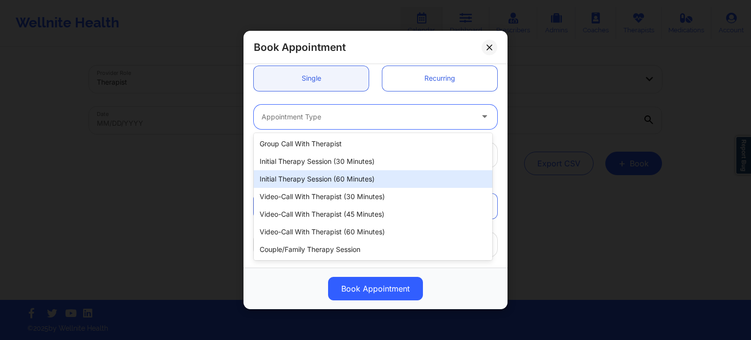
click at [331, 178] on div "Initial Therapy Session (60 minutes)" at bounding box center [373, 179] width 239 height 18
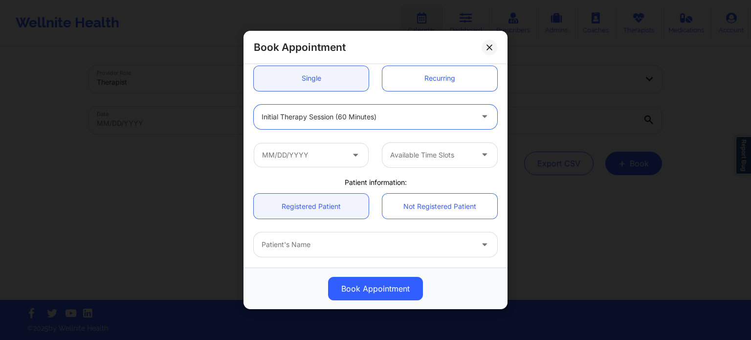
scroll to position [147, 0]
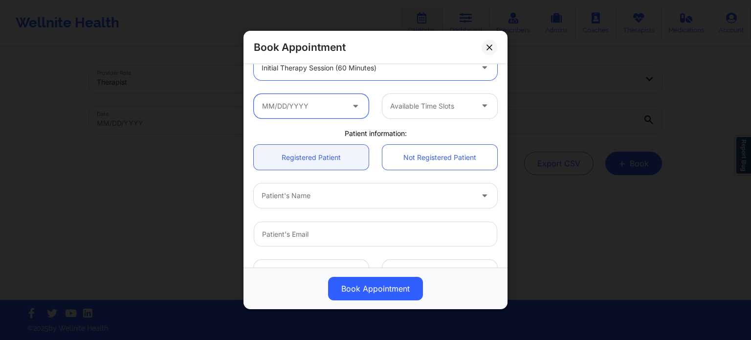
click at [314, 106] on input "text" at bounding box center [311, 106] width 115 height 24
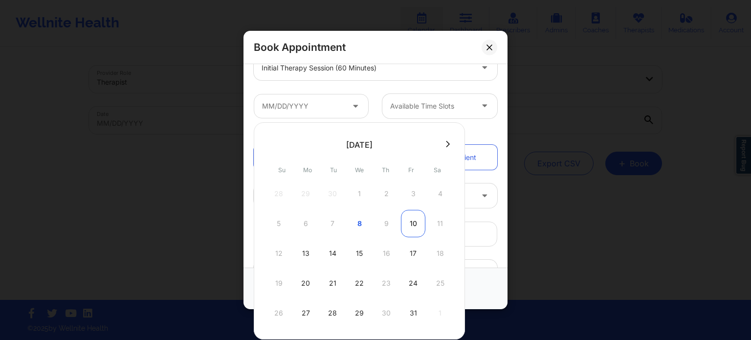
click at [410, 225] on div "10" at bounding box center [413, 223] width 24 height 27
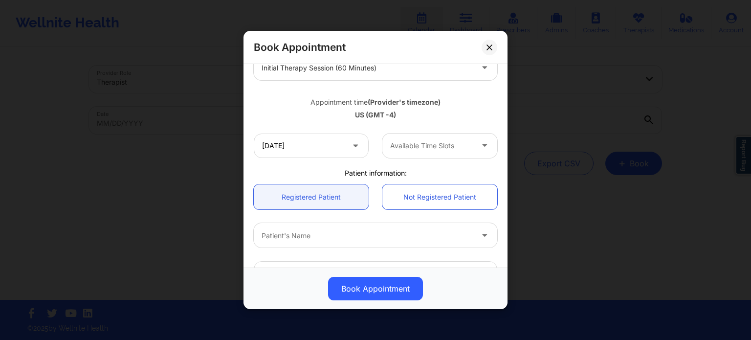
click at [417, 150] on div at bounding box center [431, 146] width 83 height 12
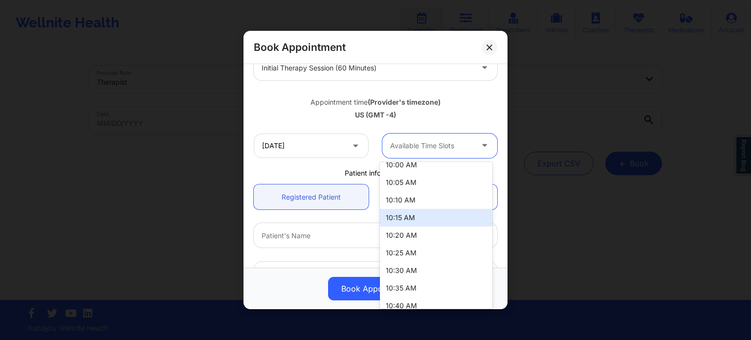
scroll to position [0, 0]
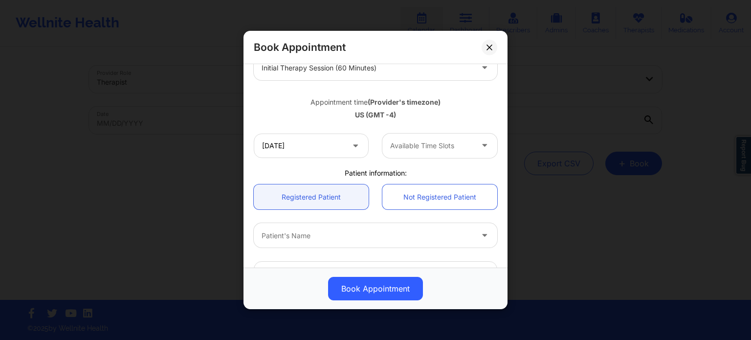
click at [493, 103] on div "Appointment time (Provider's timezone)" at bounding box center [376, 102] width 244 height 10
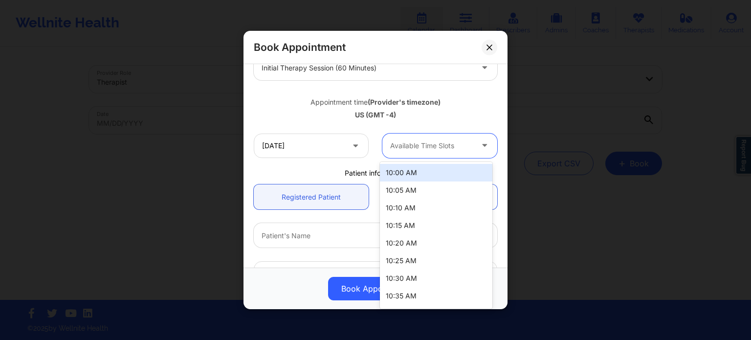
click at [402, 152] on div "Available Time Slots" at bounding box center [427, 146] width 91 height 24
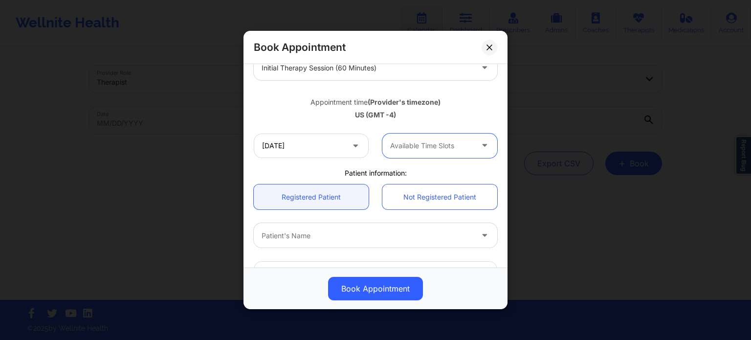
click at [402, 152] on div "Available Time Slots" at bounding box center [427, 146] width 91 height 24
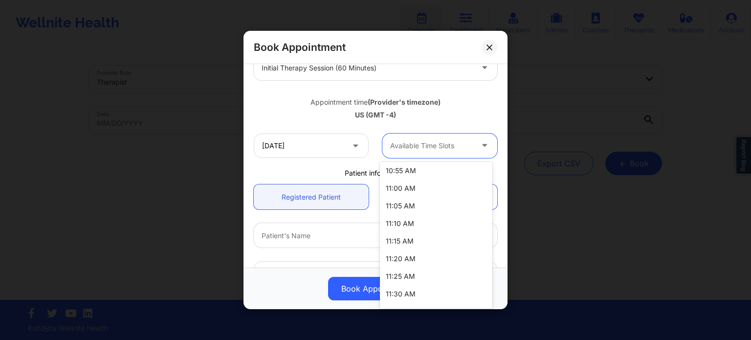
scroll to position [315, 0]
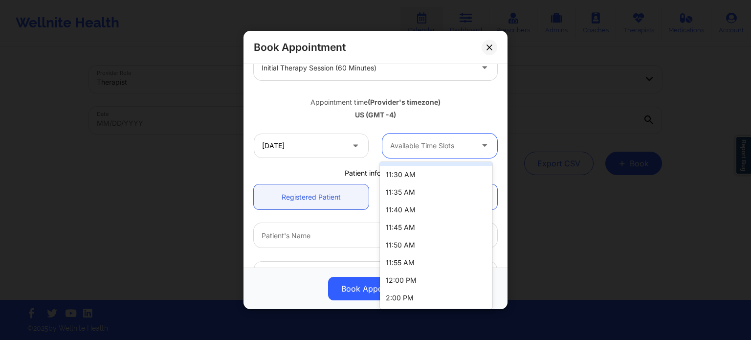
click at [459, 140] on div at bounding box center [431, 146] width 83 height 12
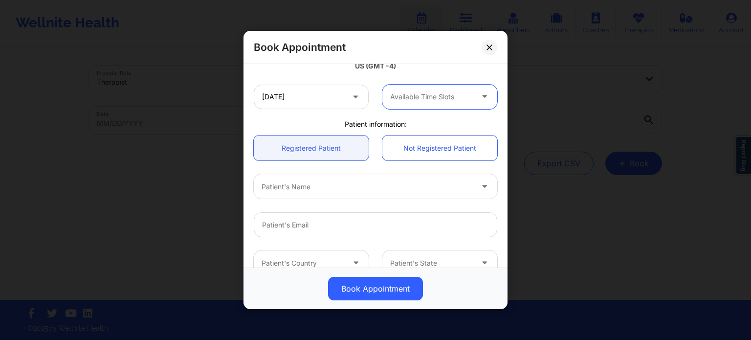
scroll to position [147, 0]
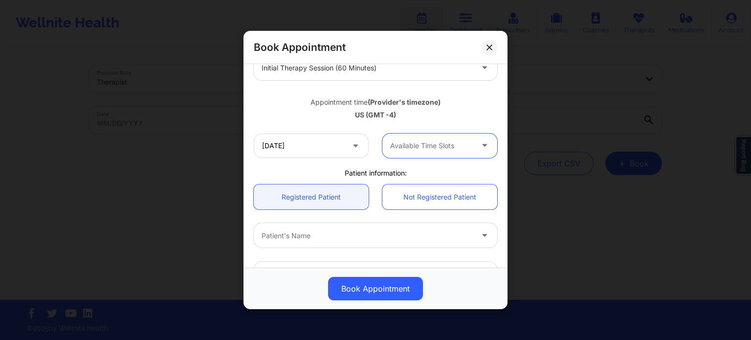
click at [436, 146] on div at bounding box center [431, 146] width 83 height 12
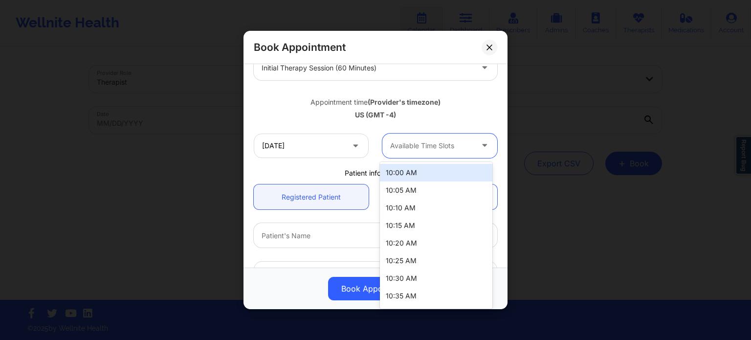
click at [396, 121] on div "Appointment time (Provider's timezone) [GEOGRAPHIC_DATA] (GMT -4)" at bounding box center [375, 107] width 257 height 40
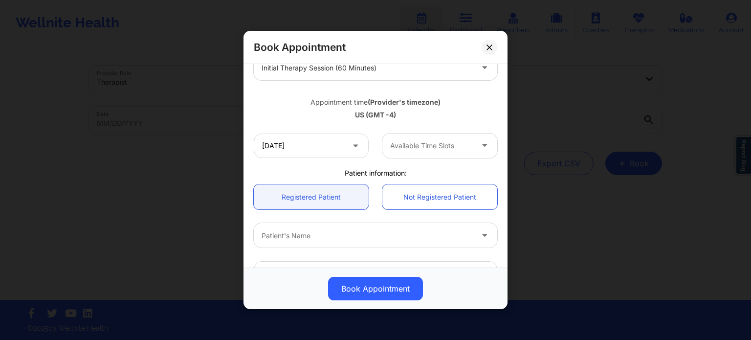
click at [403, 148] on div at bounding box center [431, 146] width 83 height 12
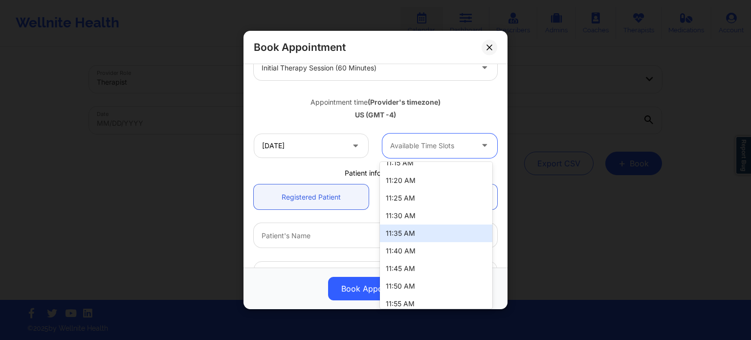
scroll to position [315, 0]
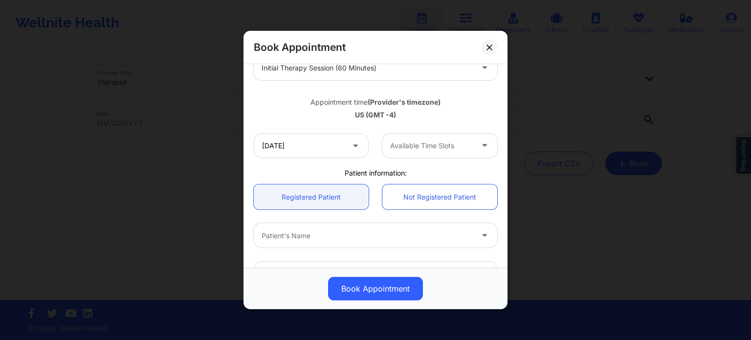
click at [479, 96] on div "Appointment time (Provider's timezone) [GEOGRAPHIC_DATA] (GMT -4)" at bounding box center [375, 107] width 257 height 26
click at [336, 144] on input "[DATE]" at bounding box center [311, 146] width 115 height 24
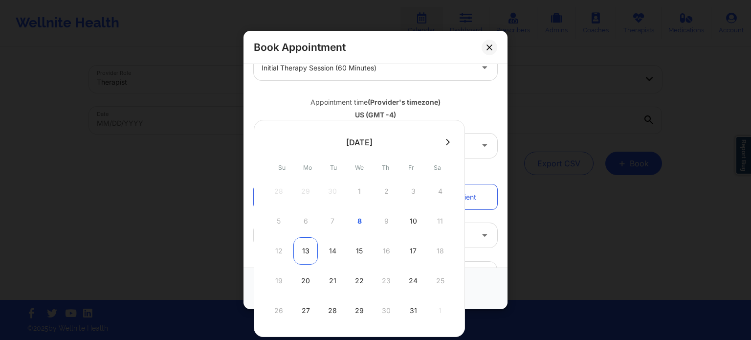
click at [299, 252] on div "13" at bounding box center [305, 250] width 24 height 27
type input "[DATE]"
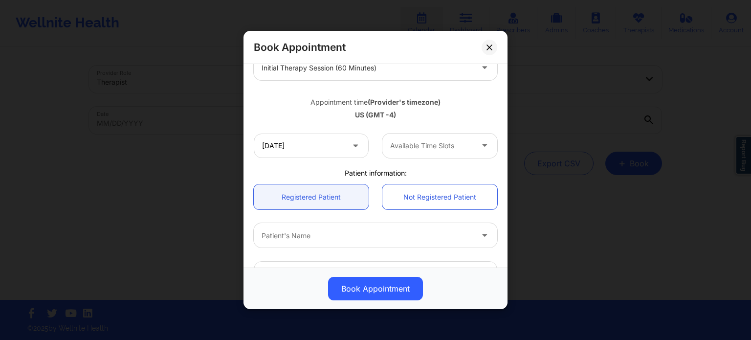
click at [423, 147] on div at bounding box center [431, 146] width 83 height 12
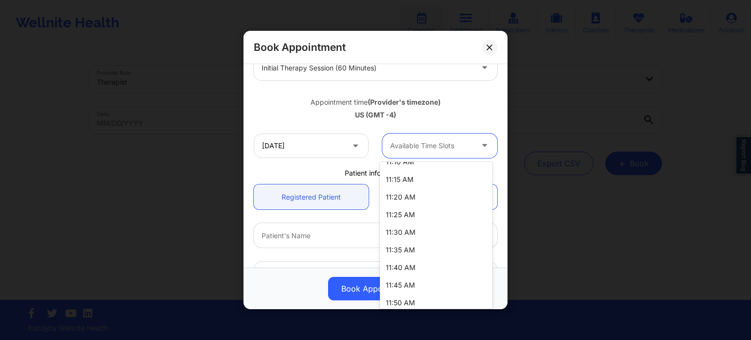
scroll to position [0, 0]
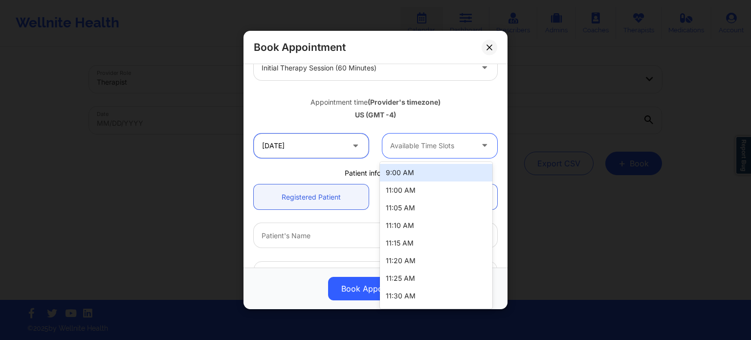
click at [313, 140] on input "[DATE]" at bounding box center [311, 146] width 115 height 24
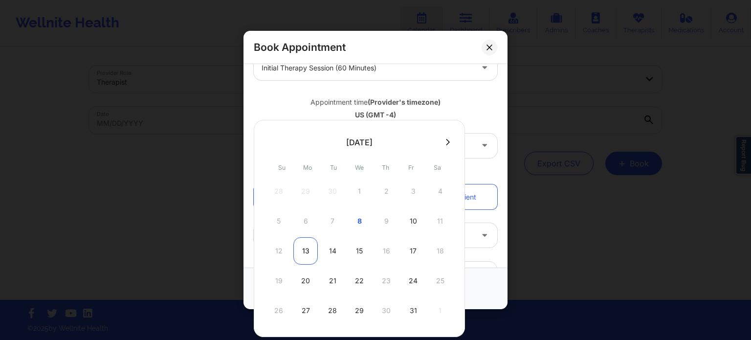
click at [305, 253] on div "13" at bounding box center [305, 250] width 24 height 27
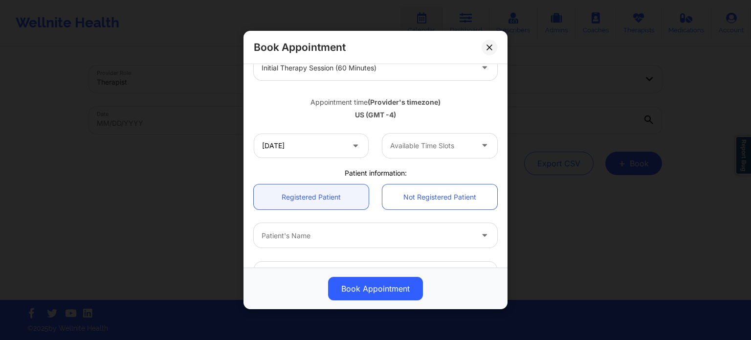
click at [421, 145] on div at bounding box center [431, 146] width 83 height 12
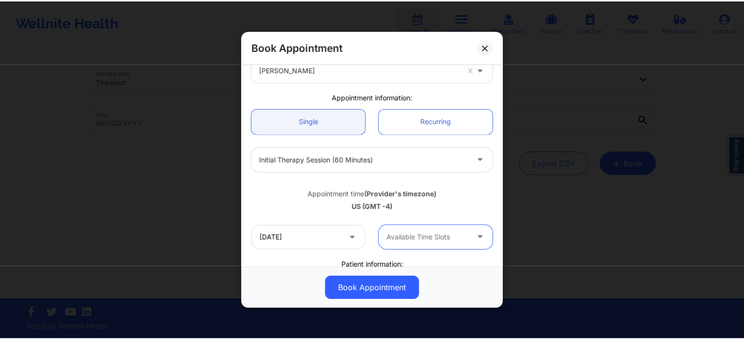
scroll to position [49, 0]
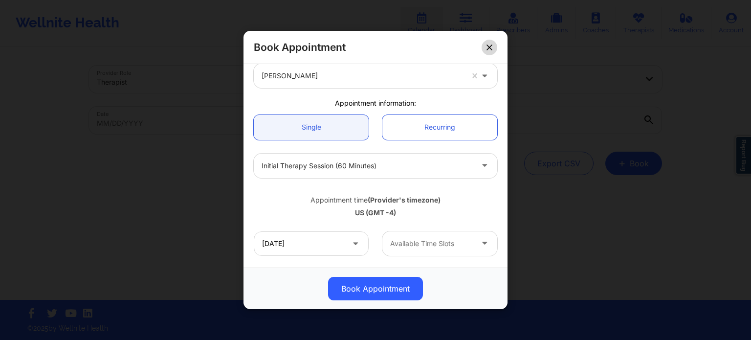
click at [486, 47] on button at bounding box center [490, 48] width 16 height 16
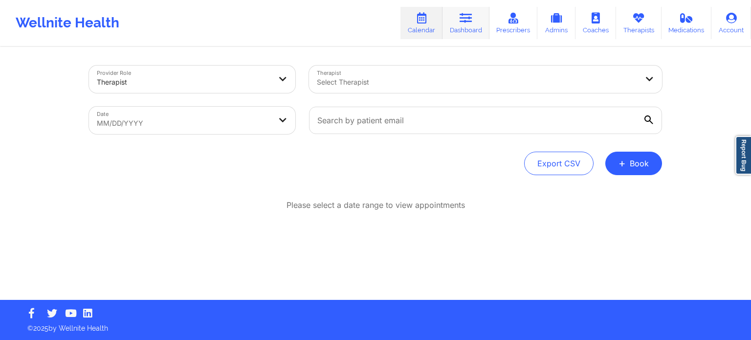
drag, startPoint x: 460, startPoint y: 23, endPoint x: 438, endPoint y: 25, distance: 22.1
click at [460, 23] on link "Dashboard" at bounding box center [466, 23] width 47 height 32
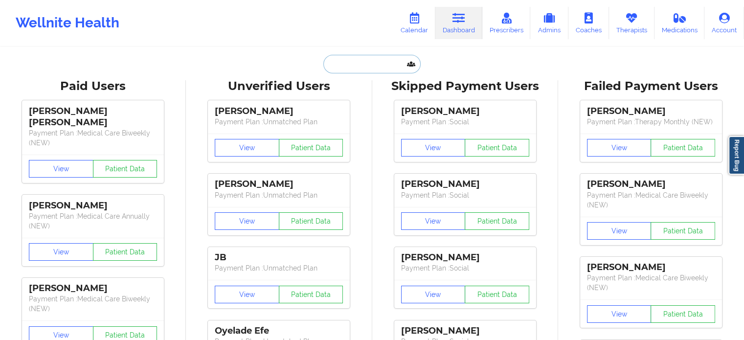
click at [340, 61] on input "text" at bounding box center [371, 64] width 97 height 19
paste input "-[PERSON_NAME]: [URL][DOMAIN_NAME]"
type input "-[PERSON_NAME]: [URL][DOMAIN_NAME]"
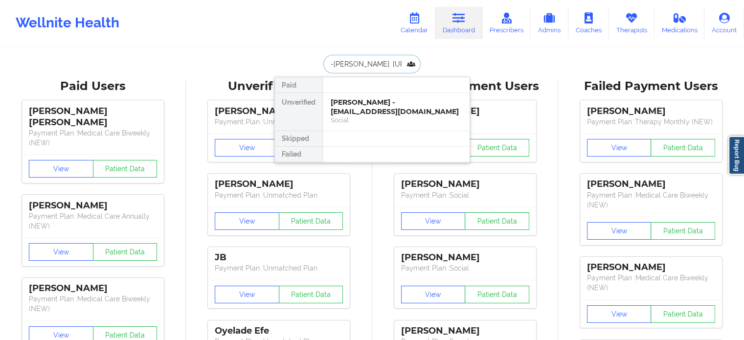
scroll to position [0, 231]
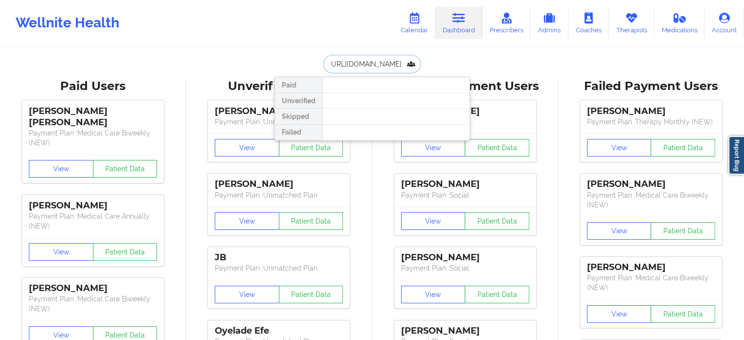
click at [395, 62] on input "-[PERSON_NAME]: [URL][DOMAIN_NAME]" at bounding box center [371, 64] width 97 height 19
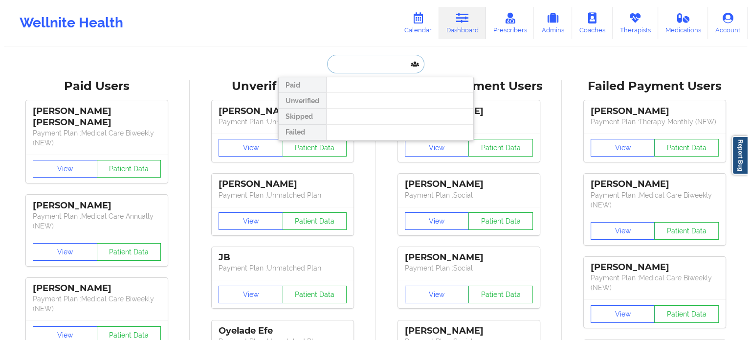
scroll to position [0, 0]
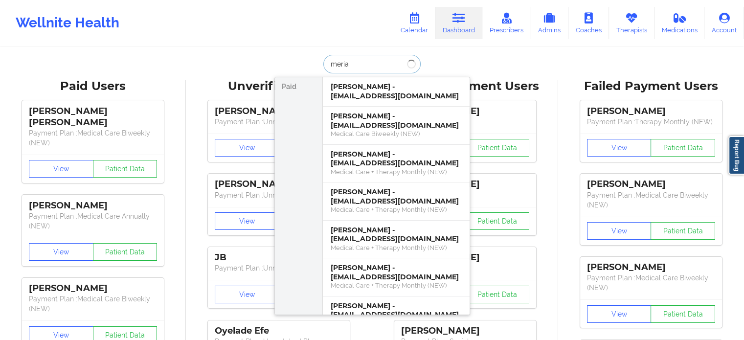
type input "meria"
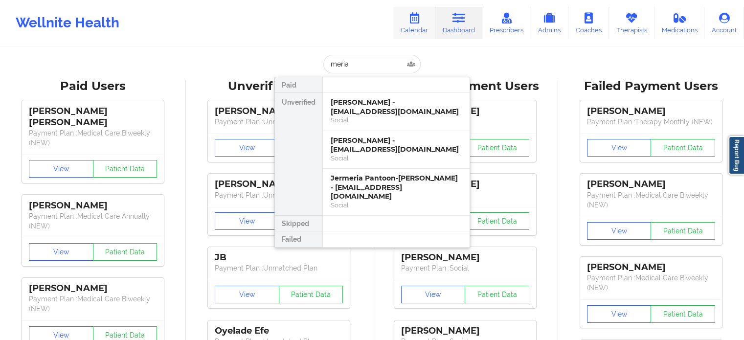
click at [418, 27] on link "Calendar" at bounding box center [414, 23] width 42 height 32
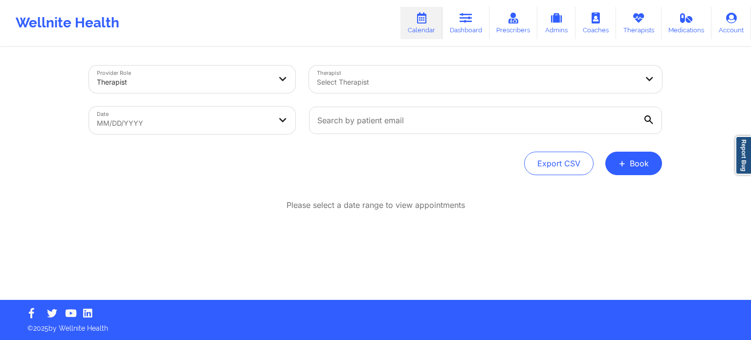
click at [409, 84] on div at bounding box center [477, 82] width 321 height 12
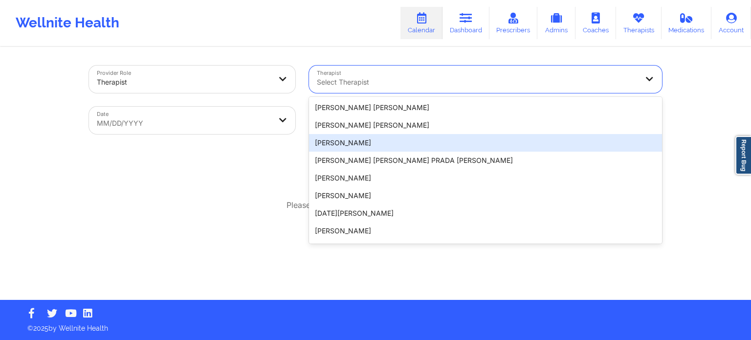
click at [255, 200] on div "Please select a date range to view appointments" at bounding box center [375, 205] width 573 height 11
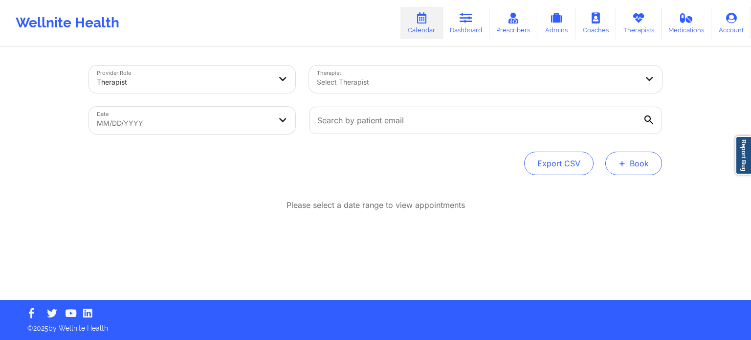
click at [648, 162] on button "+ Book" at bounding box center [634, 163] width 57 height 23
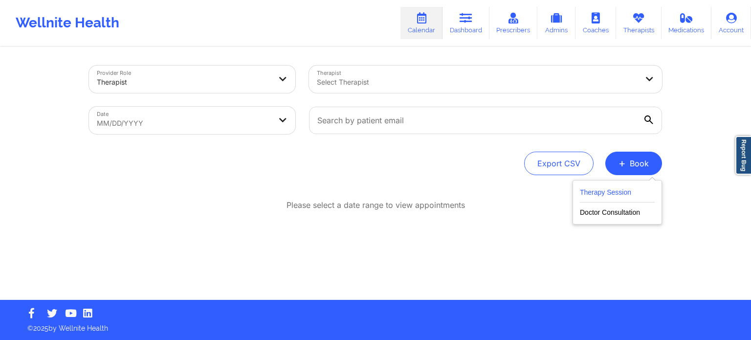
click at [590, 189] on button "Therapy Session" at bounding box center [617, 194] width 75 height 16
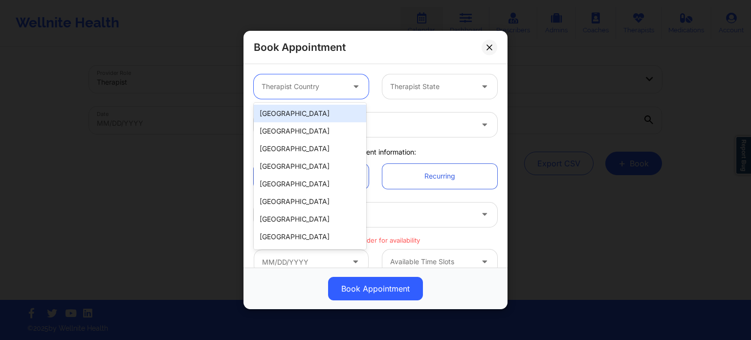
click at [326, 91] on div at bounding box center [303, 87] width 83 height 12
click at [325, 113] on div "[GEOGRAPHIC_DATA]" at bounding box center [310, 114] width 112 height 18
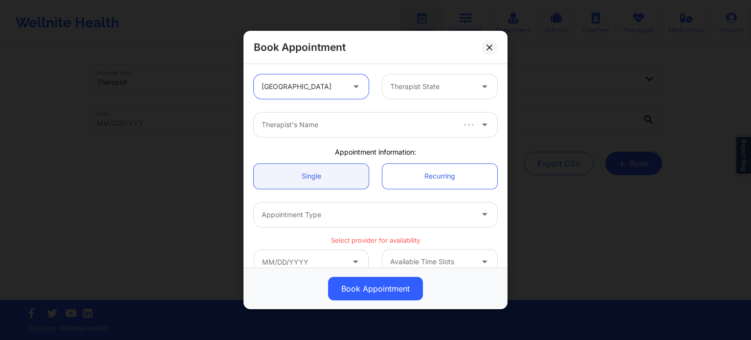
click at [449, 90] on div at bounding box center [431, 87] width 83 height 12
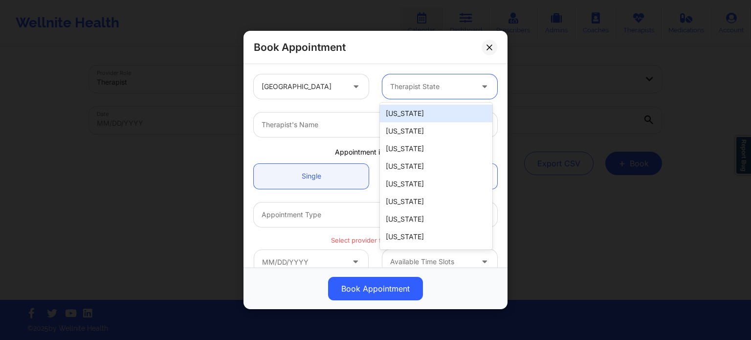
type input "f"
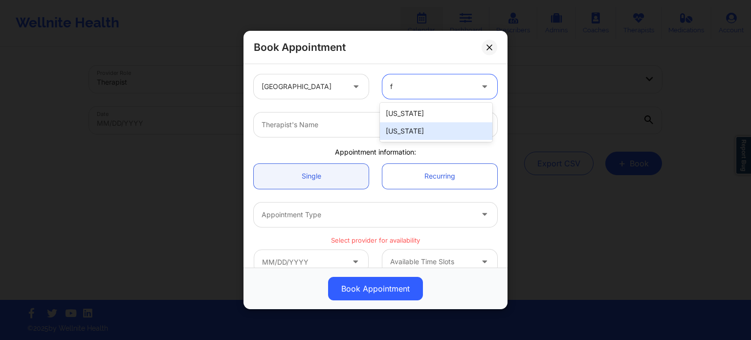
click at [427, 127] on div "[US_STATE]" at bounding box center [436, 131] width 112 height 18
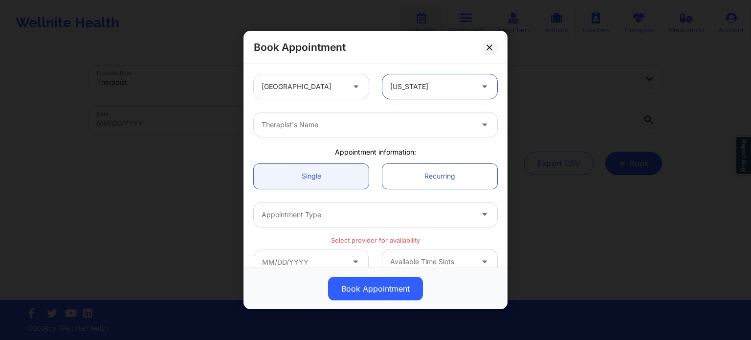
click at [359, 135] on div "Therapist's Name" at bounding box center [364, 124] width 220 height 24
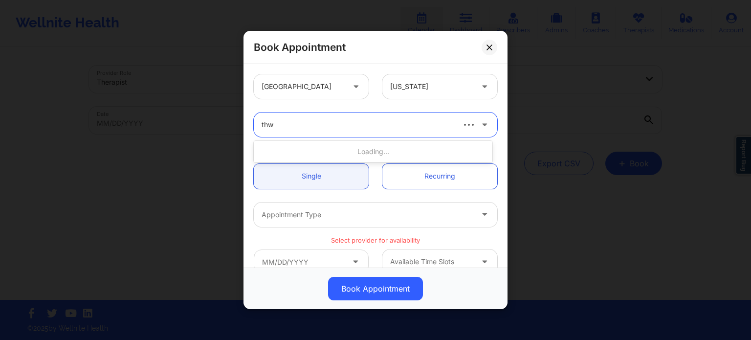
type input "thwe"
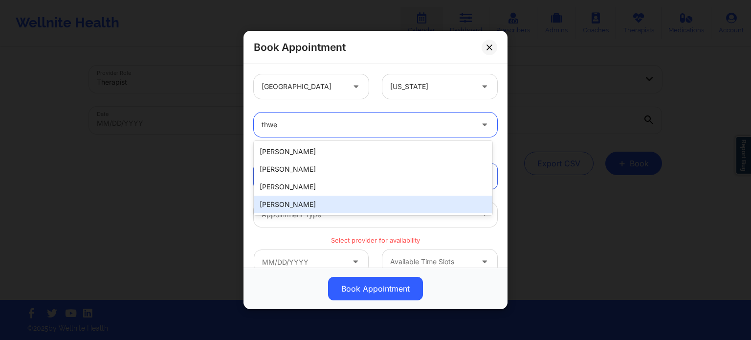
click at [313, 209] on div "[PERSON_NAME]" at bounding box center [373, 205] width 239 height 18
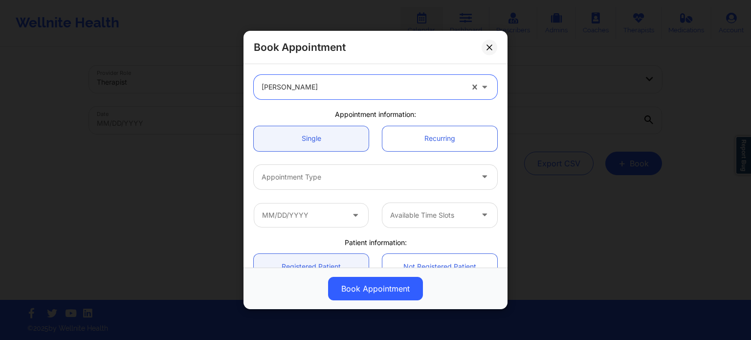
scroll to position [49, 0]
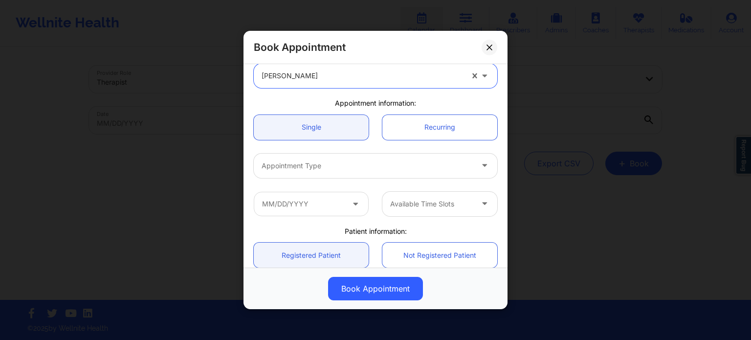
click at [317, 171] on div at bounding box center [367, 166] width 211 height 12
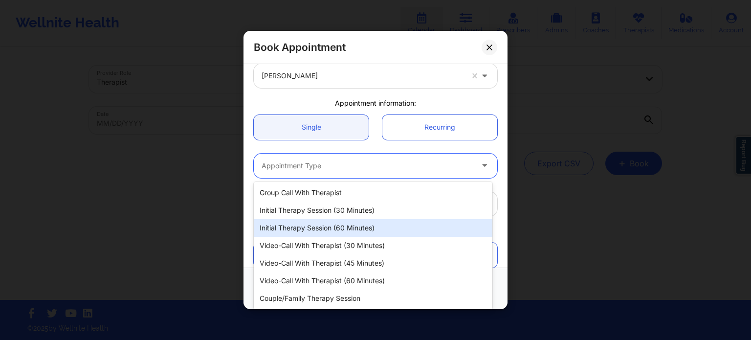
click at [324, 225] on div "Initial Therapy Session (60 minutes)" at bounding box center [373, 228] width 239 height 18
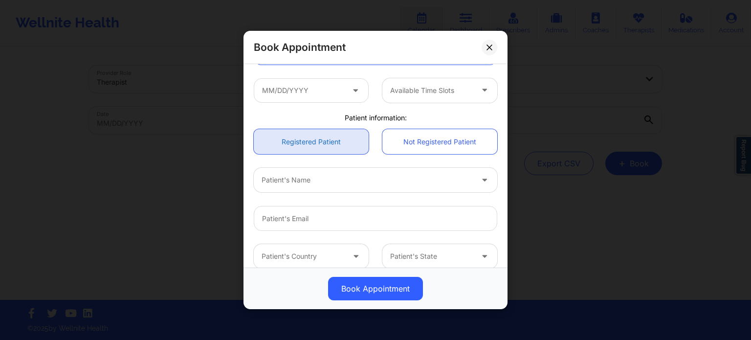
scroll to position [147, 0]
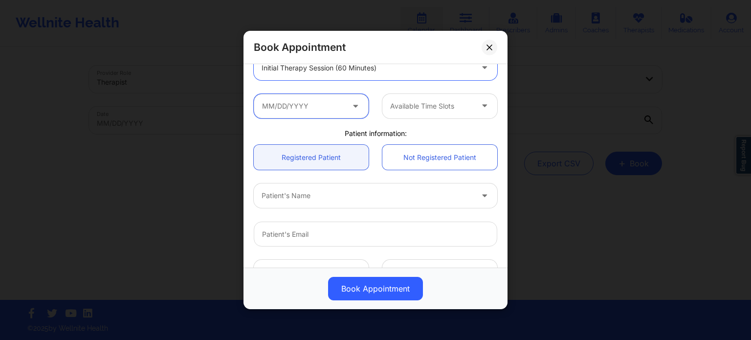
click at [321, 106] on input "text" at bounding box center [311, 106] width 115 height 24
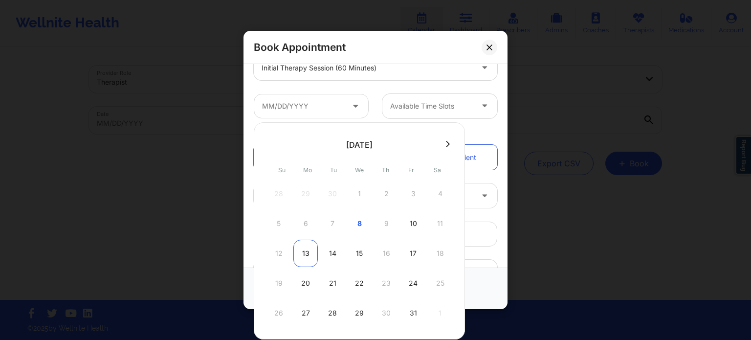
click at [303, 252] on div "13" at bounding box center [305, 253] width 24 height 27
type input "[DATE]"
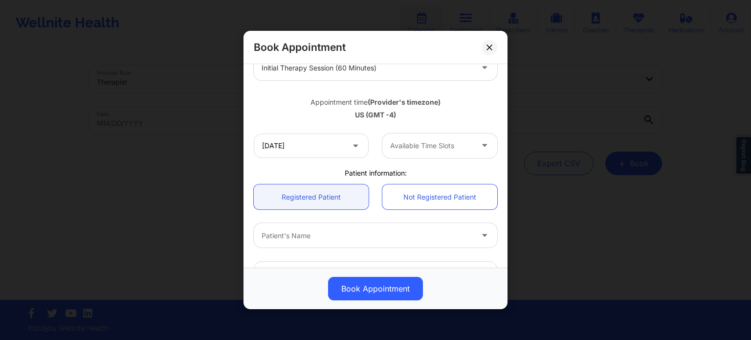
click at [417, 149] on div at bounding box center [431, 146] width 83 height 12
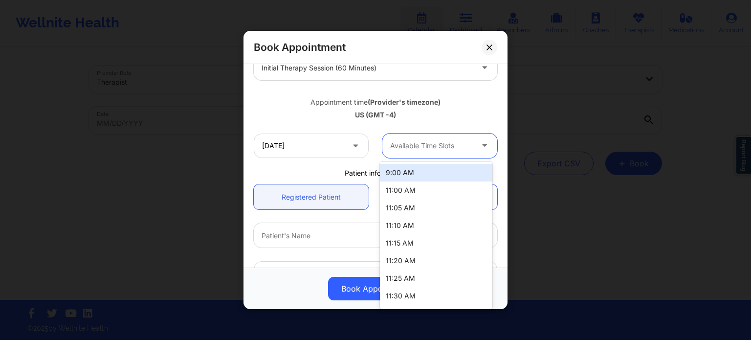
click at [417, 177] on div "9:00 AM" at bounding box center [436, 173] width 112 height 18
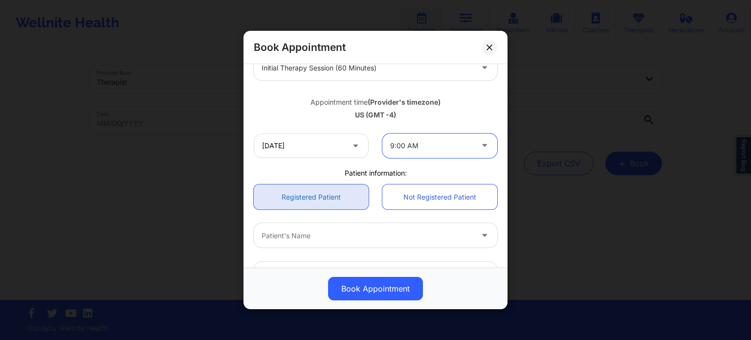
scroll to position [293, 0]
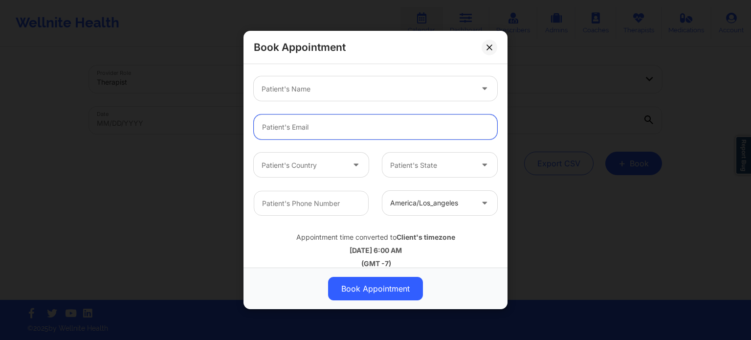
click at [308, 127] on input "email" at bounding box center [376, 126] width 244 height 25
paste input "[EMAIL_ADDRESS][DOMAIN_NAME]"
type input "[EMAIL_ADDRESS][DOMAIN_NAME]"
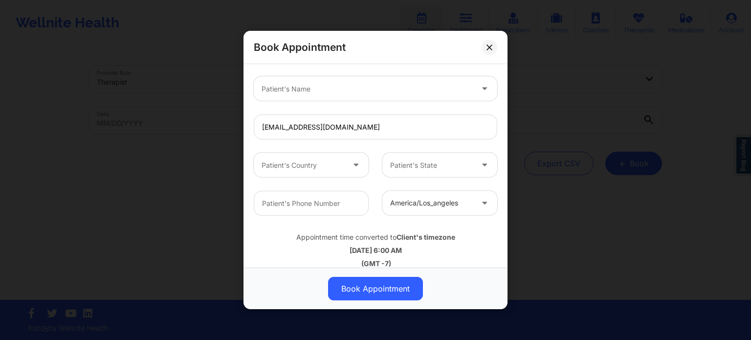
click at [318, 87] on div at bounding box center [367, 89] width 211 height 12
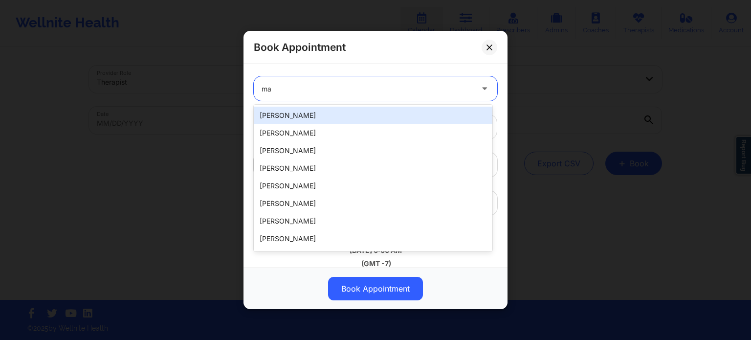
type input "ma"
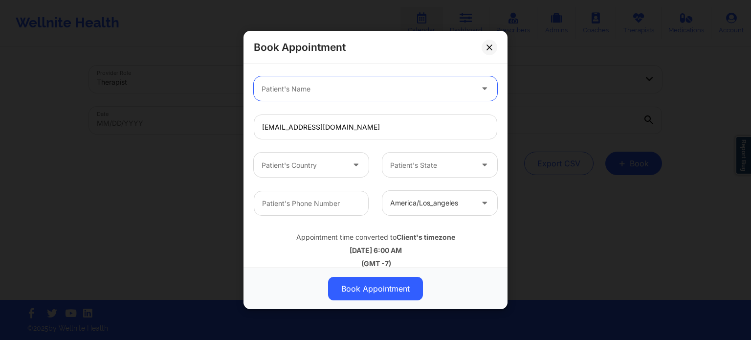
click at [368, 88] on div at bounding box center [367, 89] width 211 height 12
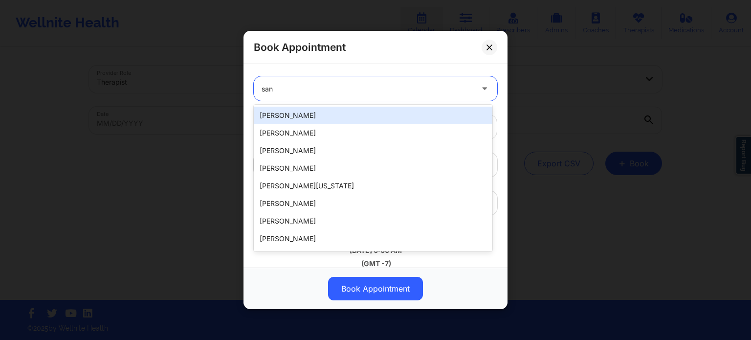
type input "sant"
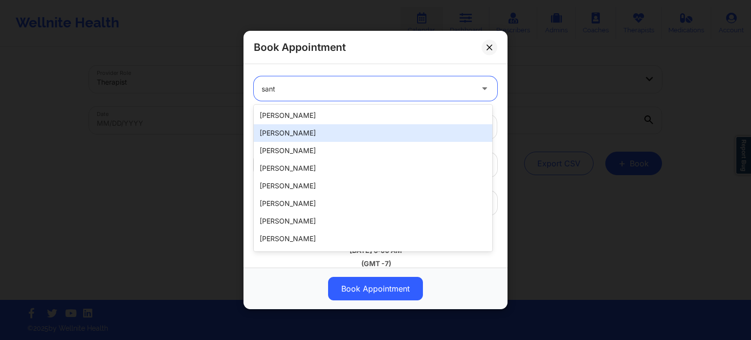
click at [325, 131] on div "[PERSON_NAME]" at bounding box center [373, 133] width 239 height 18
type input "[EMAIL_ADDRESS][DOMAIN_NAME]"
type input "[PHONE_NUMBER]"
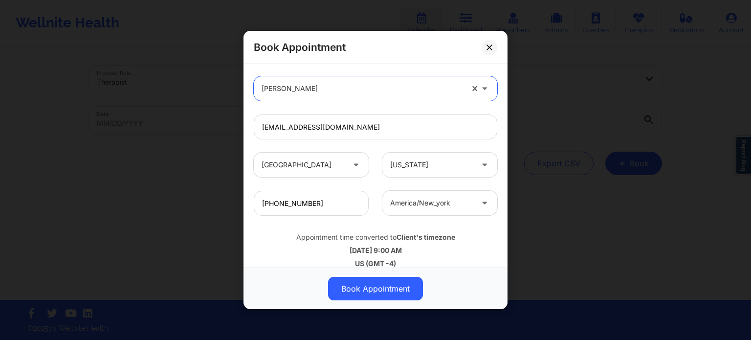
scroll to position [304, 0]
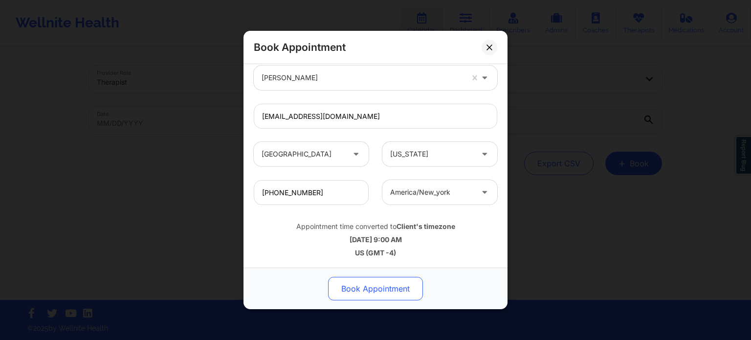
click at [385, 285] on button "Book Appointment" at bounding box center [375, 288] width 95 height 23
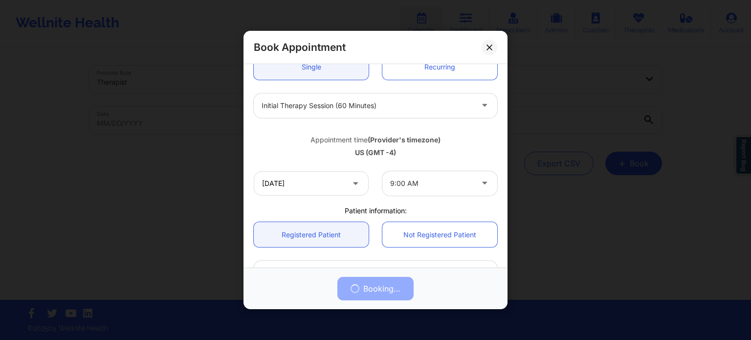
scroll to position [109, 0]
